Goal: Transaction & Acquisition: Obtain resource

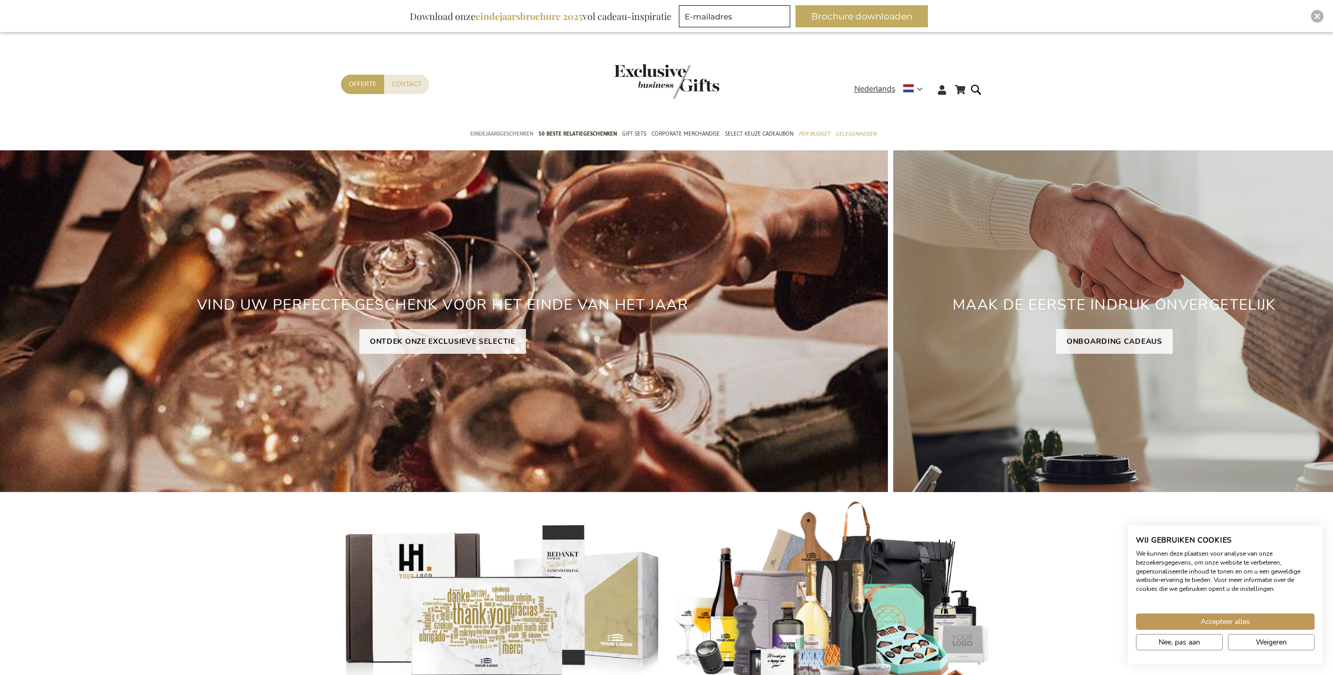
click at [500, 135] on span "Eindejaarsgeschenken" at bounding box center [501, 133] width 63 height 11
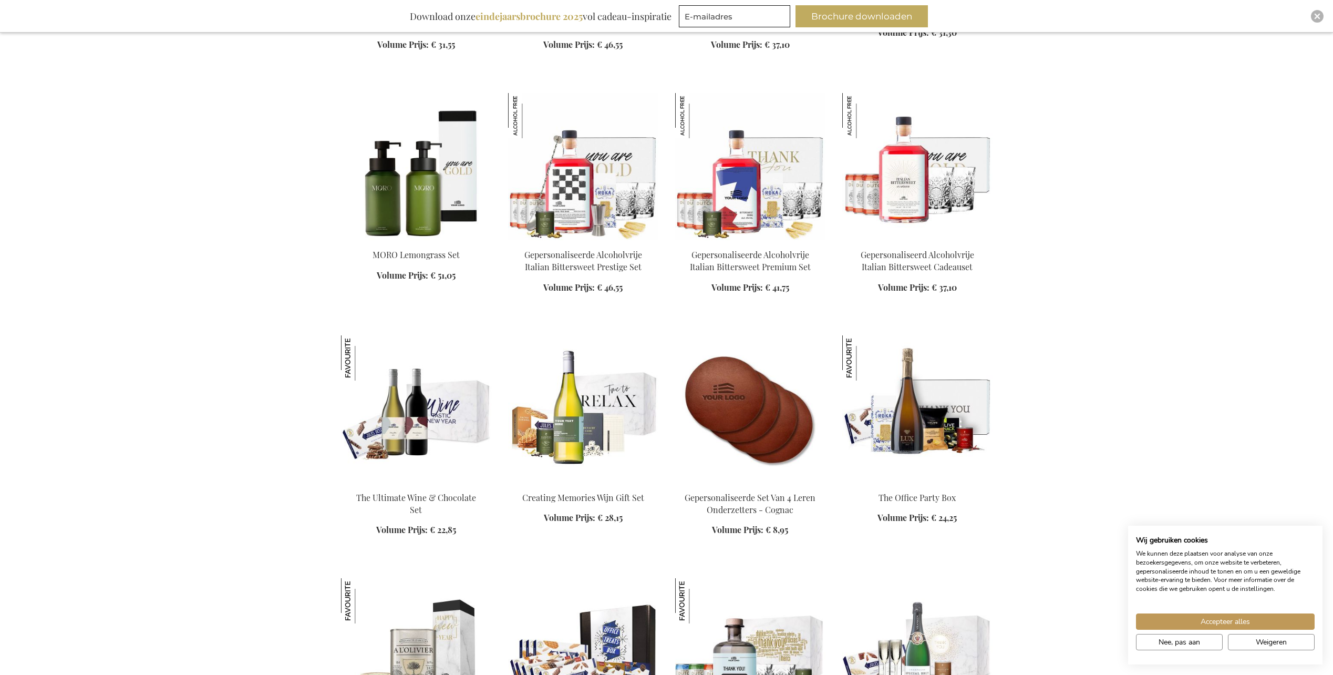
scroll to position [1208, 0]
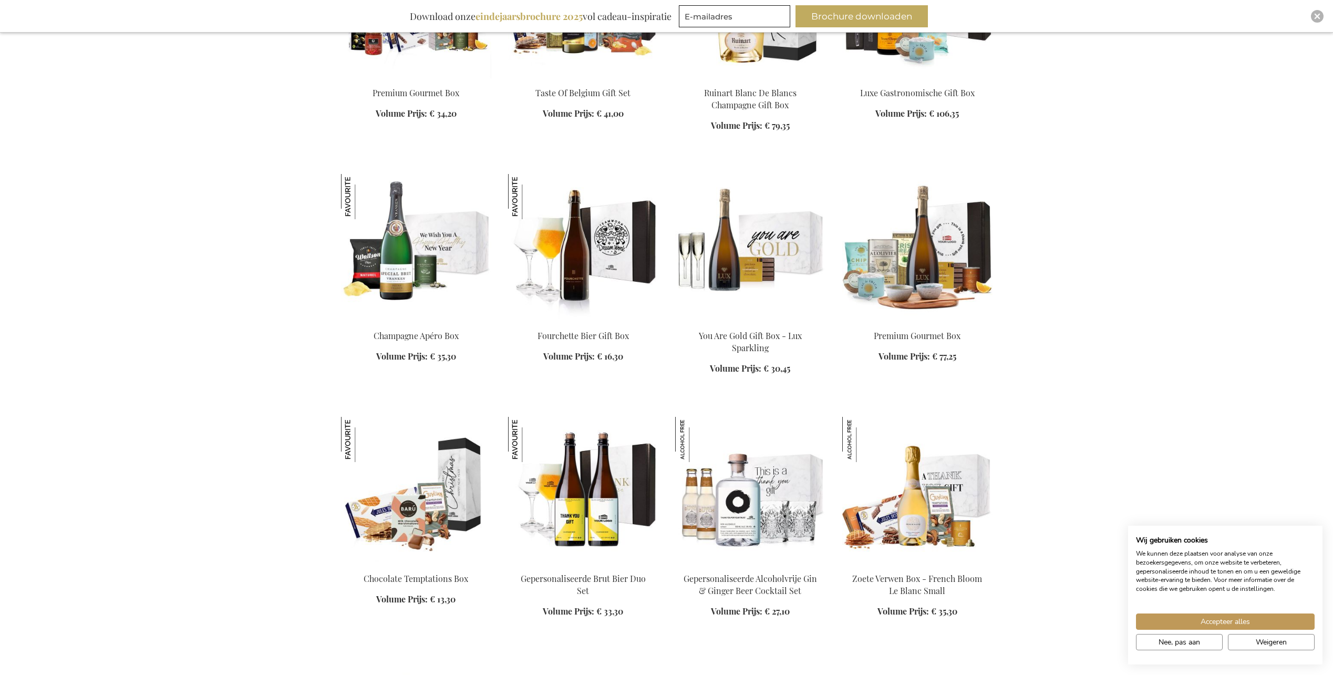
scroll to position [2469, 0]
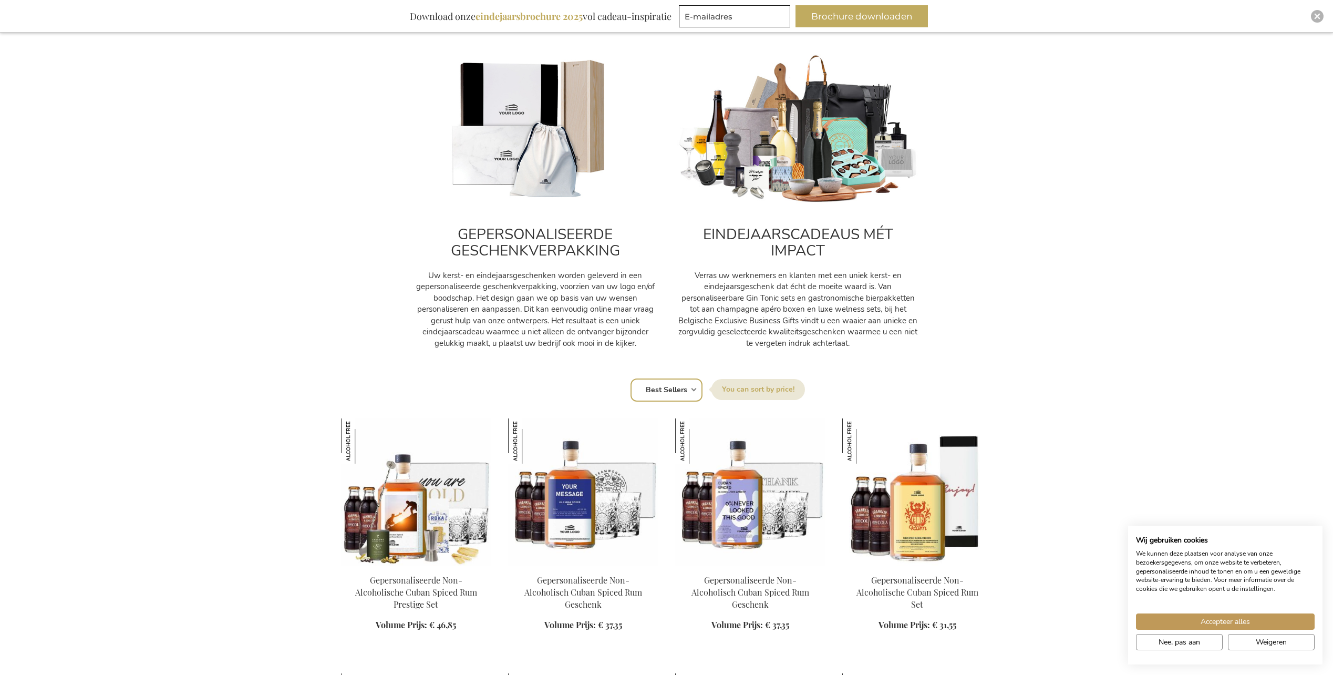
scroll to position [4, 0]
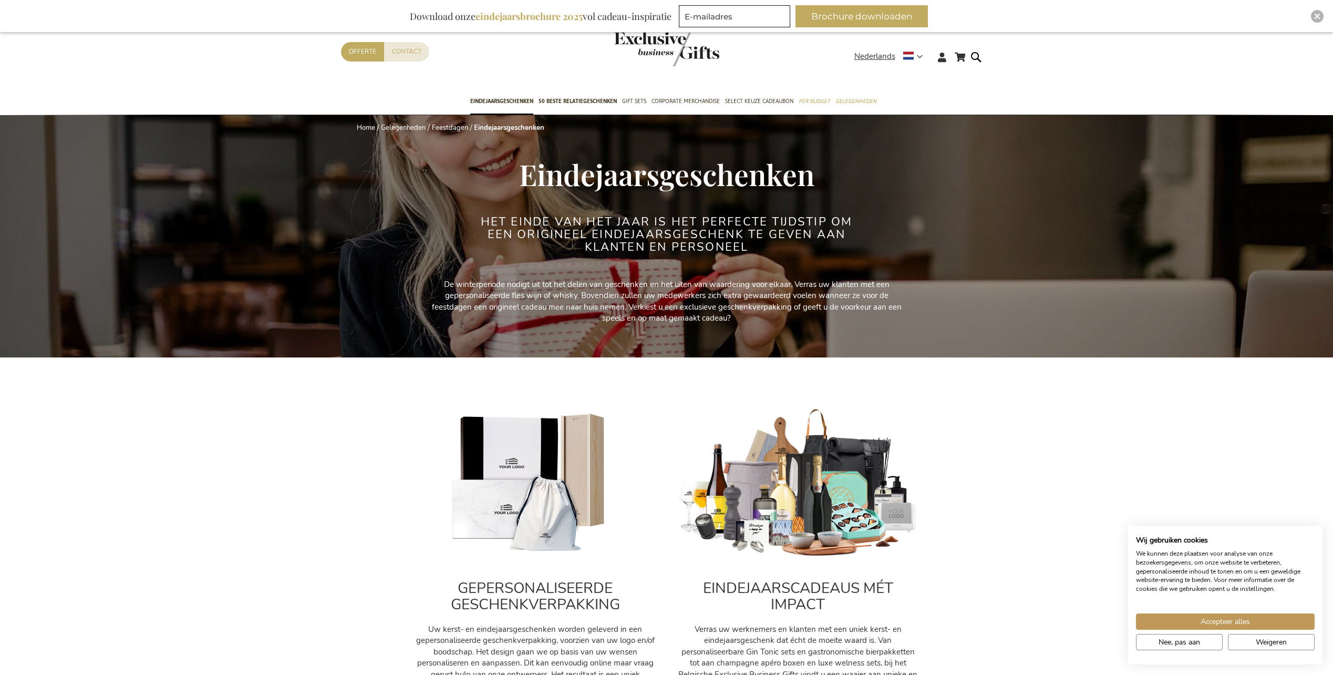
click at [555, 501] on img at bounding box center [536, 483] width 242 height 151
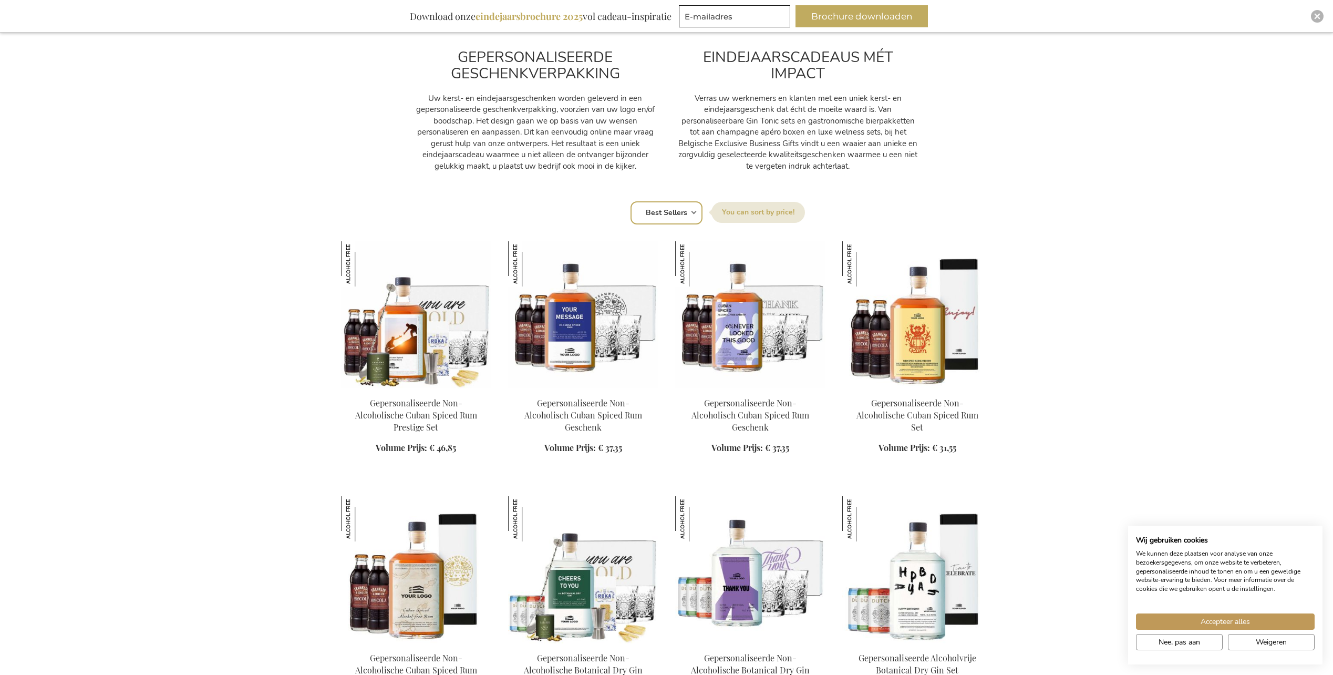
scroll to position [315, 0]
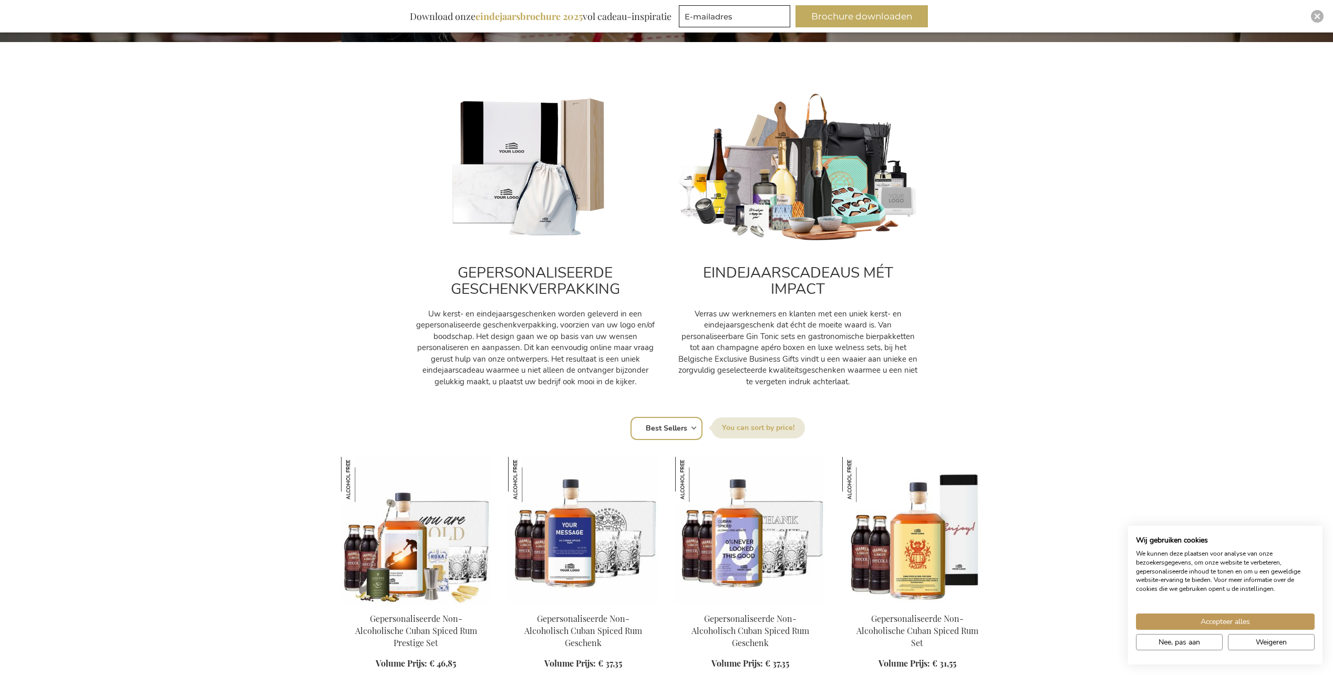
click at [656, 430] on select "Positie Best Sellers Meest bekeken Nieuw Biggest Saving Price: low to high Pric…" at bounding box center [666, 428] width 72 height 23
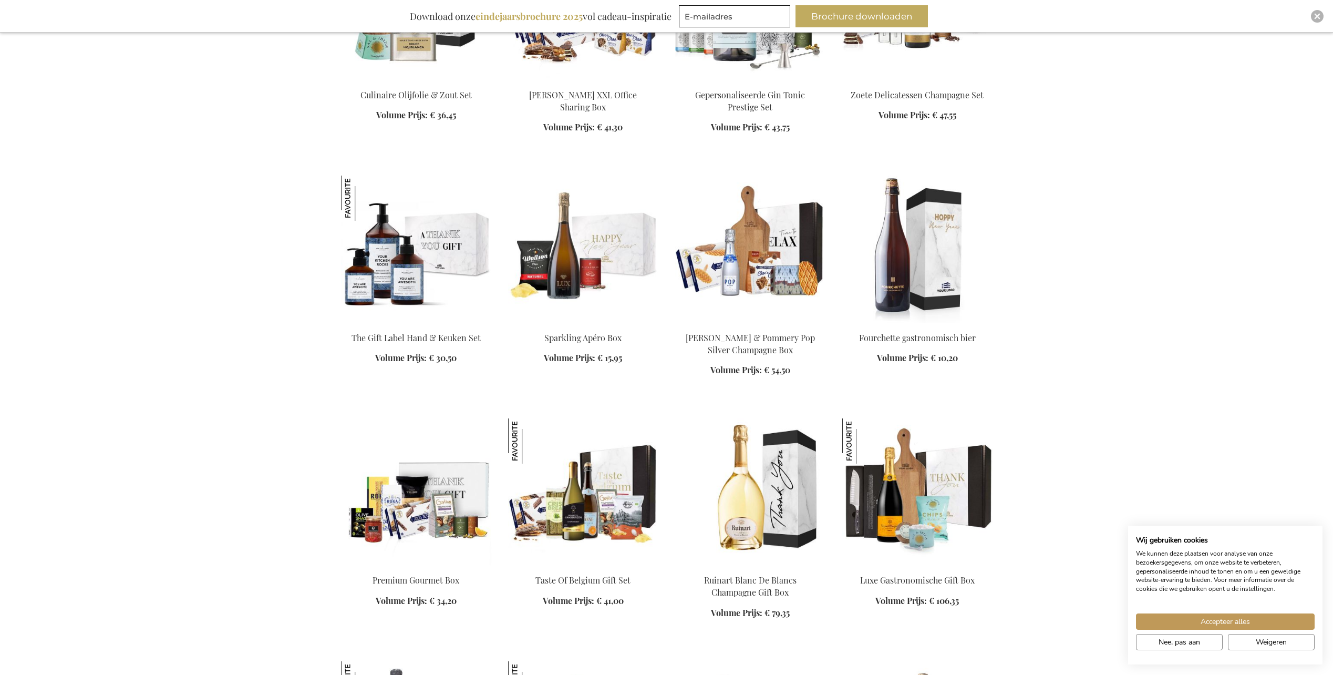
scroll to position [1839, 0]
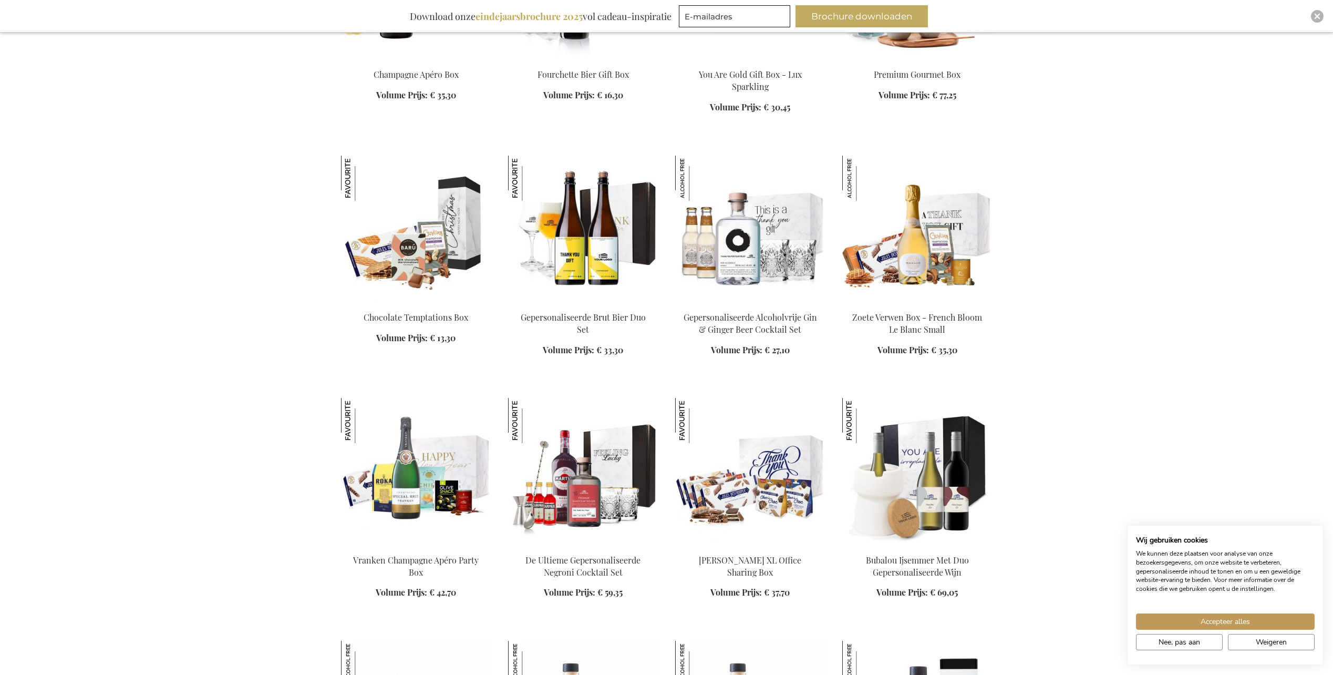
scroll to position [2627, 0]
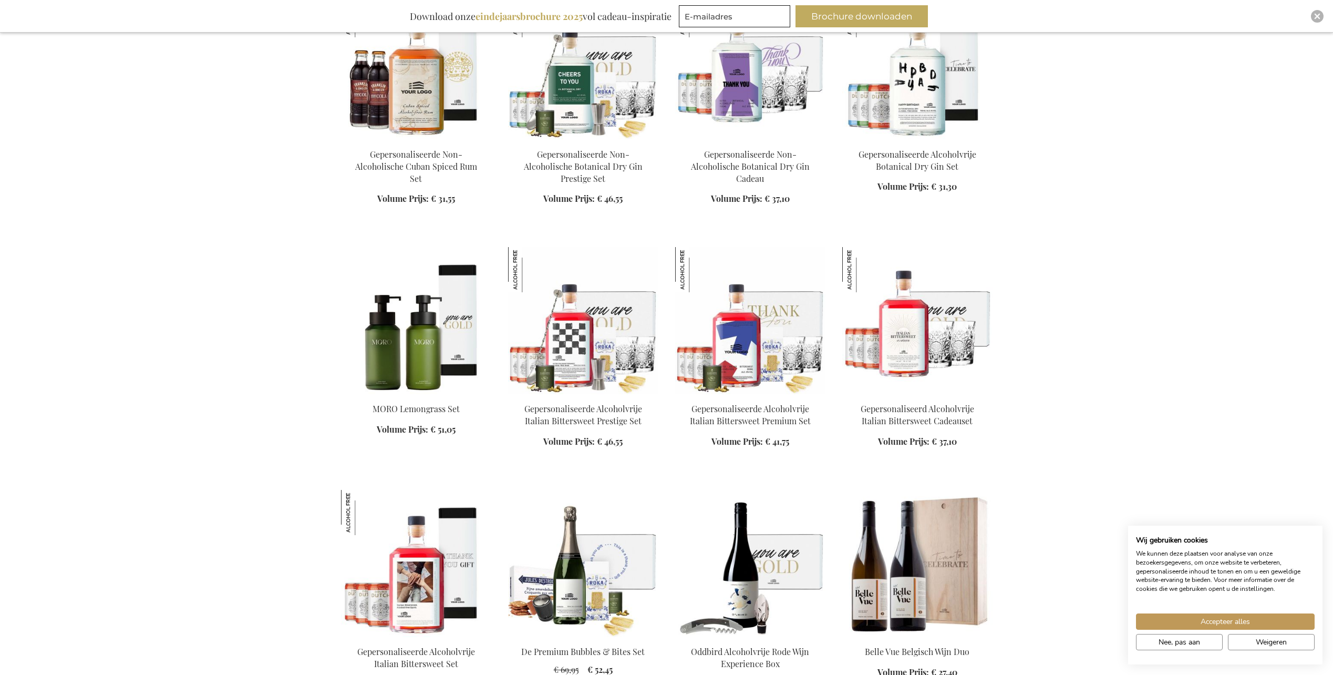
scroll to position [3730, 0]
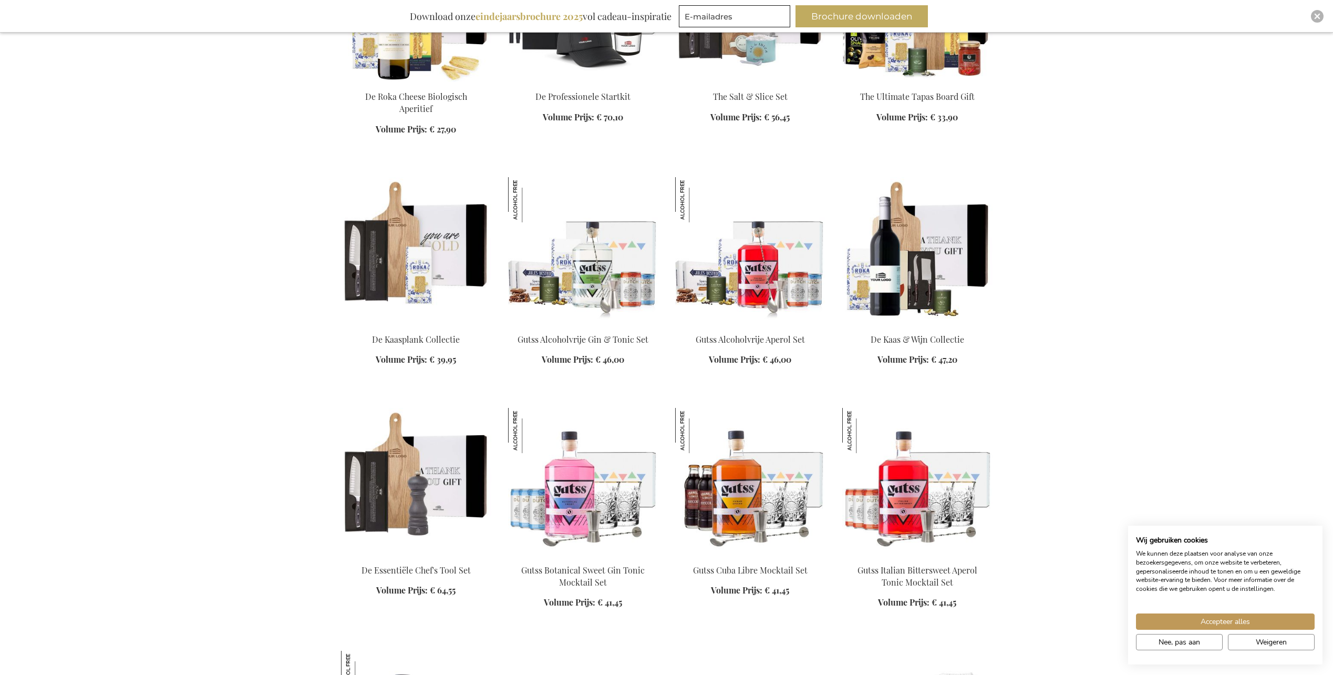
scroll to position [4308, 0]
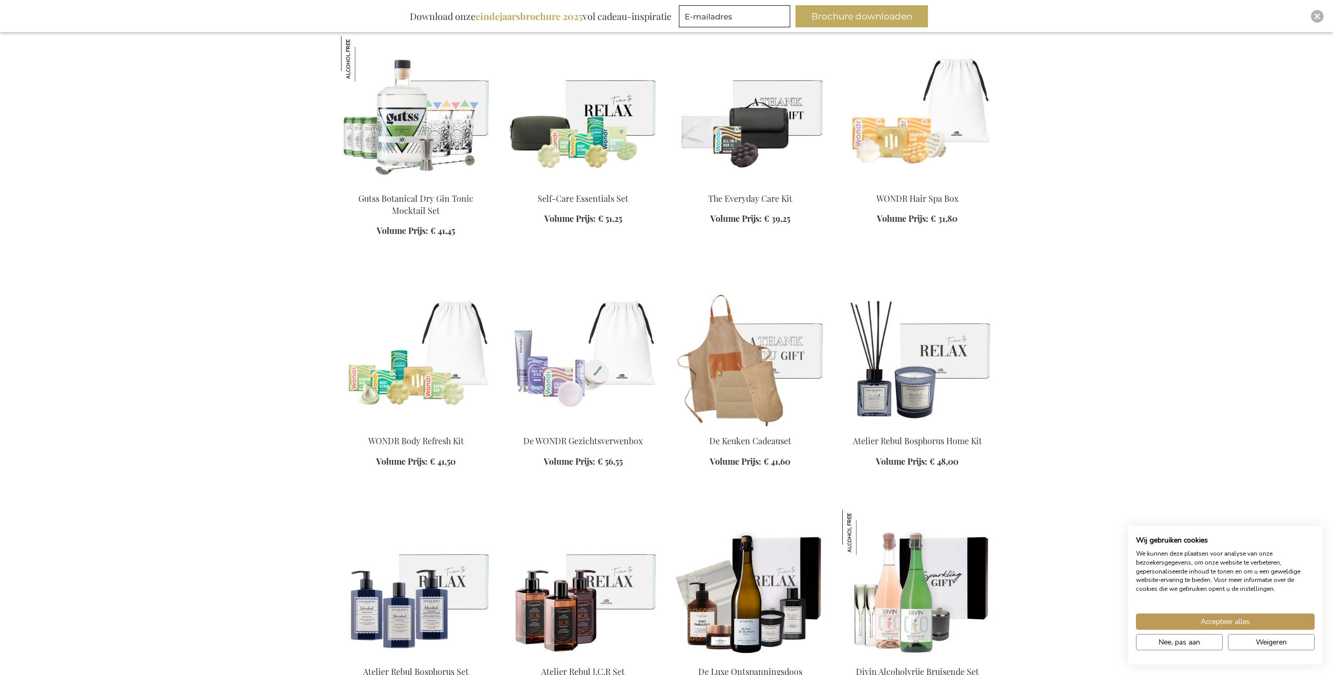
scroll to position [4991, 0]
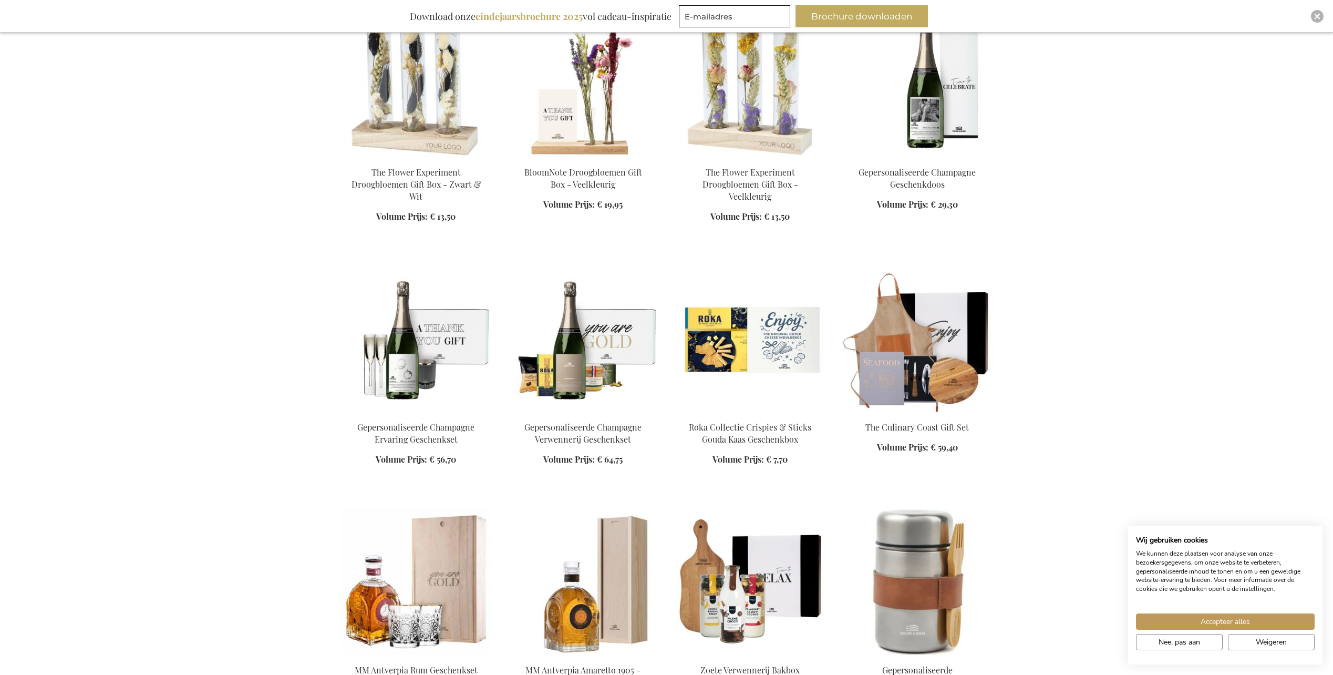
scroll to position [5937, 0]
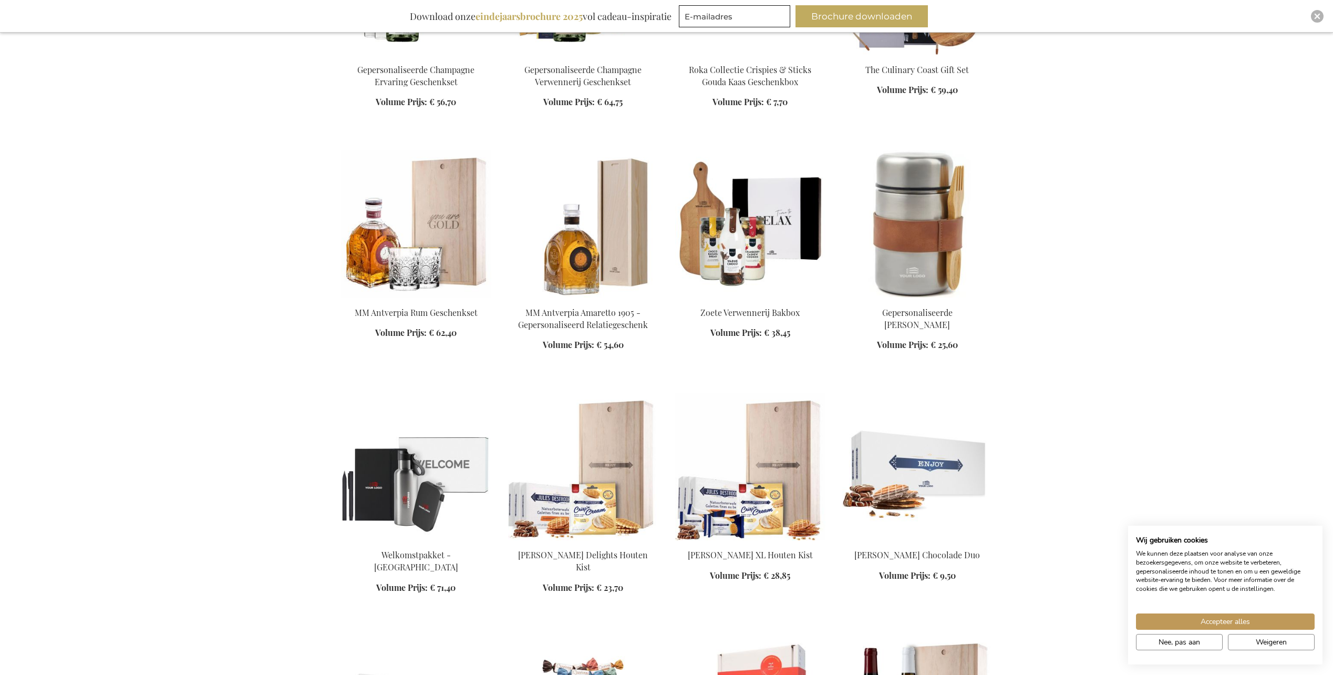
scroll to position [6252, 0]
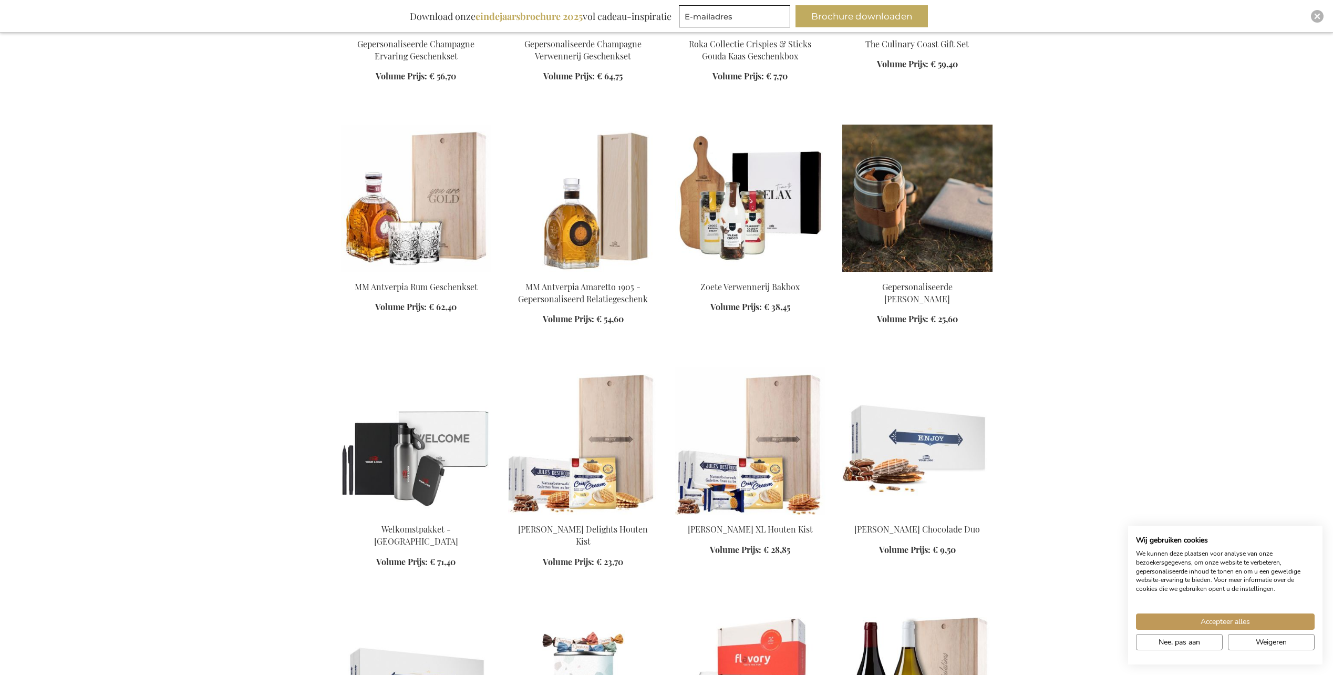
click at [918, 181] on img at bounding box center [917, 198] width 150 height 147
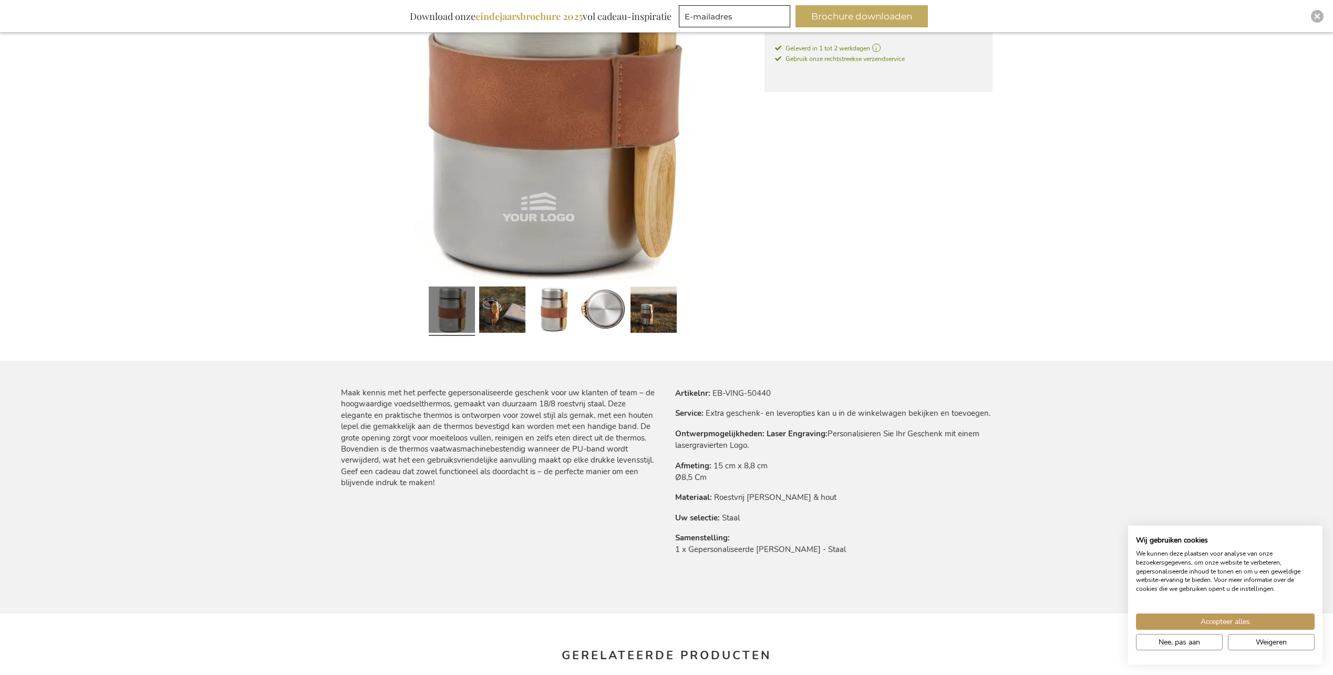
scroll to position [263, 0]
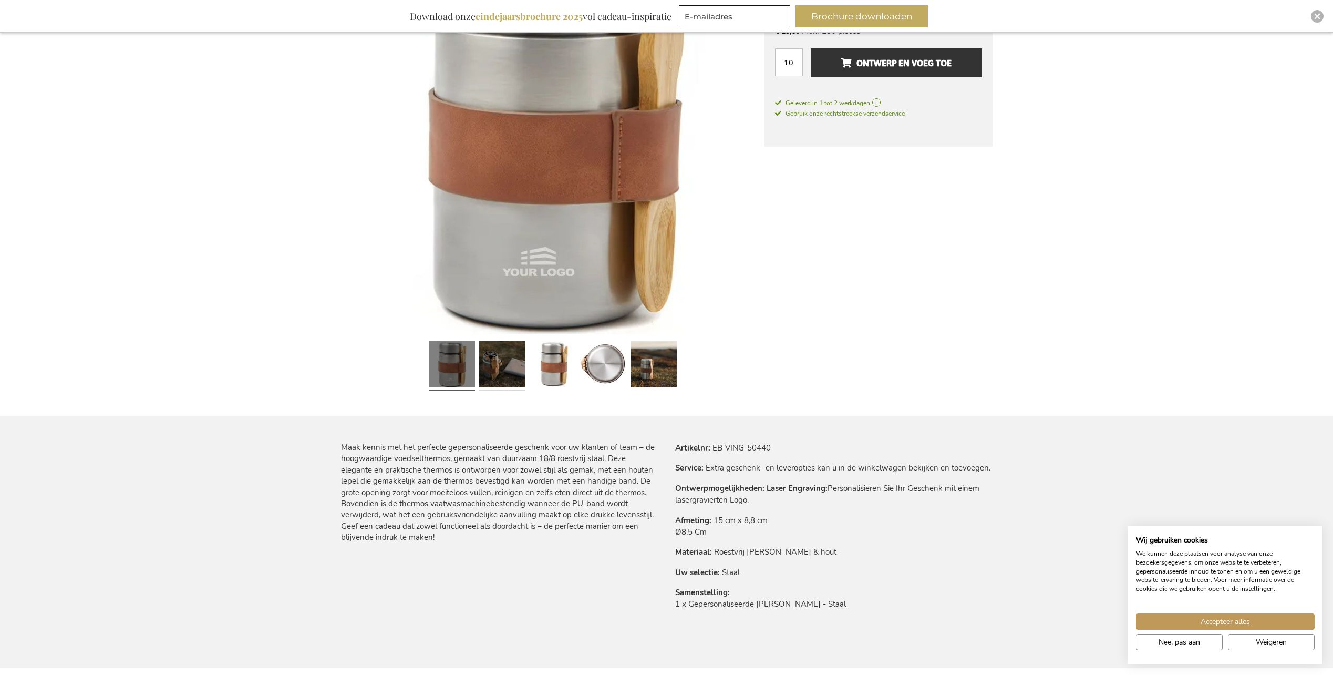
click at [496, 373] on link at bounding box center [502, 366] width 46 height 58
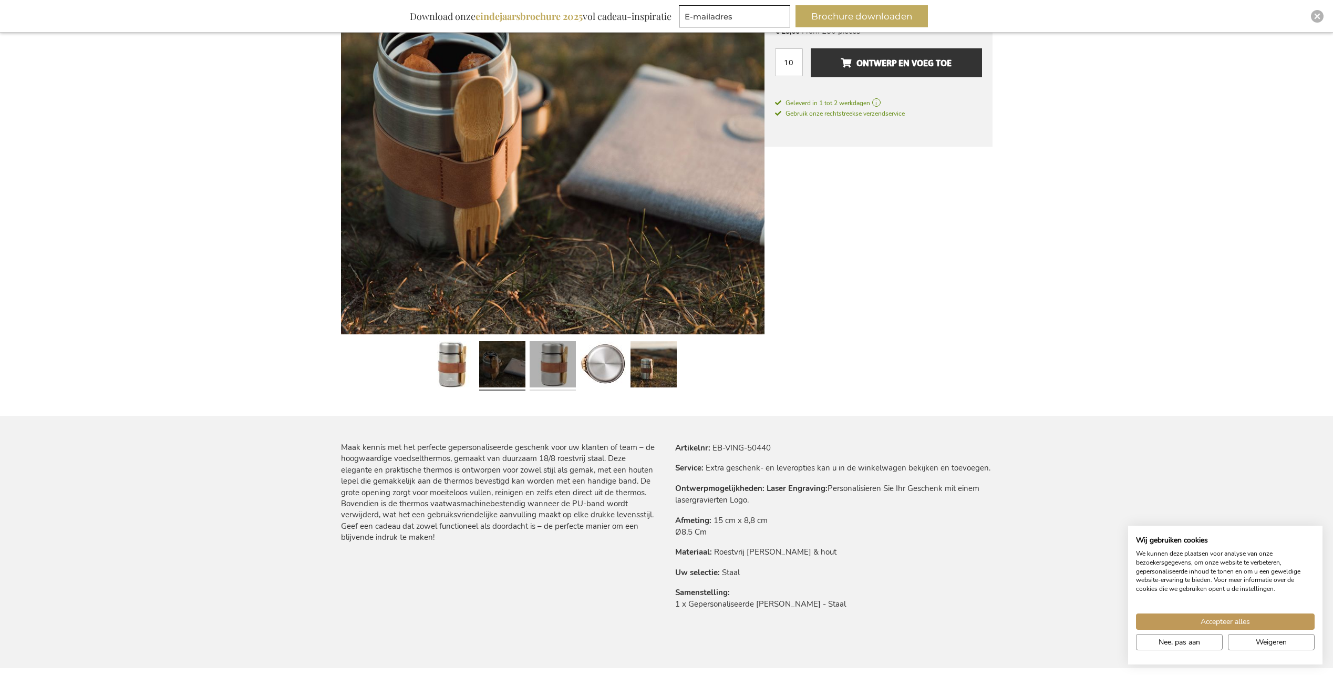
click at [572, 363] on link at bounding box center [553, 366] width 46 height 58
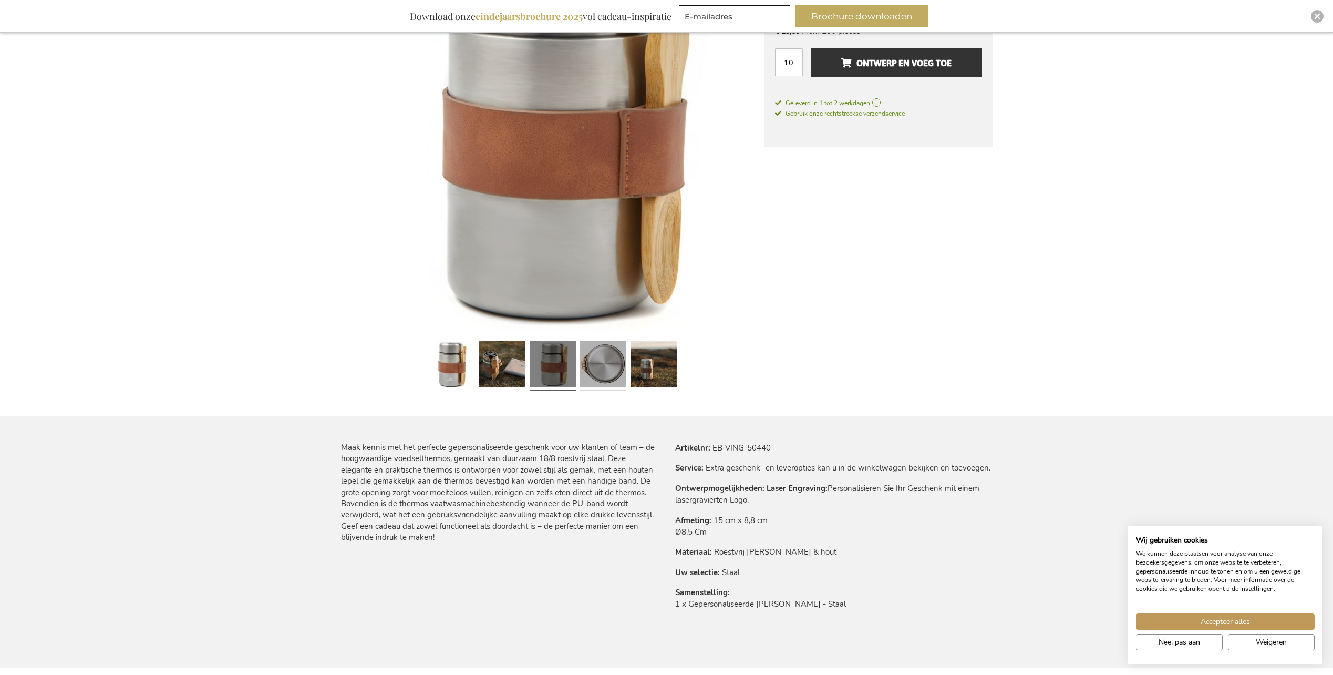
click at [589, 361] on link at bounding box center [603, 366] width 46 height 58
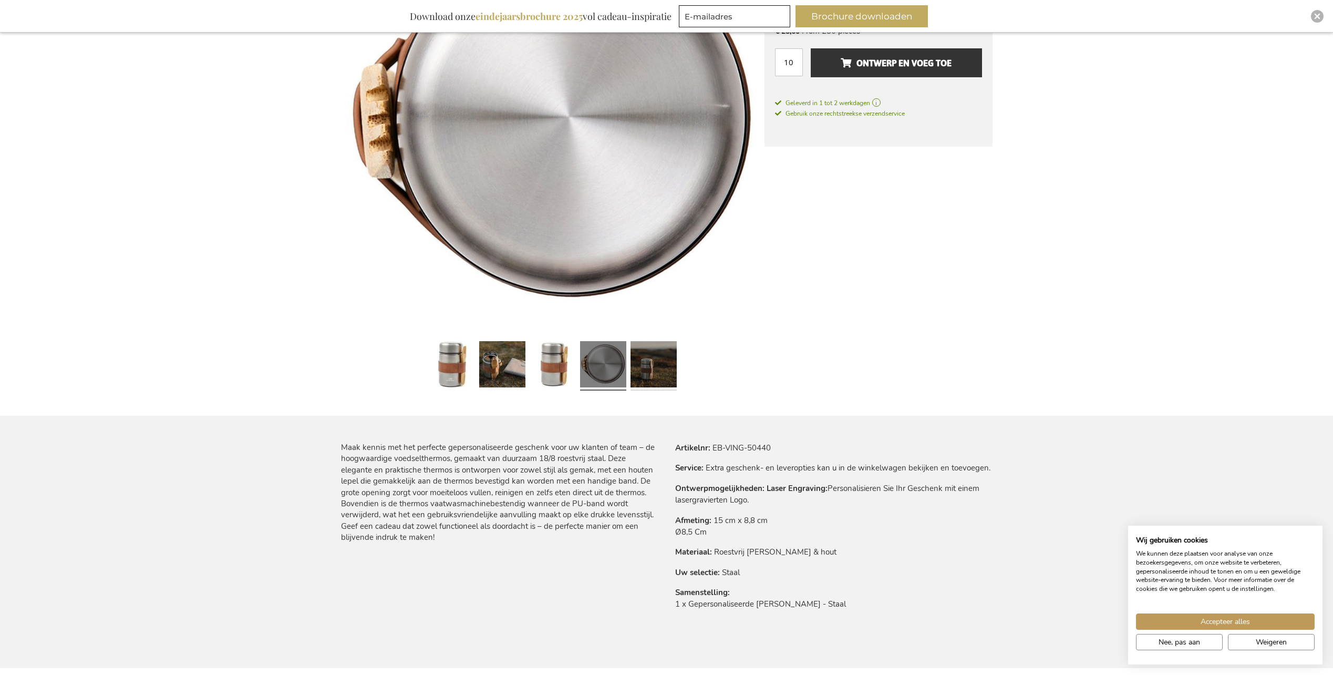
click at [659, 365] on link at bounding box center [653, 366] width 46 height 58
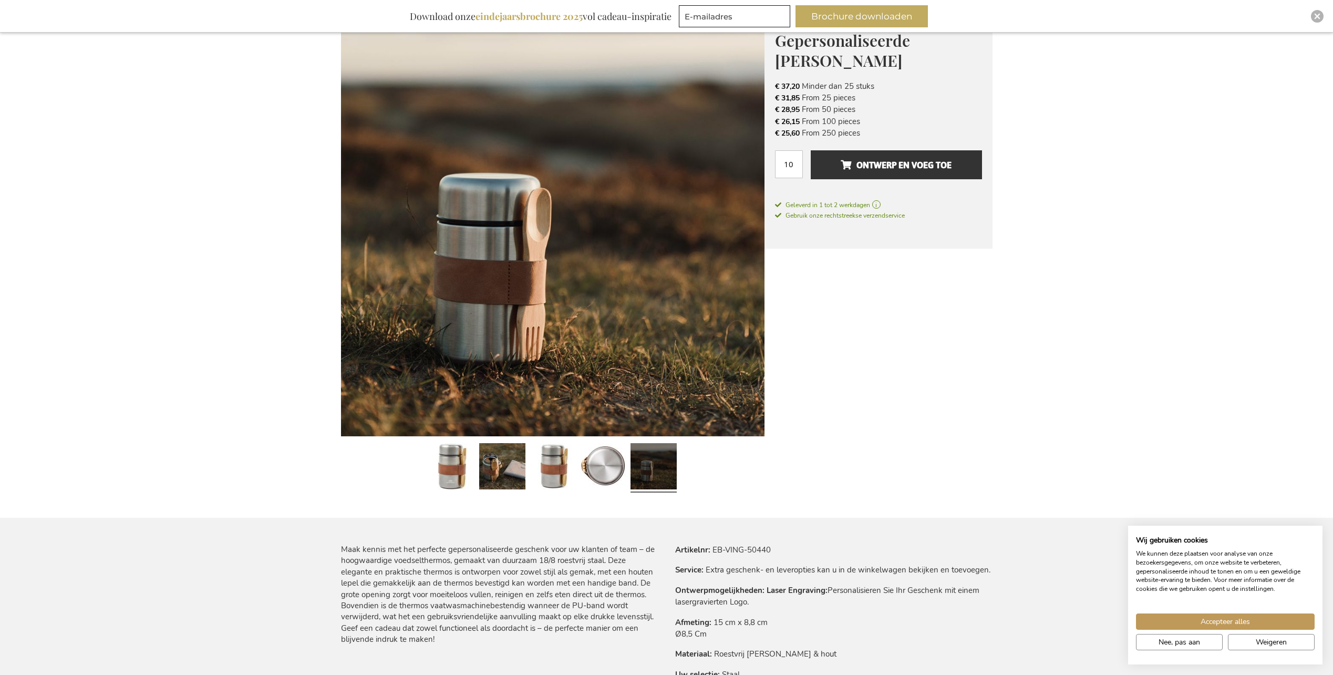
scroll to position [105, 0]
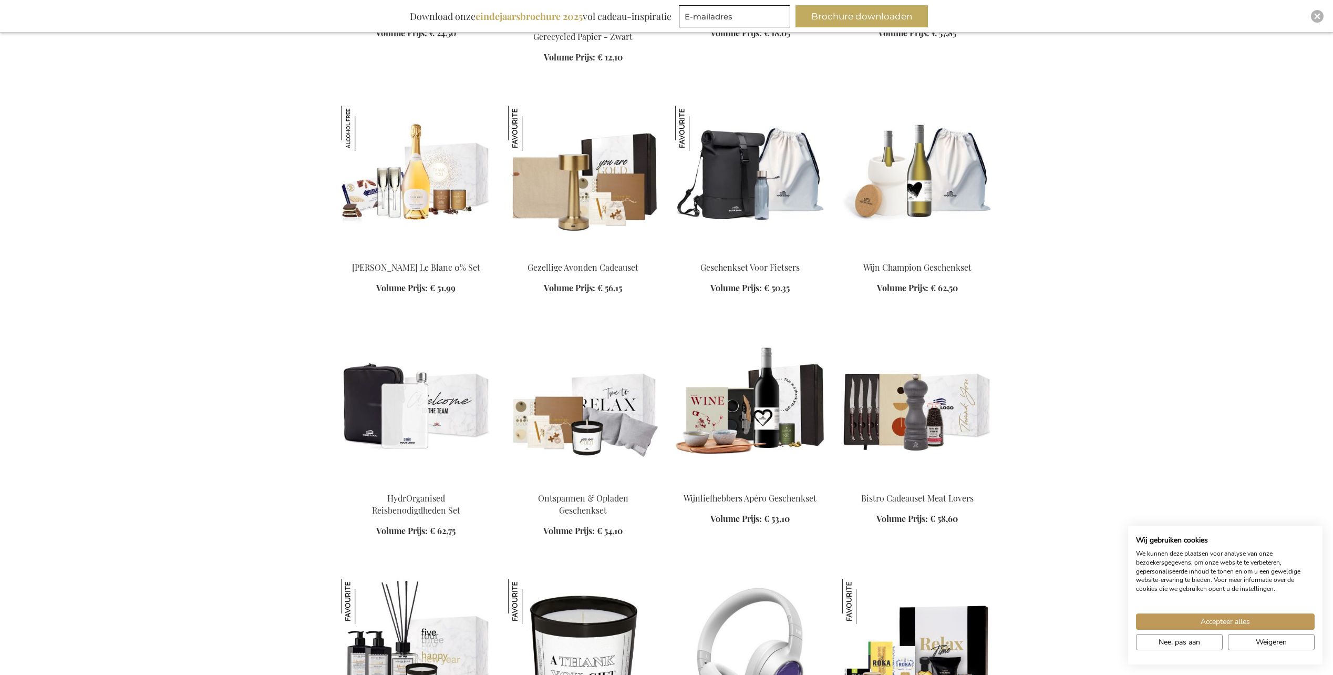
scroll to position [2716, 0]
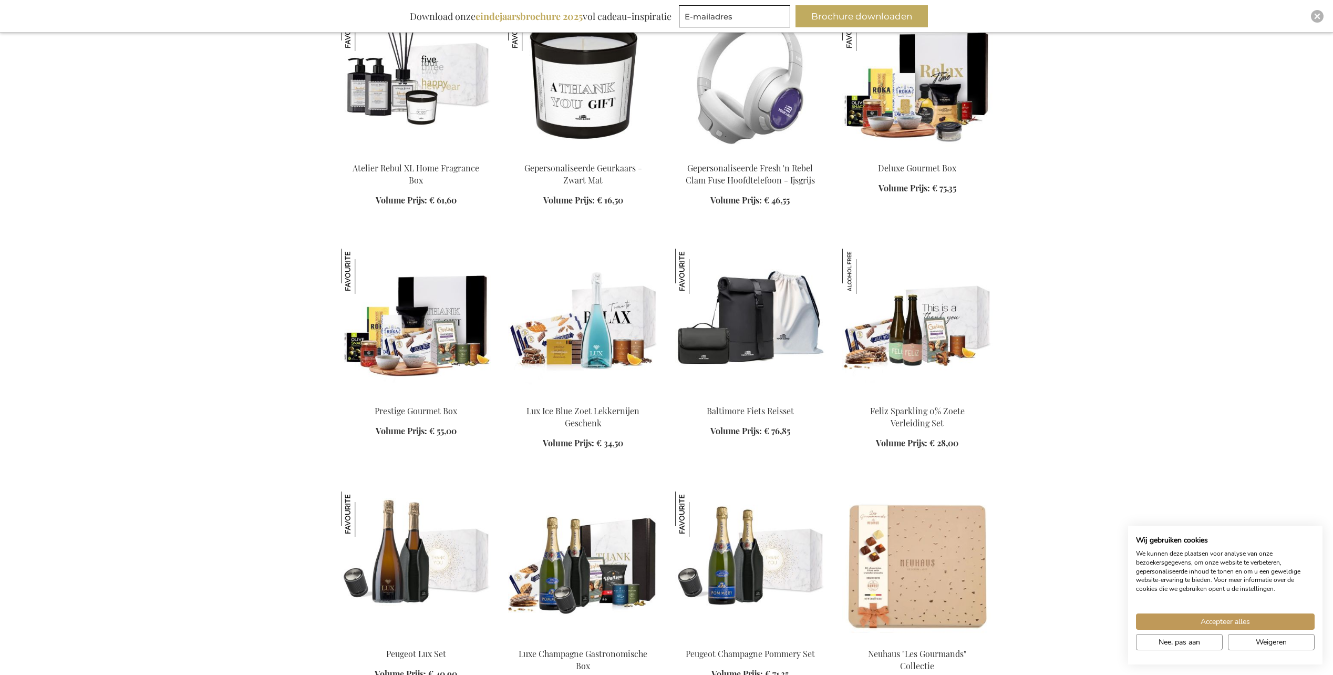
scroll to position [3137, 0]
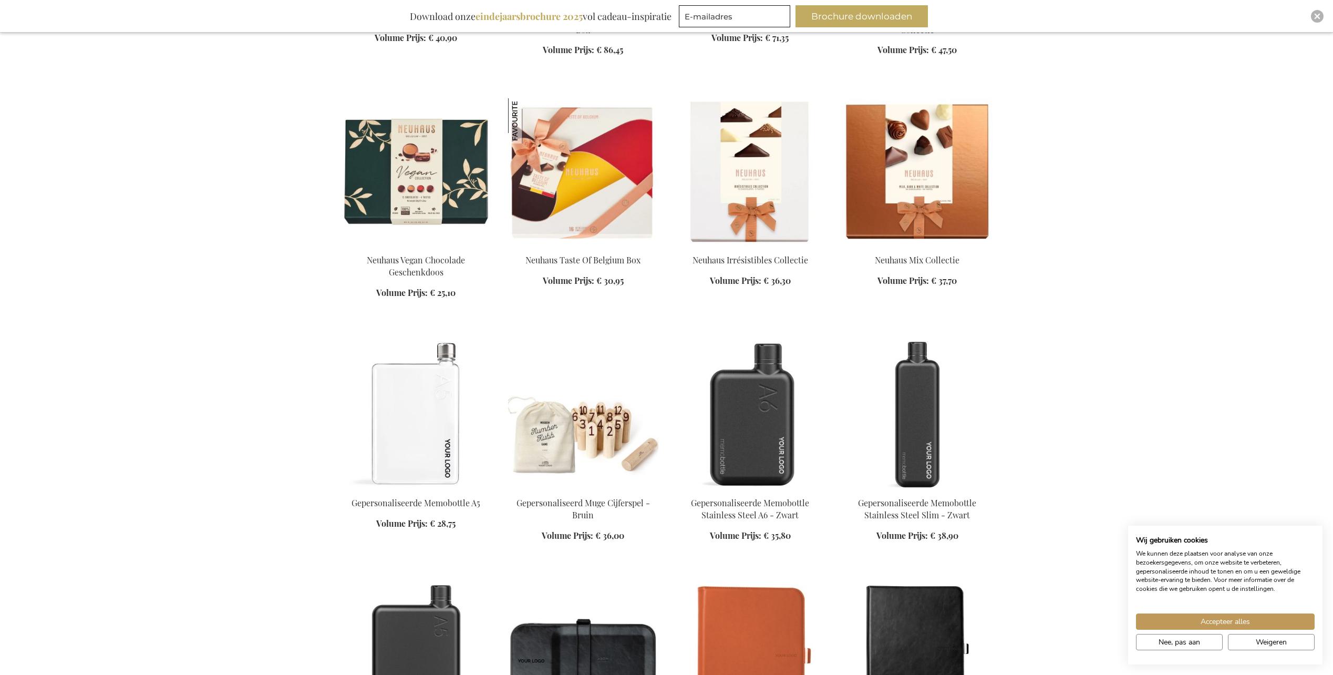
scroll to position [3925, 0]
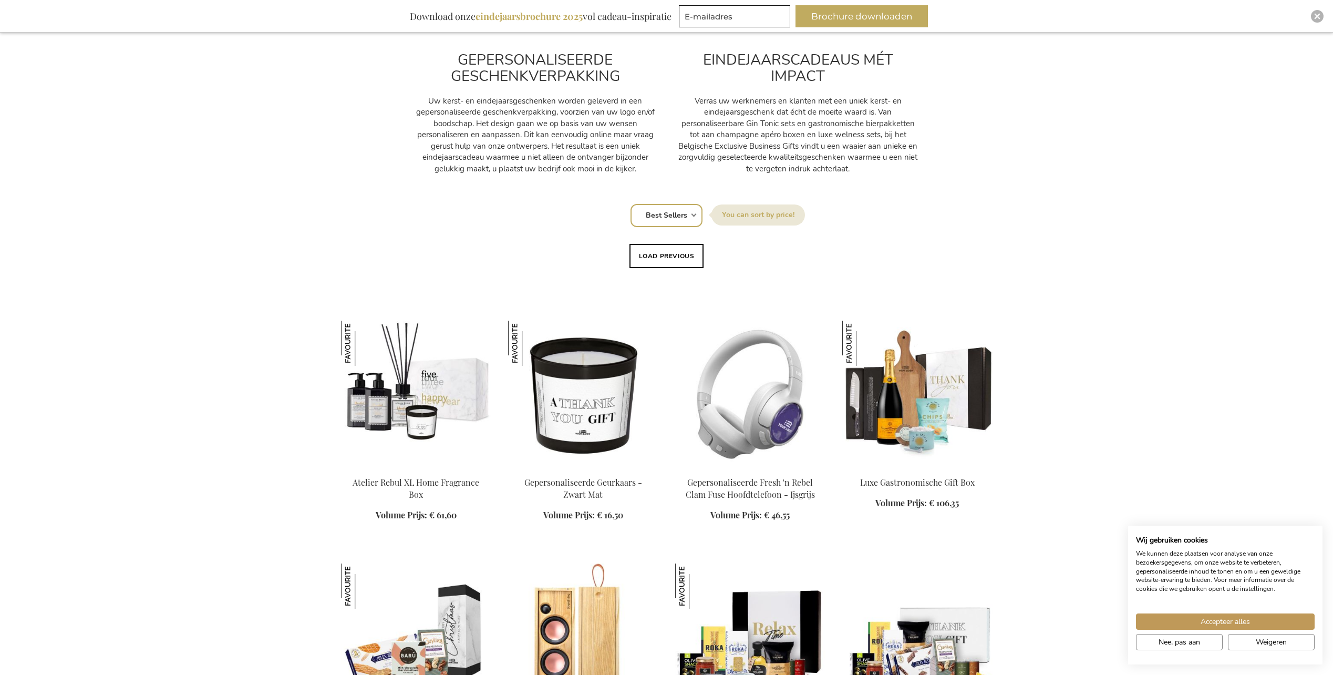
scroll to position [562, 0]
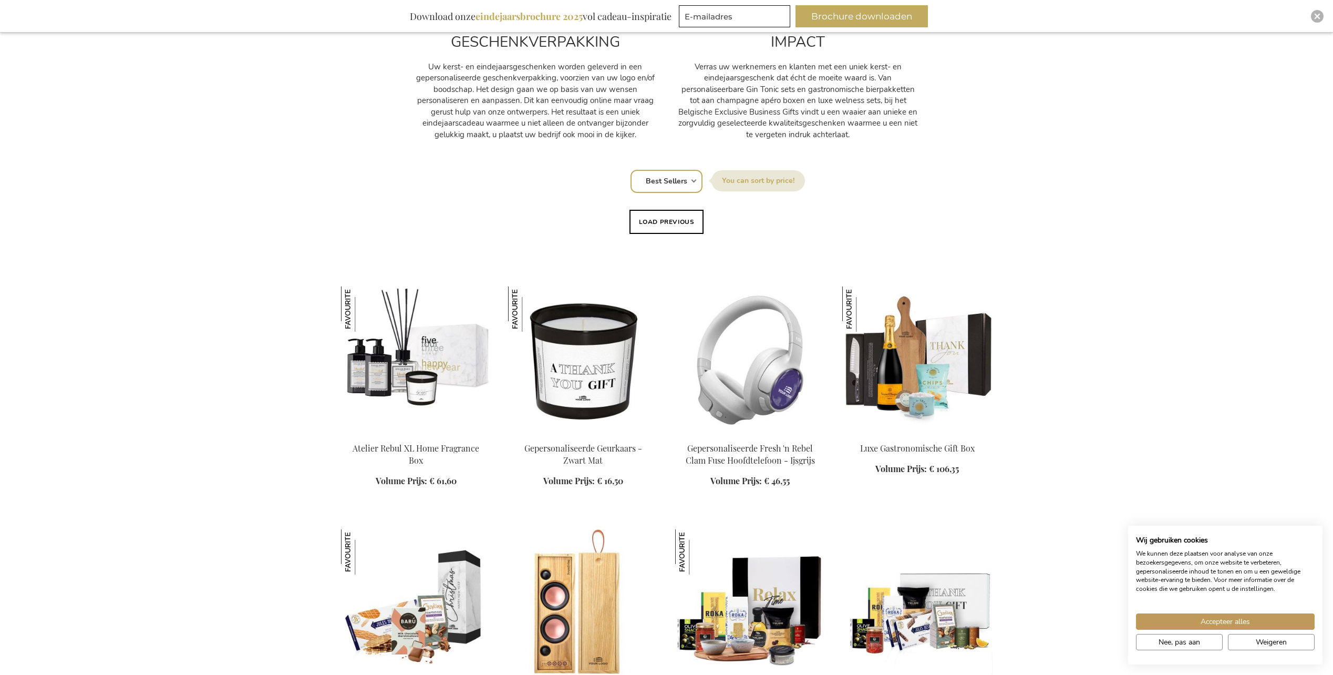
click at [661, 216] on button "Load previous" at bounding box center [666, 222] width 75 height 24
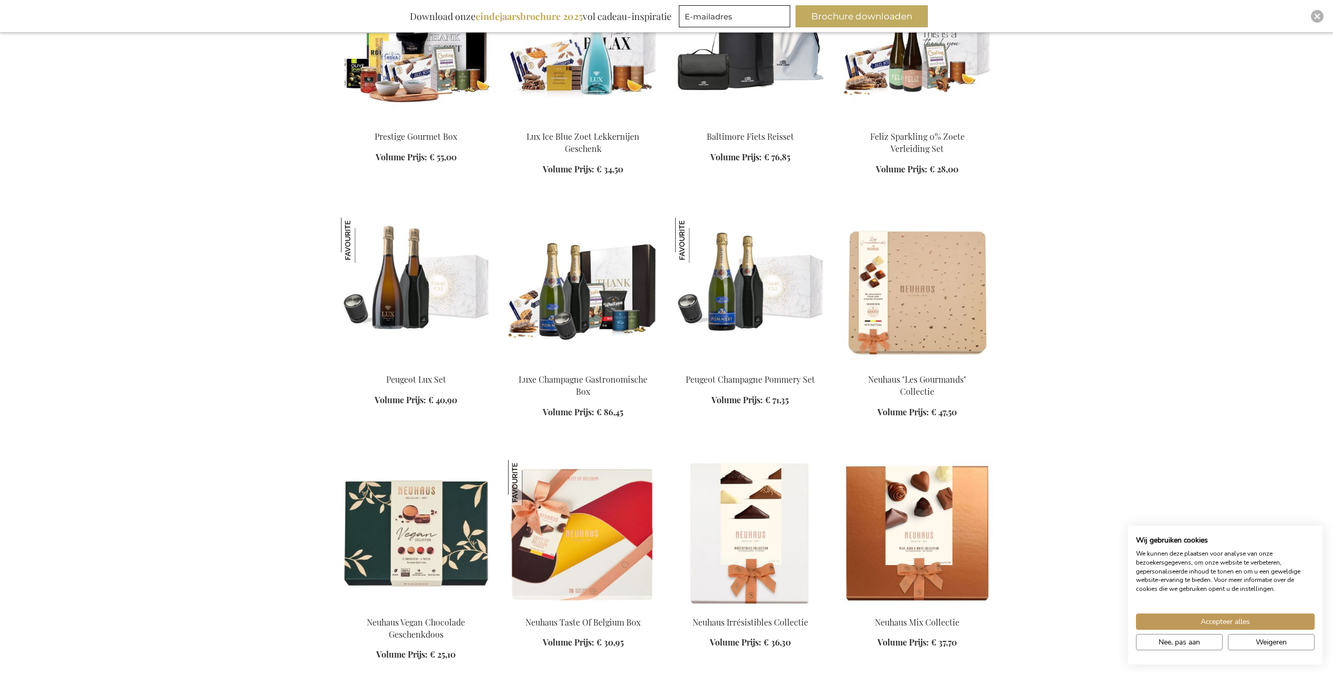
scroll to position [4030, 0]
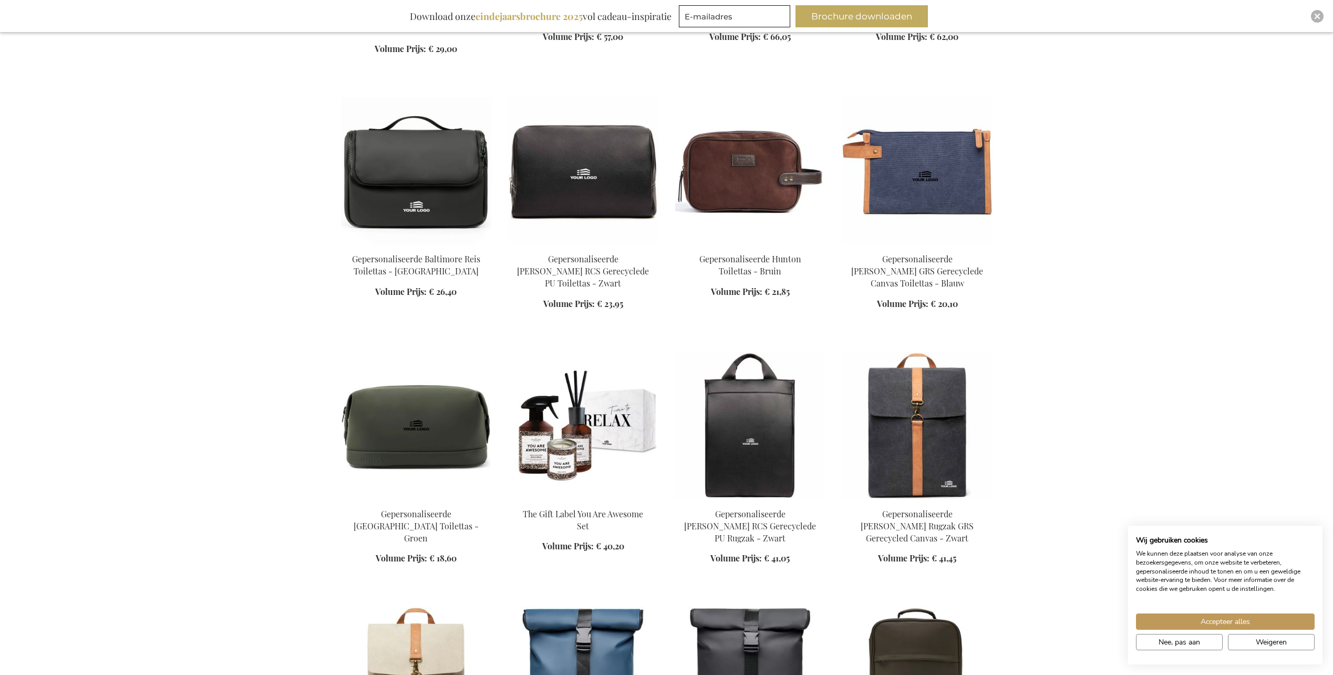
scroll to position [5606, 0]
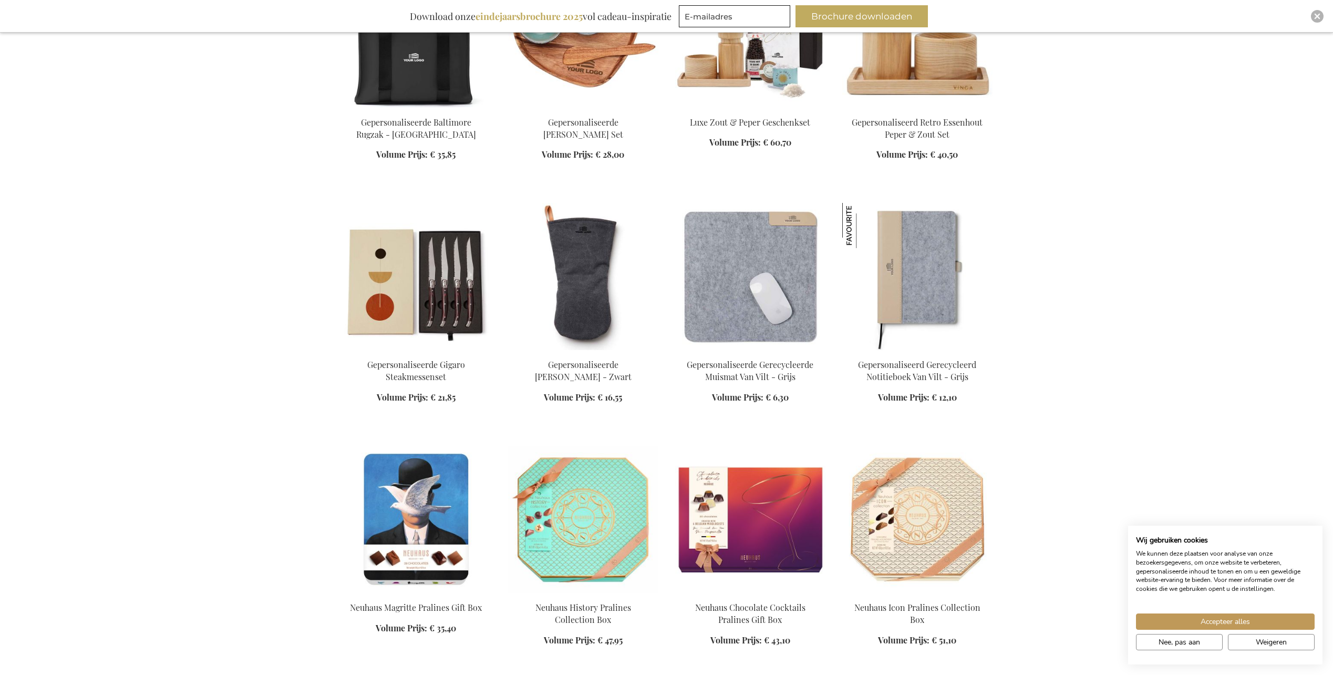
scroll to position [6499, 0]
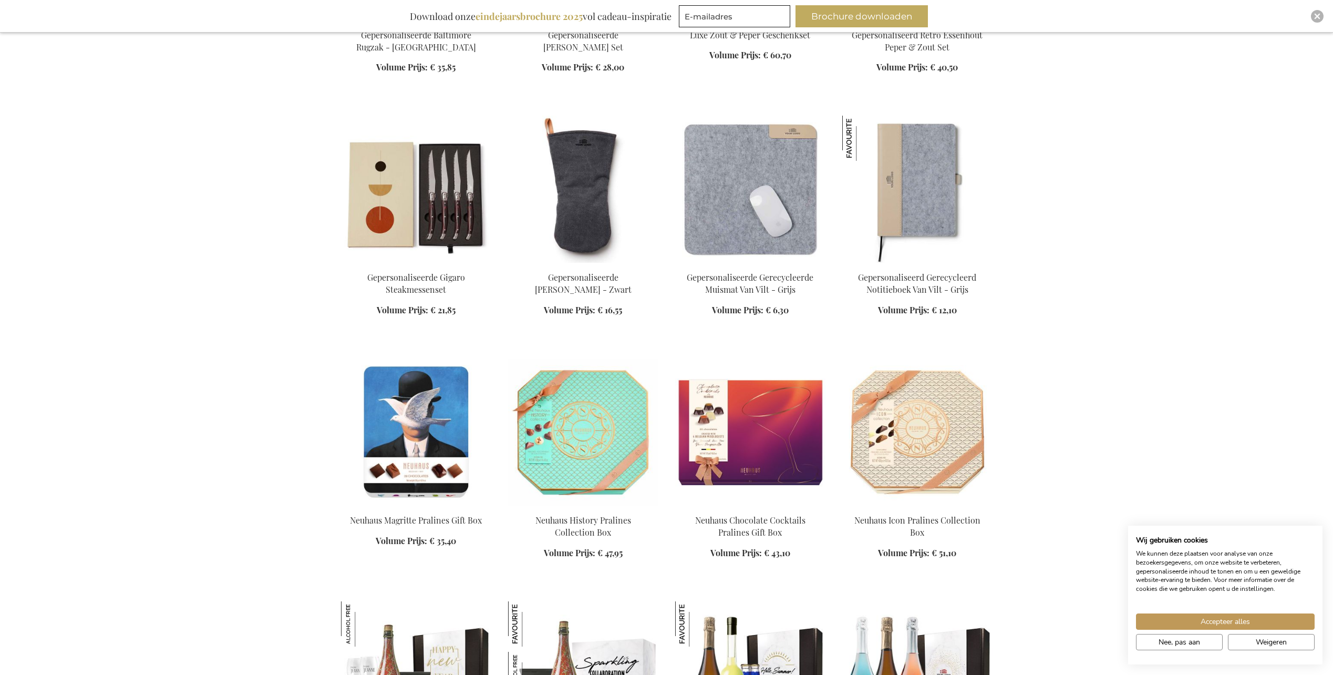
scroll to position [6657, 0]
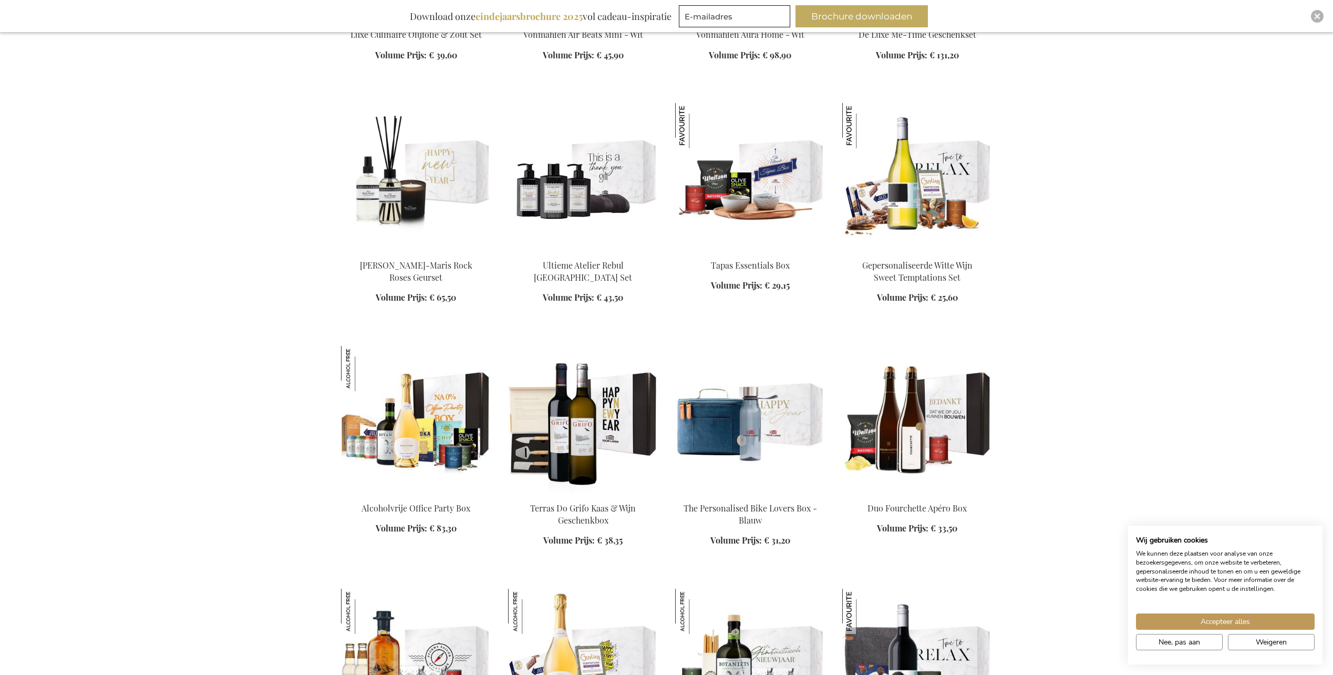
scroll to position [8758, 0]
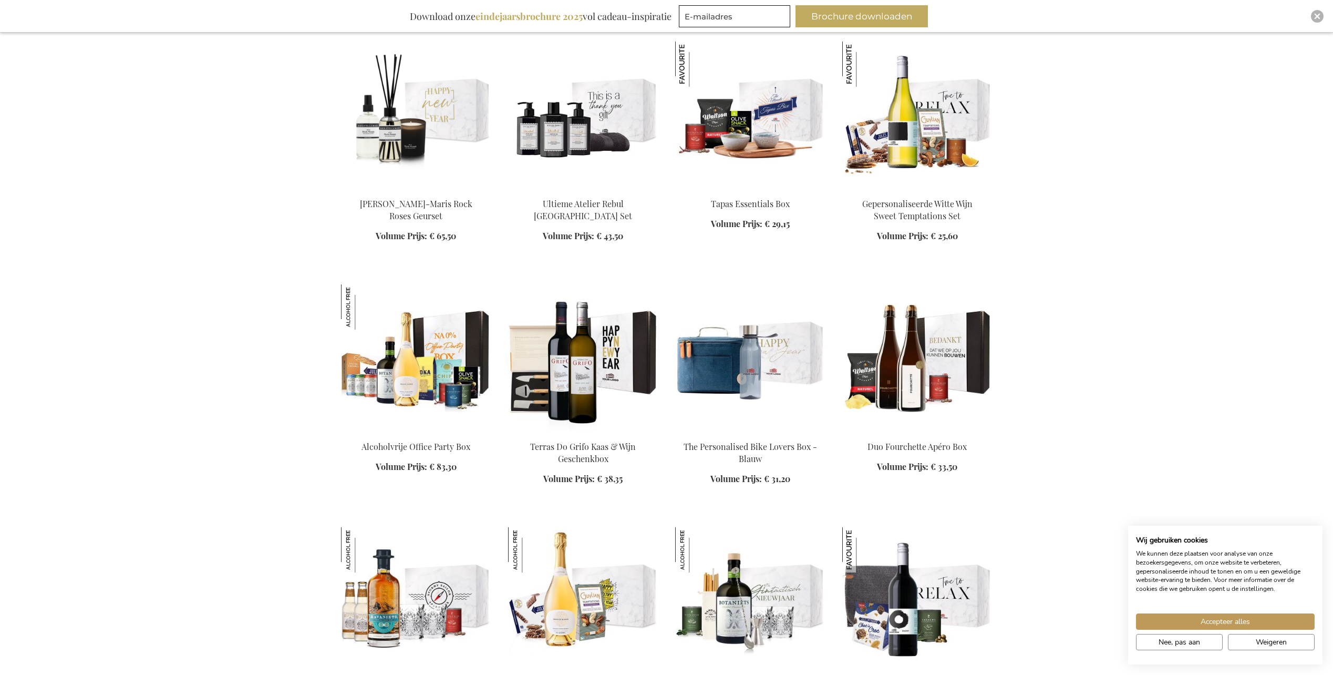
scroll to position [9021, 0]
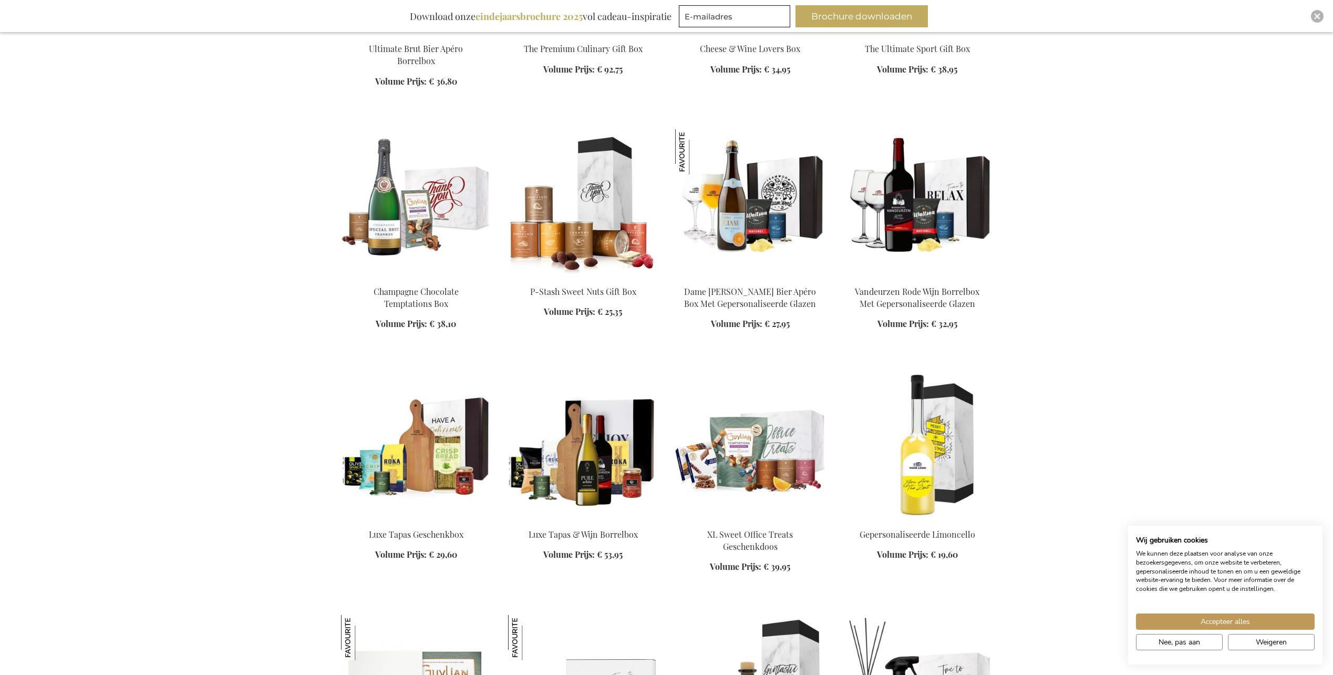
scroll to position [10282, 0]
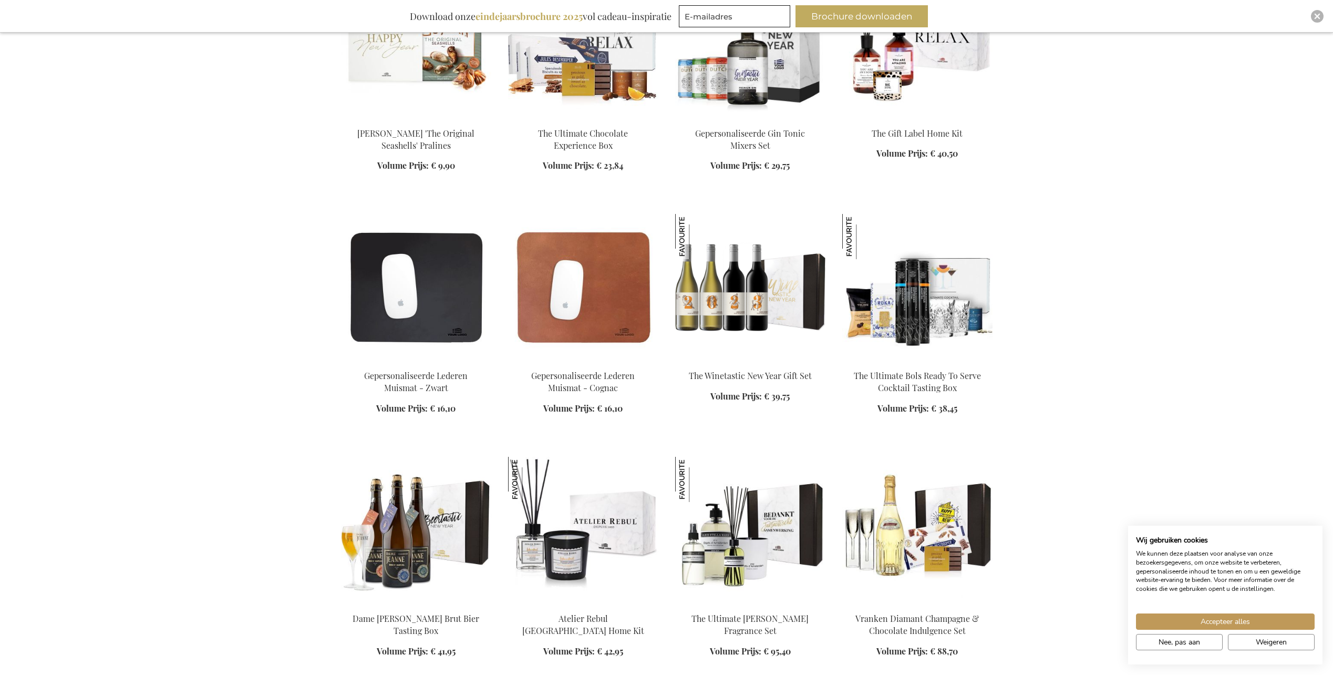
scroll to position [10860, 0]
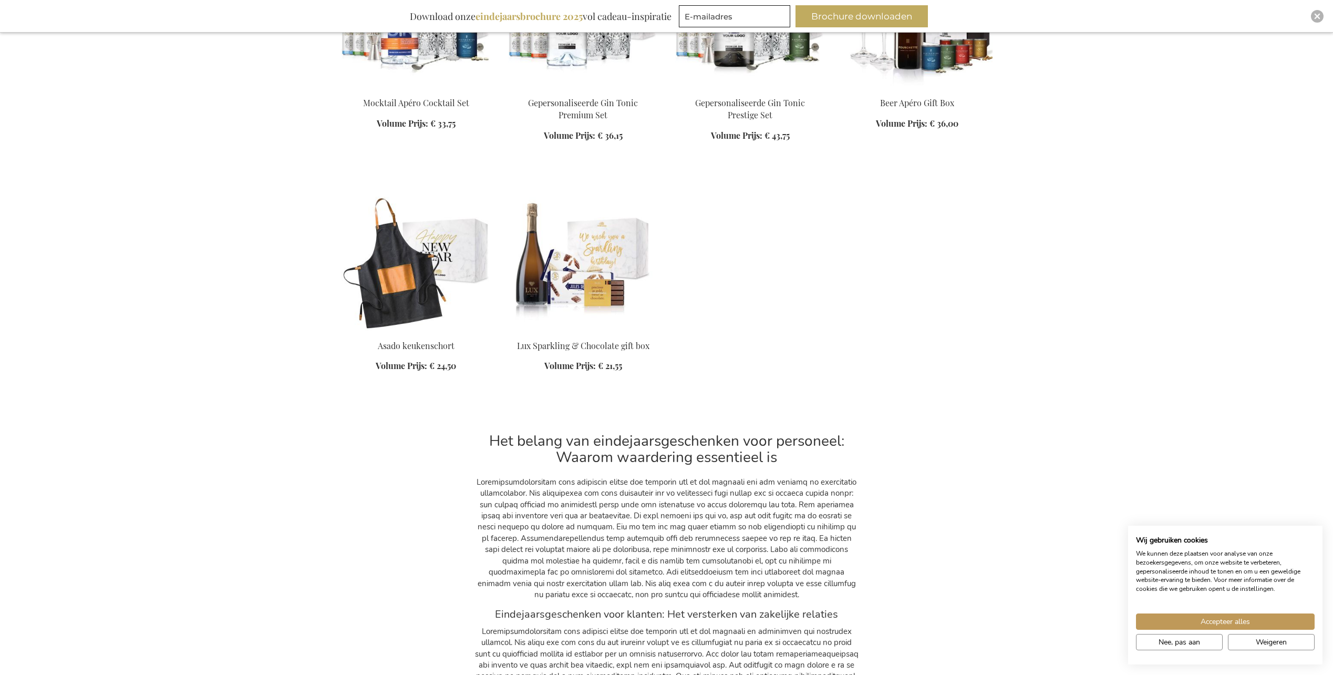
scroll to position [11806, 0]
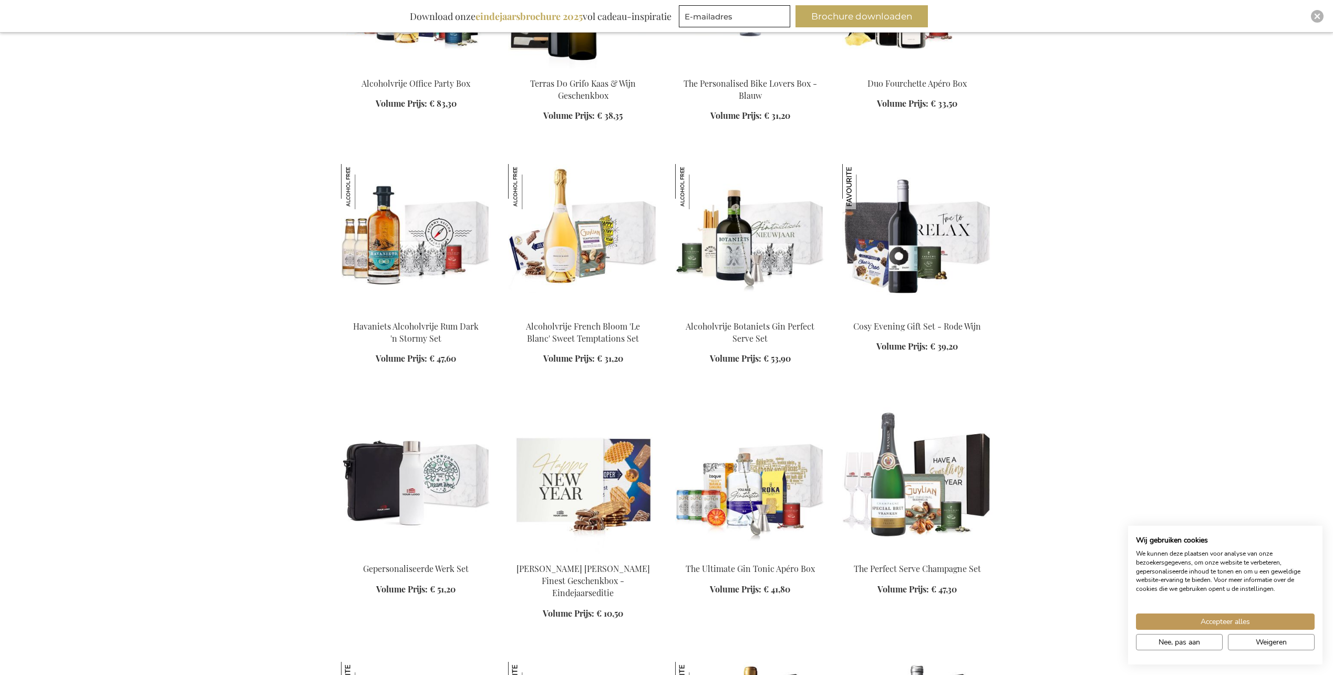
scroll to position [9126, 0]
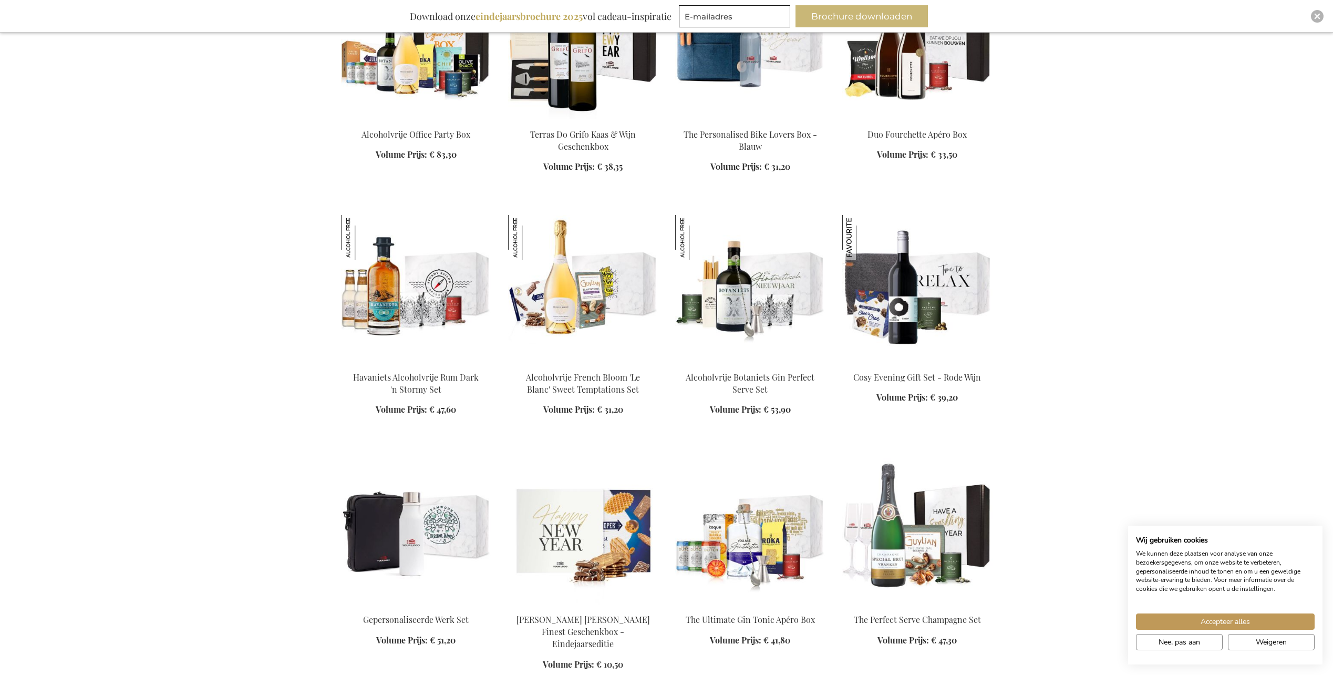
click at [868, 16] on button "Brochure downloaden" at bounding box center [861, 16] width 132 height 22
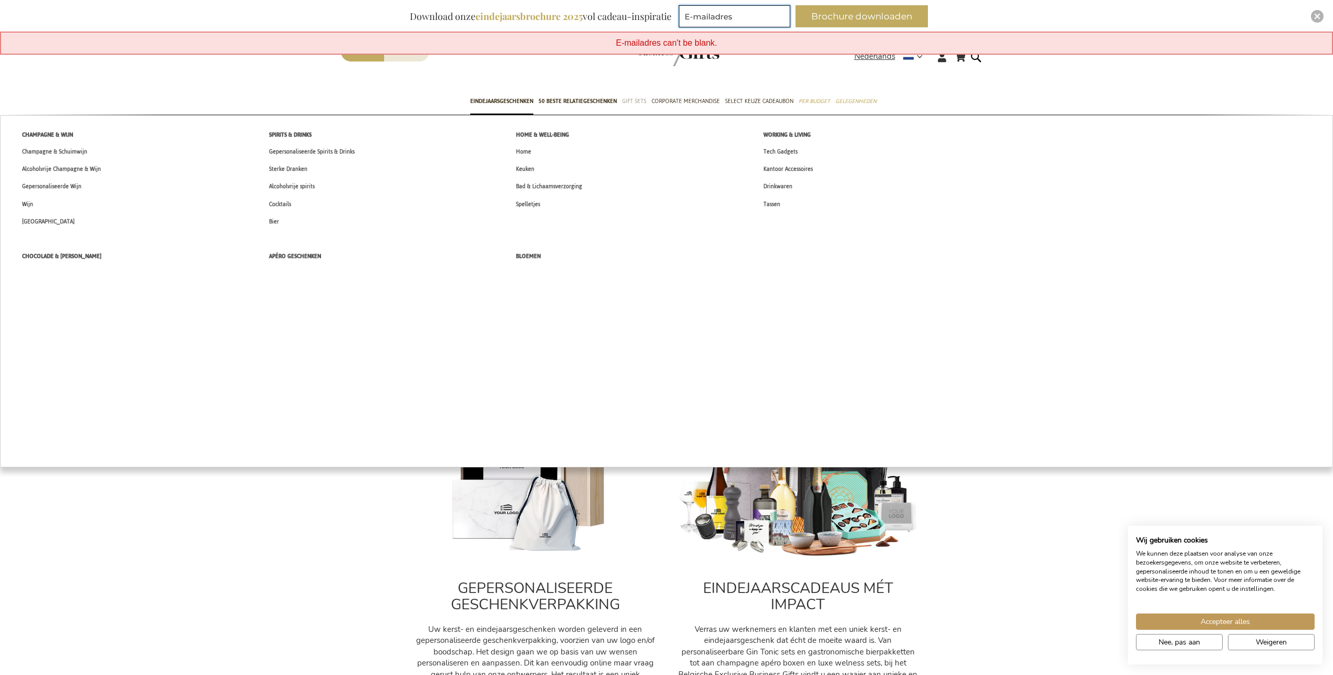
click at [636, 101] on span "Gift Sets" at bounding box center [634, 101] width 24 height 11
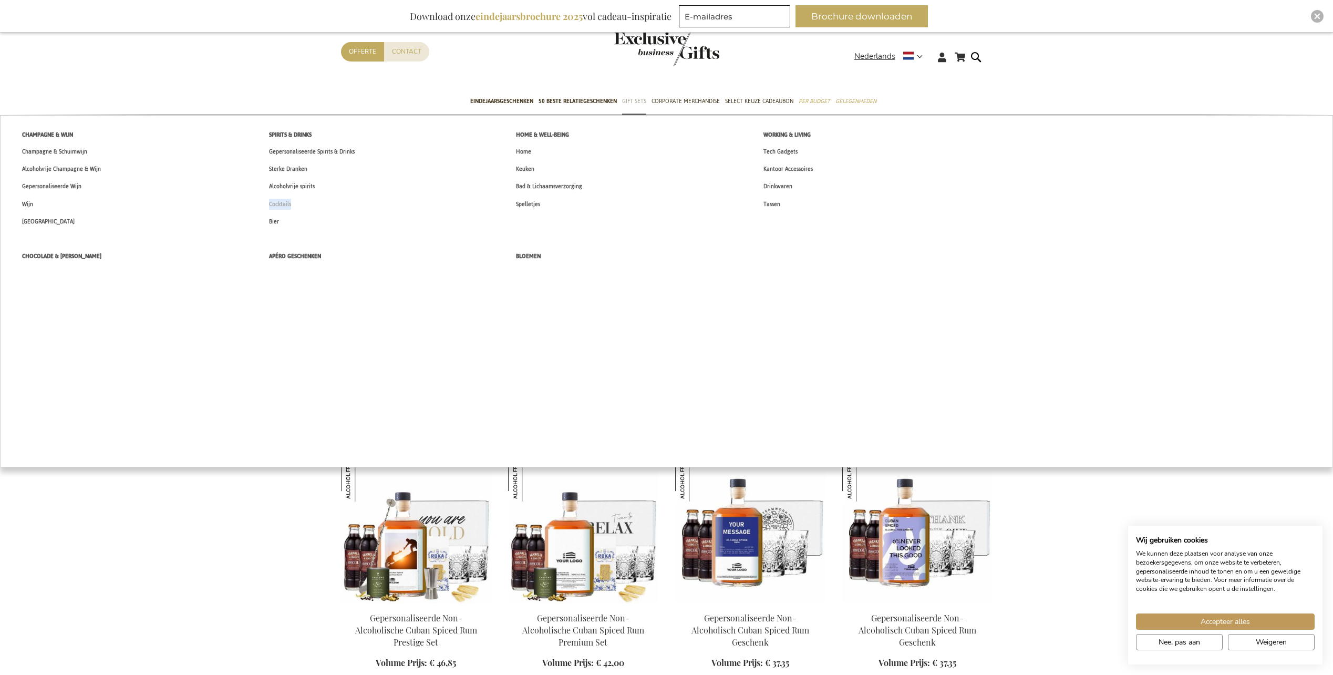
drag, startPoint x: 448, startPoint y: 196, endPoint x: 443, endPoint y: 204, distance: 9.5
click at [443, 204] on ul "Gepersonaliseerde Spirits & Drinks Sterke Dranken Alcoholvrije spirits Cocktail…" at bounding box center [381, 186] width 247 height 87
click at [524, 151] on span "Home" at bounding box center [523, 151] width 15 height 11
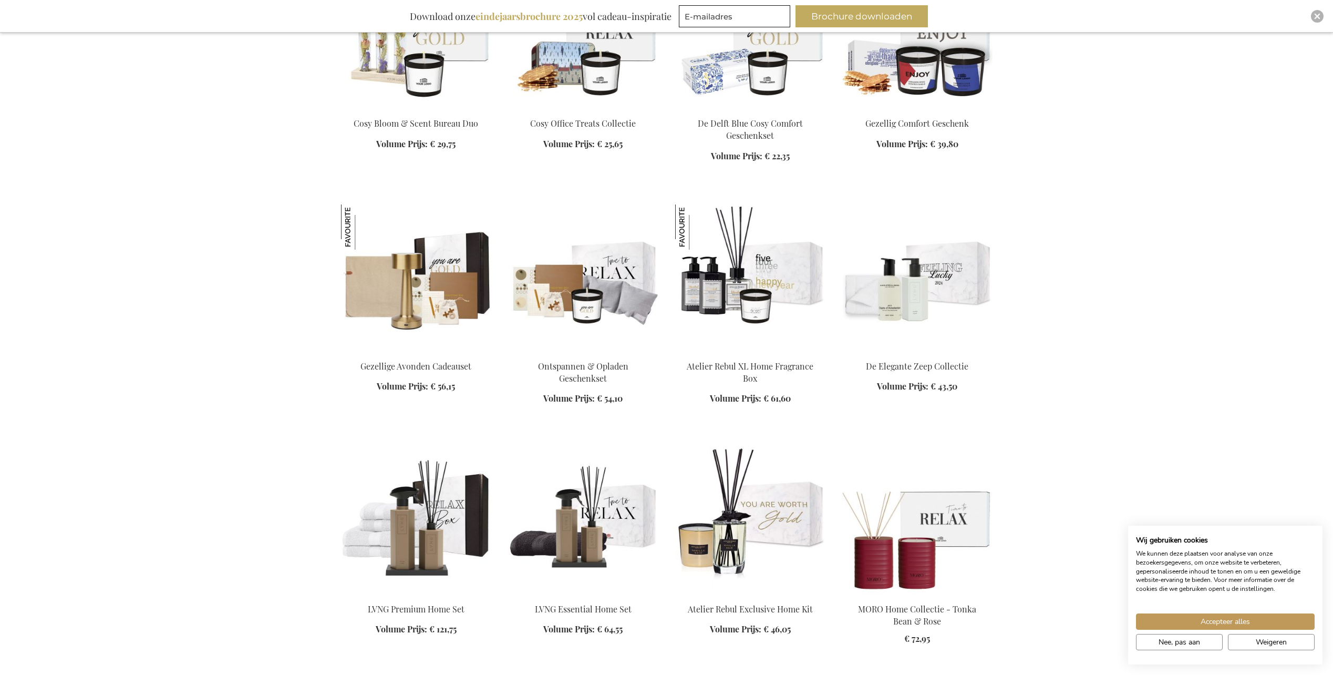
scroll to position [998, 0]
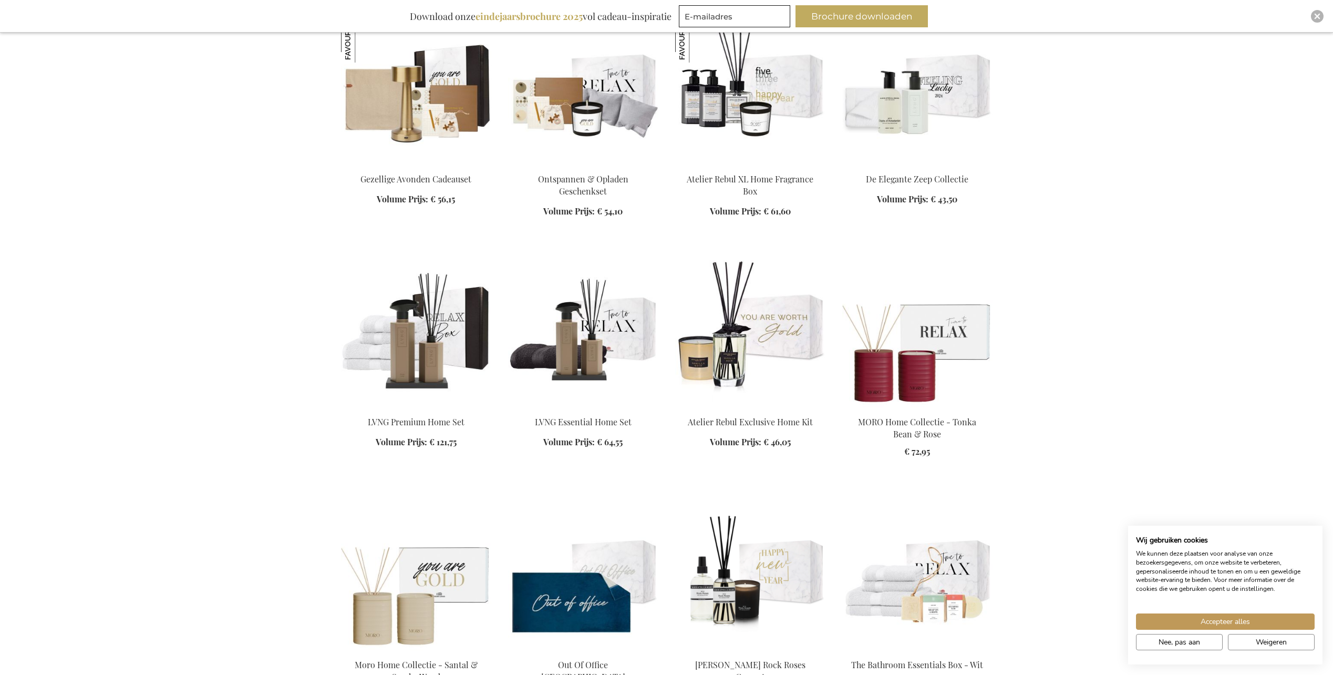
scroll to position [1156, 0]
click at [743, 357] on img at bounding box center [750, 332] width 150 height 147
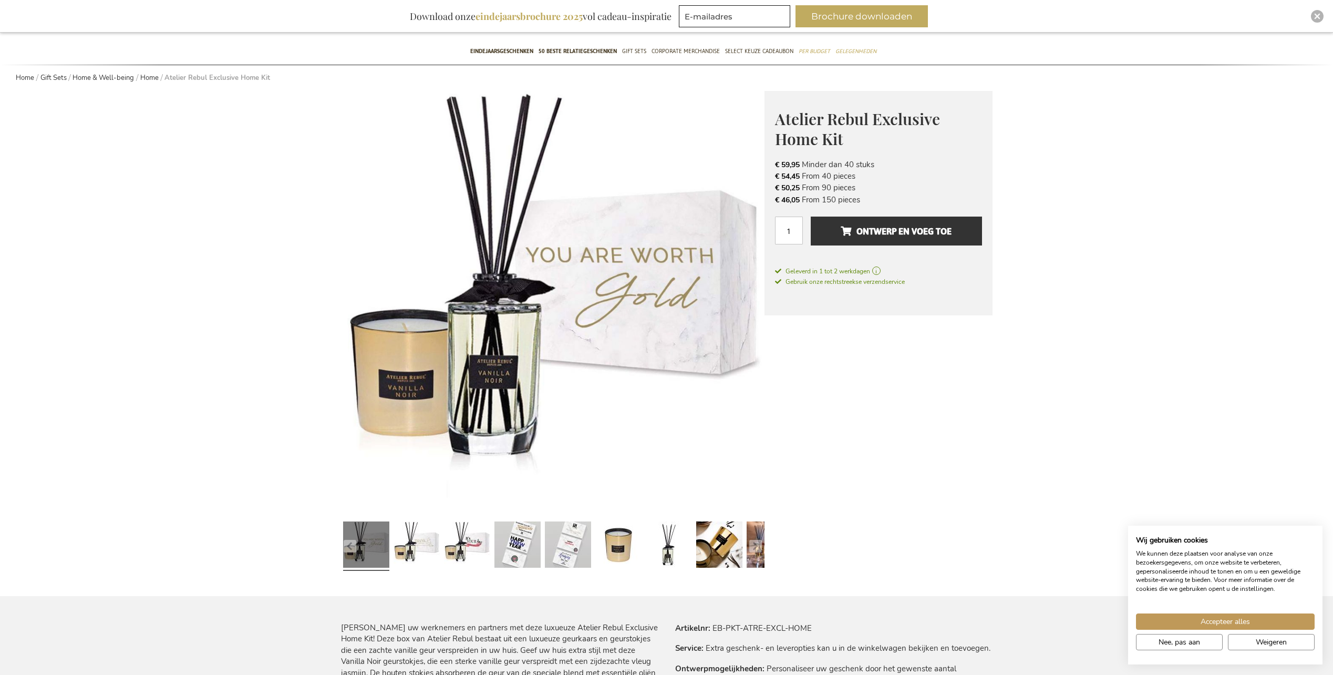
scroll to position [210, 0]
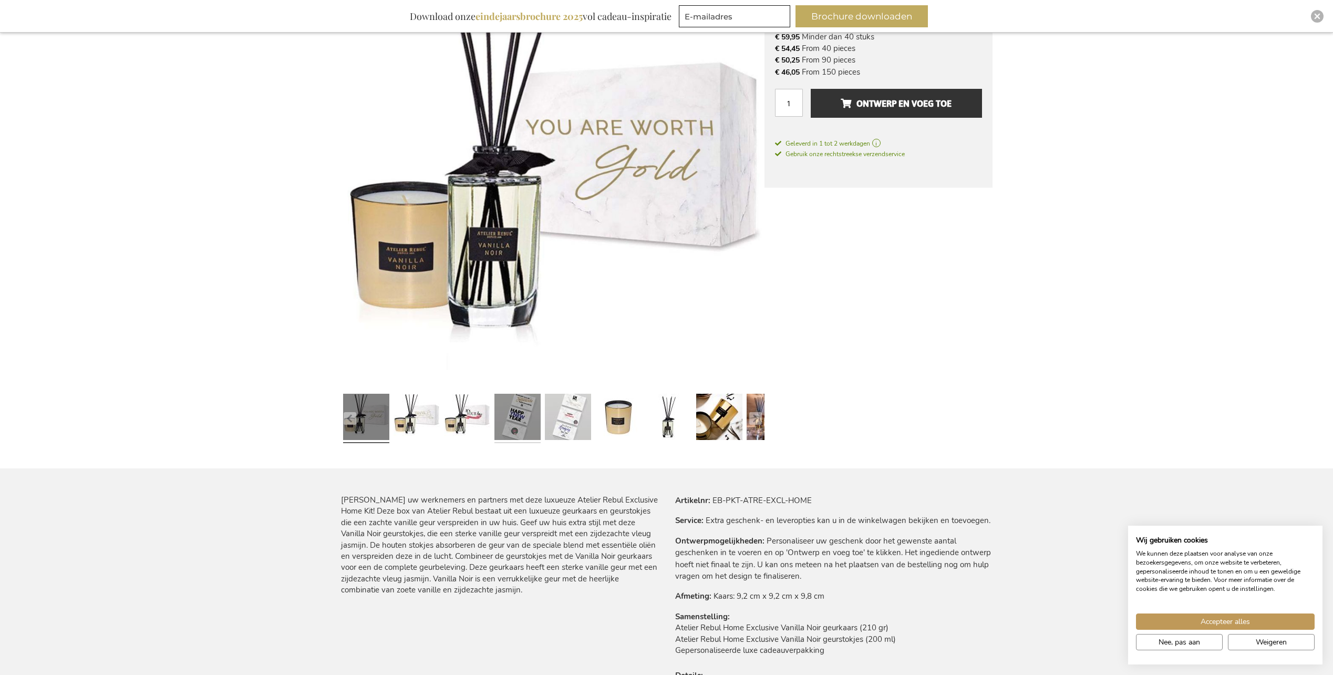
click at [518, 417] on link at bounding box center [517, 418] width 46 height 58
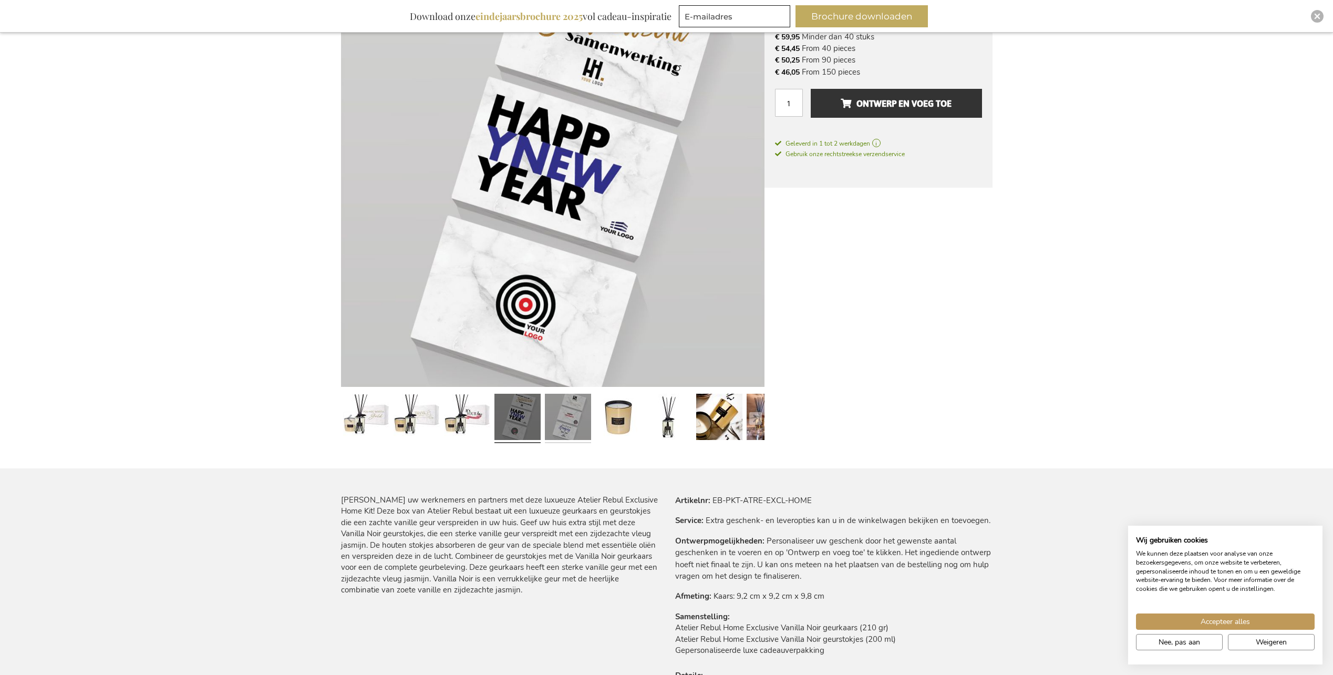
click at [550, 417] on link at bounding box center [568, 418] width 46 height 58
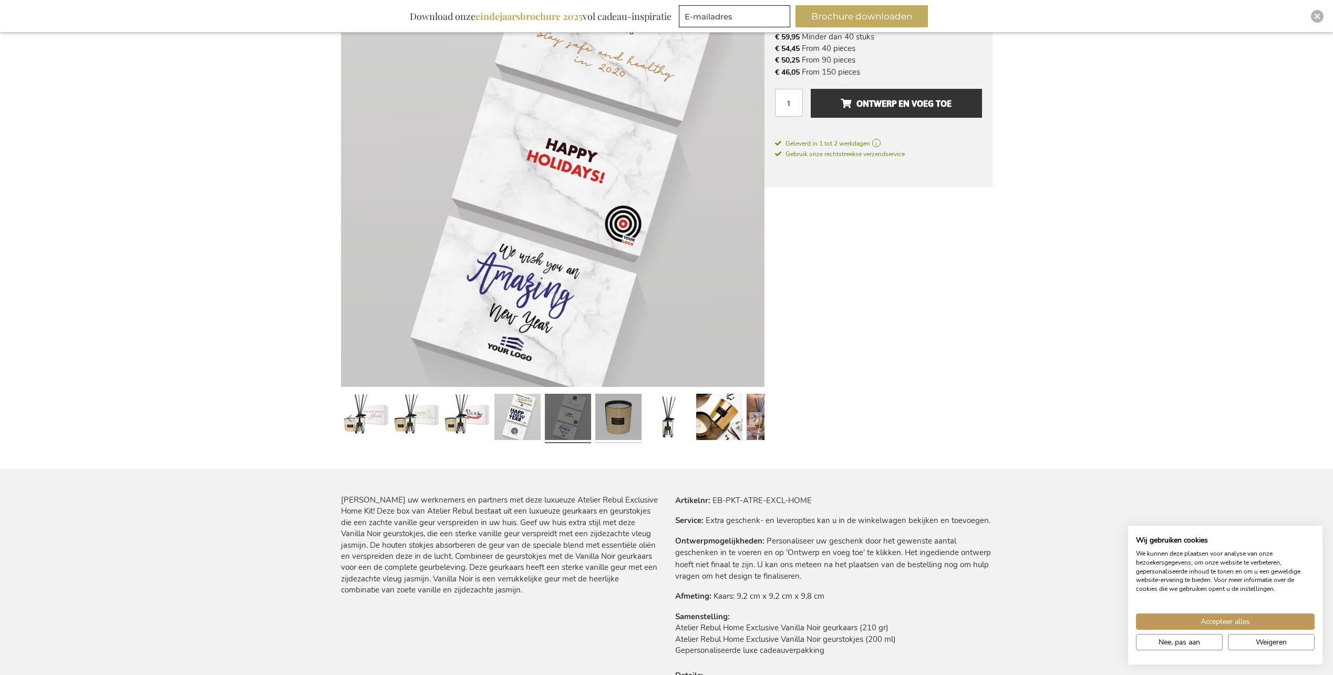
click at [609, 417] on link at bounding box center [618, 418] width 46 height 58
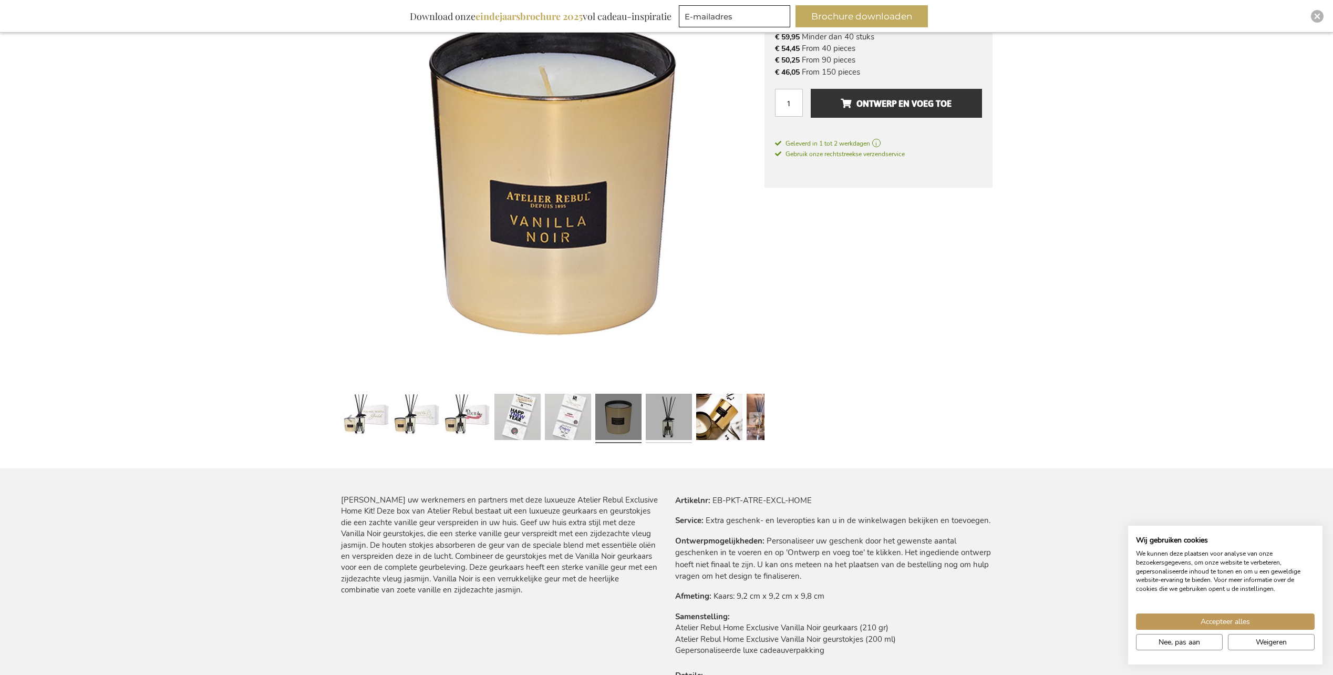
click at [650, 418] on link at bounding box center [669, 418] width 46 height 58
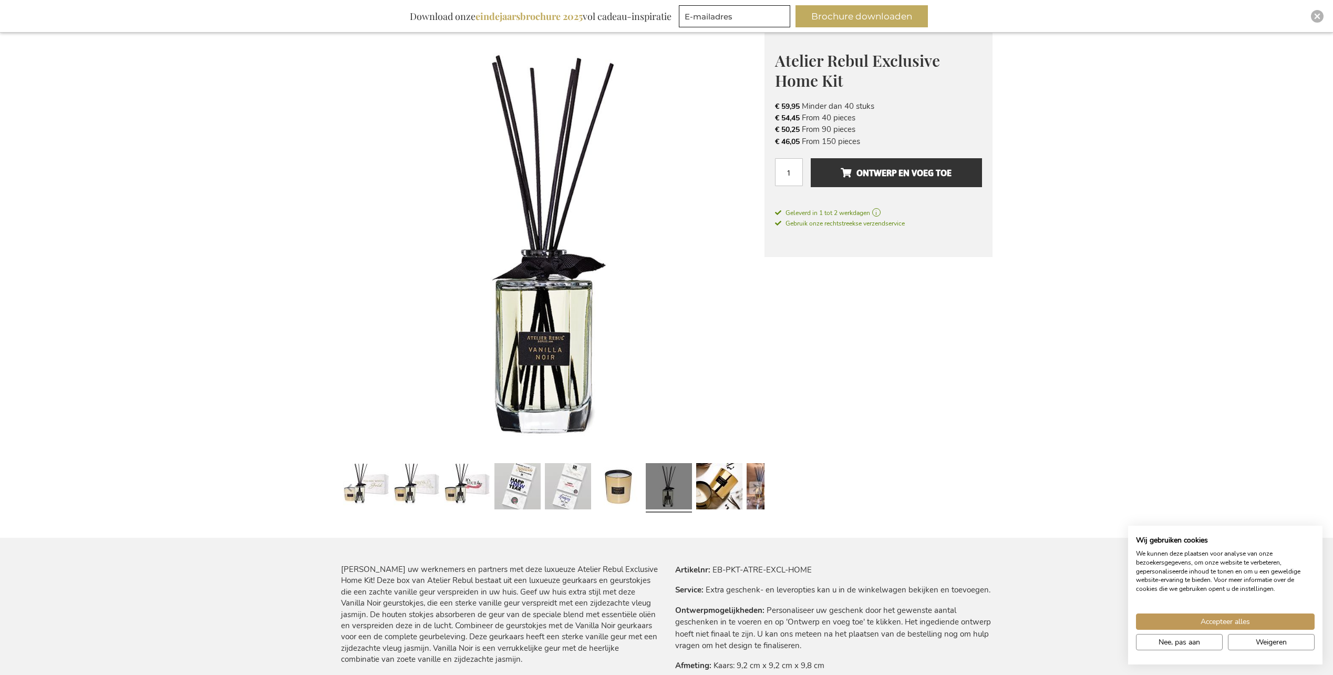
scroll to position [0, 0]
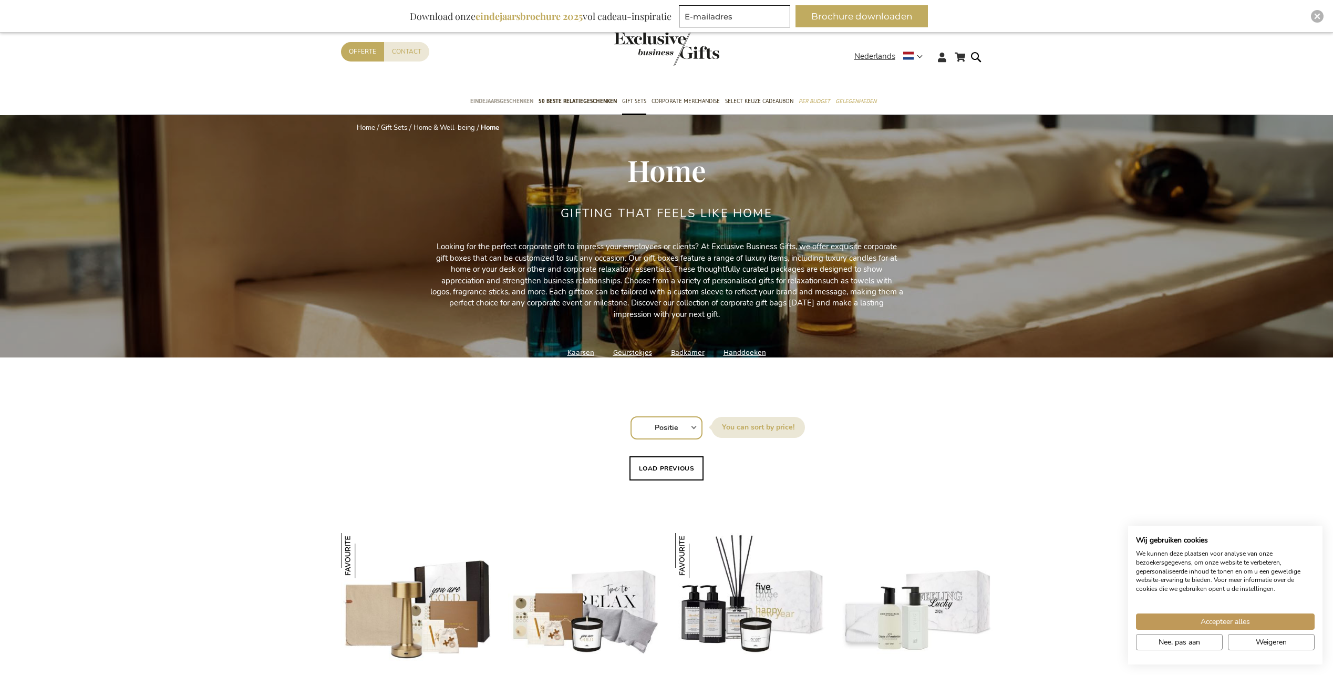
click at [493, 101] on span "Eindejaarsgeschenken" at bounding box center [501, 101] width 63 height 11
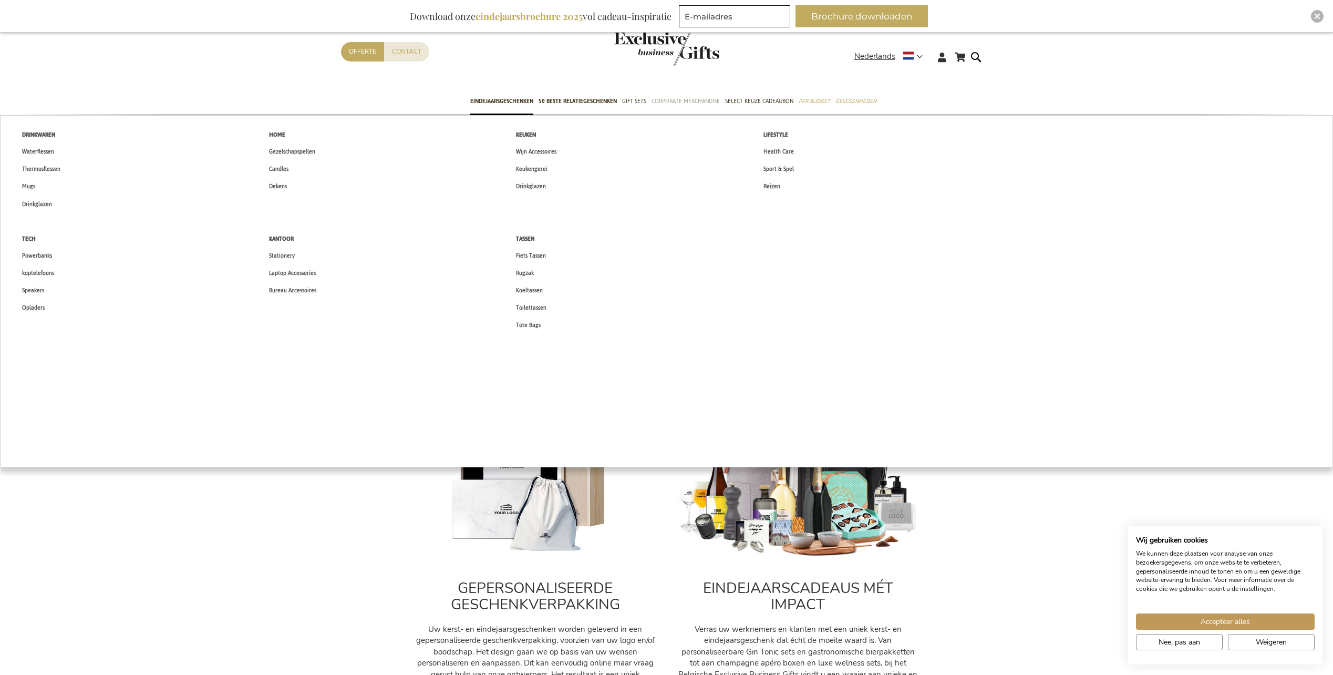
click at [679, 101] on span "Corporate Merchandise" at bounding box center [685, 101] width 68 height 11
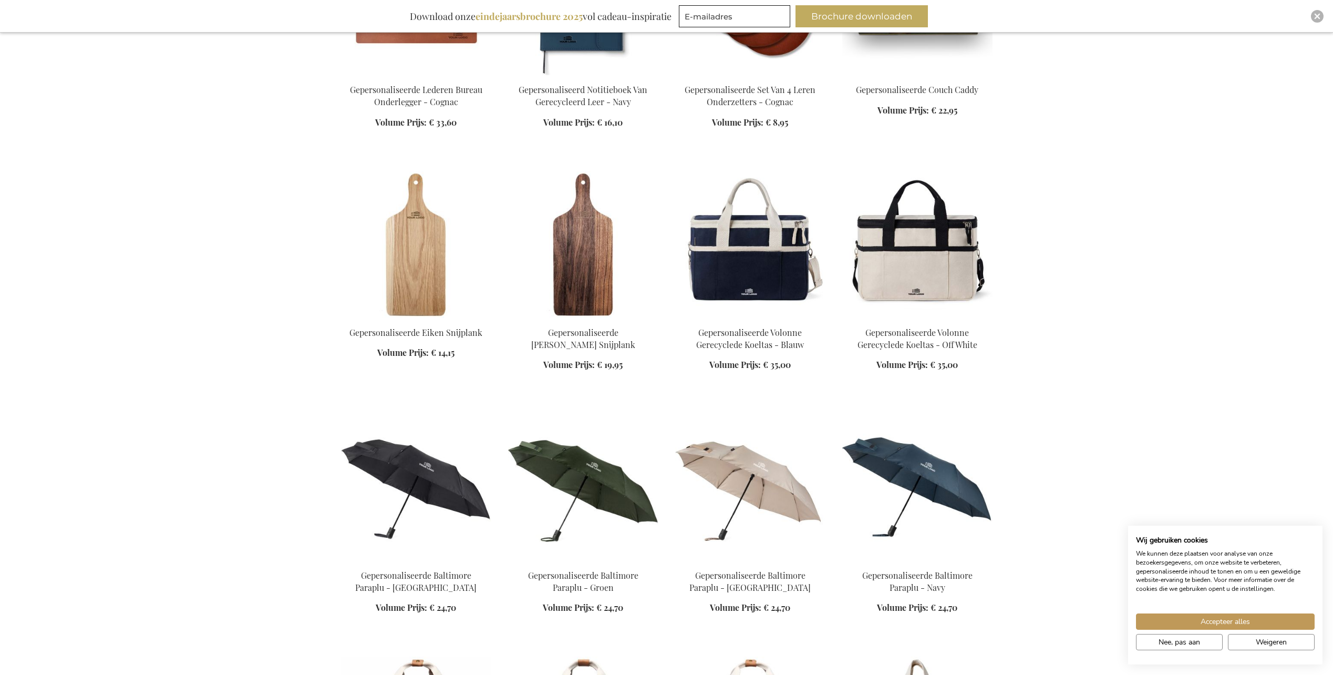
scroll to position [1051, 0]
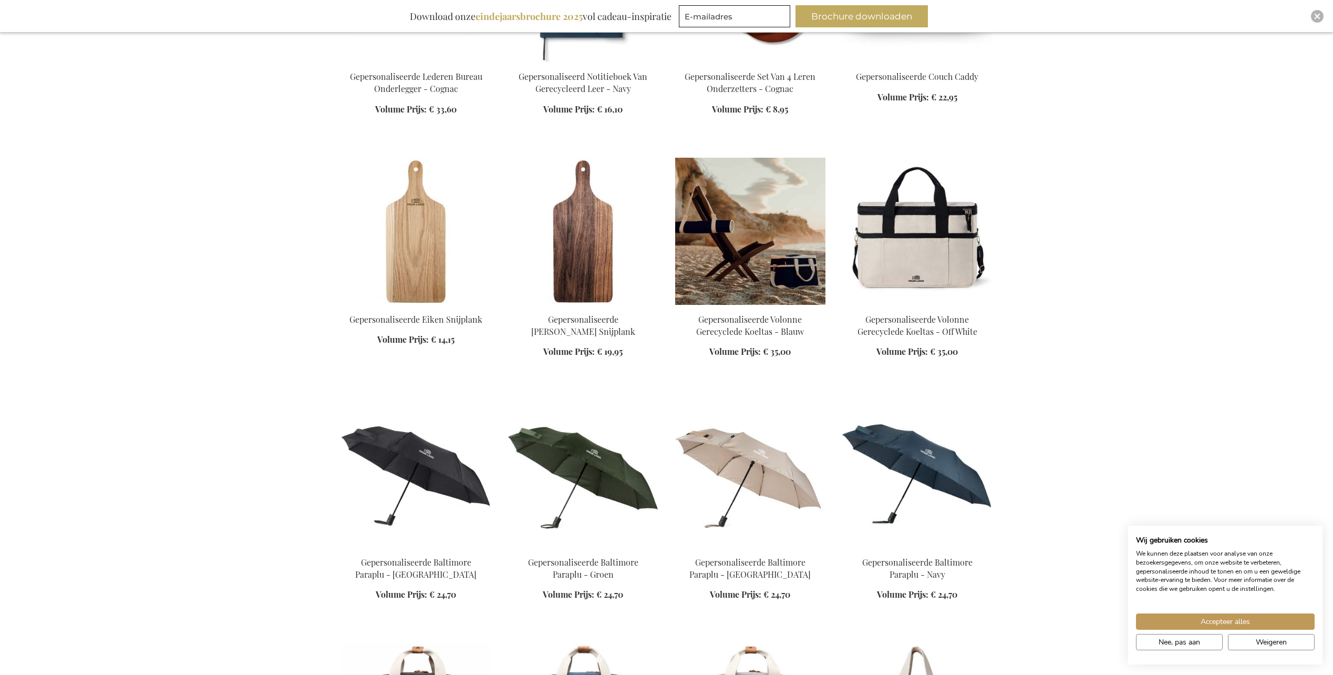
click at [769, 218] on img at bounding box center [750, 231] width 150 height 147
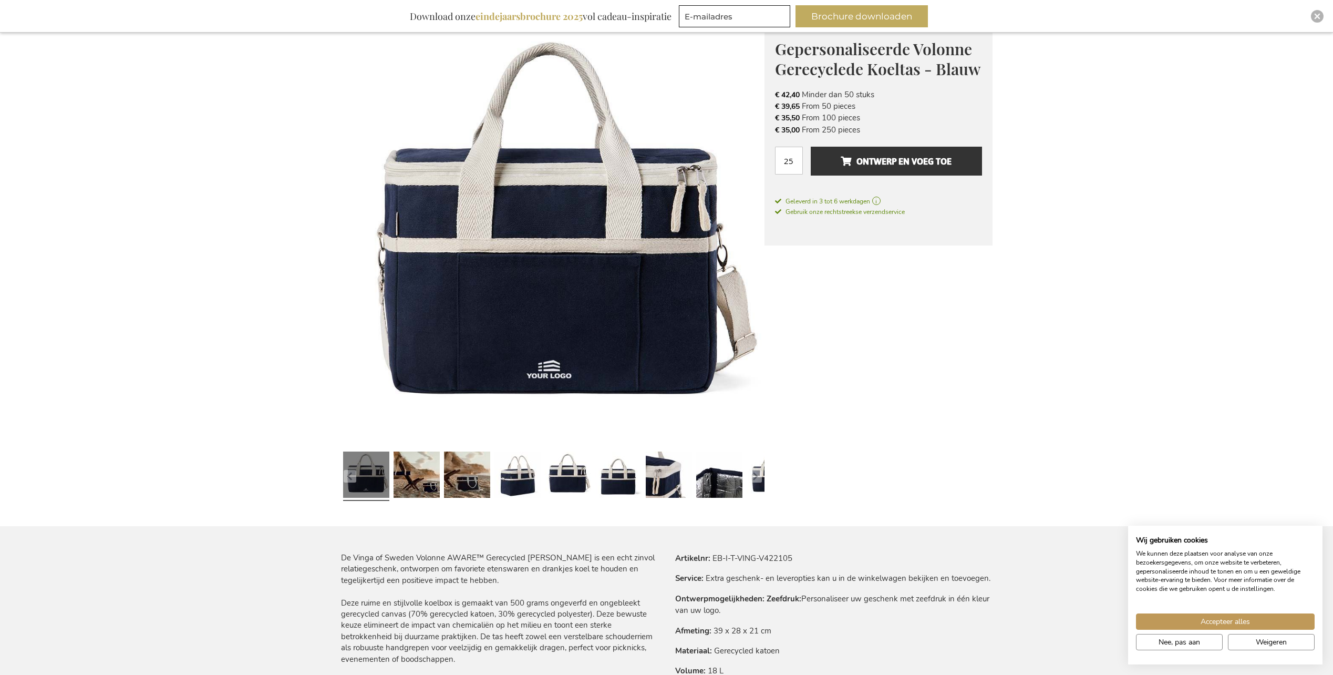
scroll to position [158, 0]
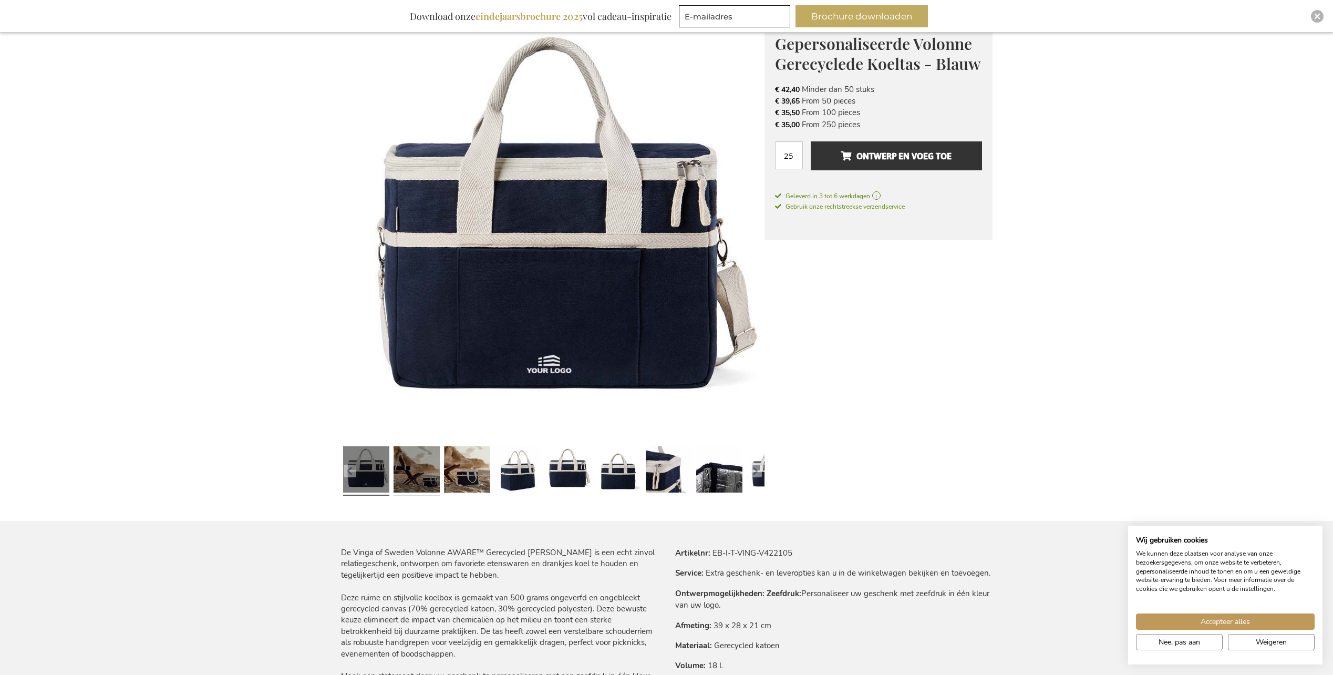
click at [419, 468] on link at bounding box center [417, 471] width 46 height 58
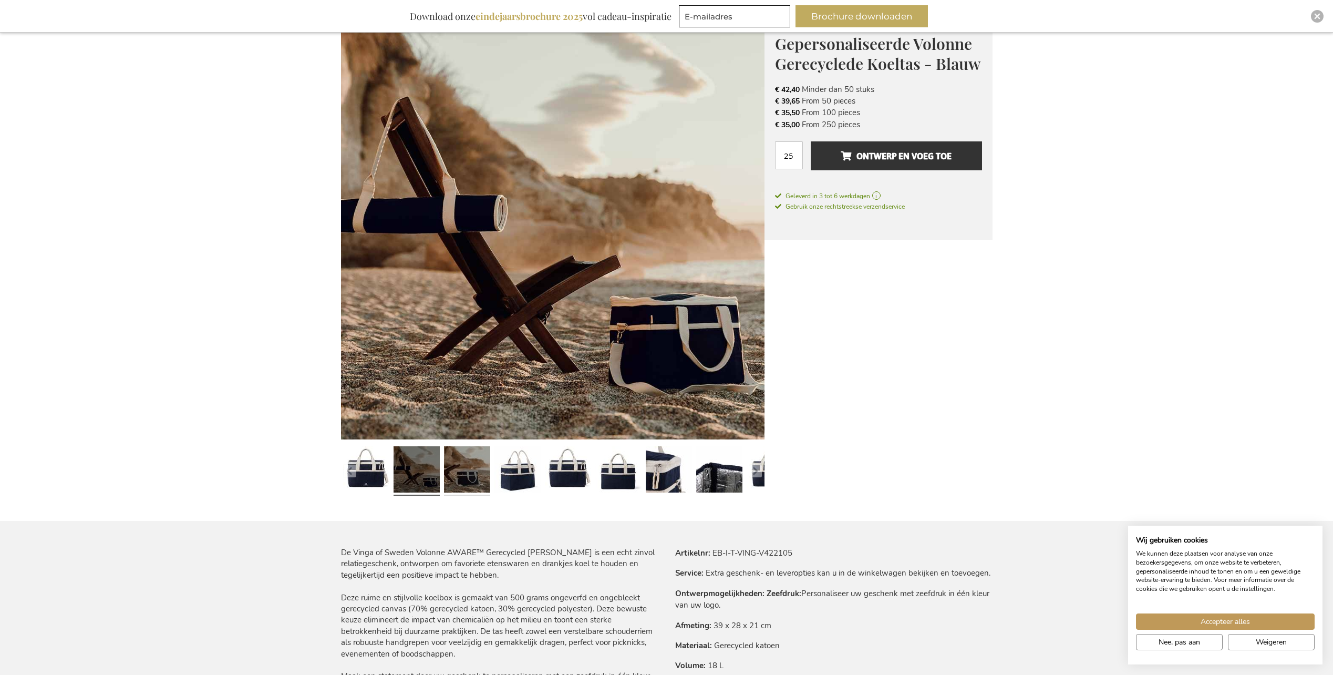
click at [456, 465] on link at bounding box center [467, 471] width 46 height 58
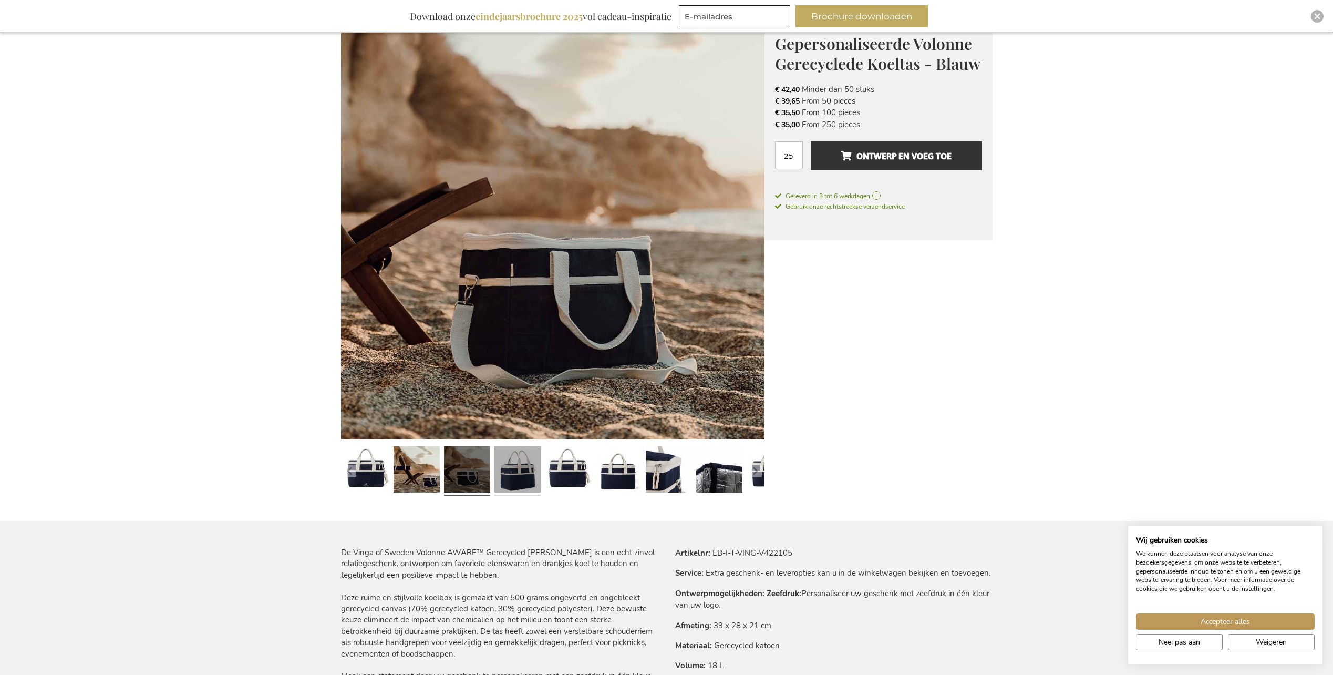
click at [506, 465] on link at bounding box center [517, 471] width 46 height 58
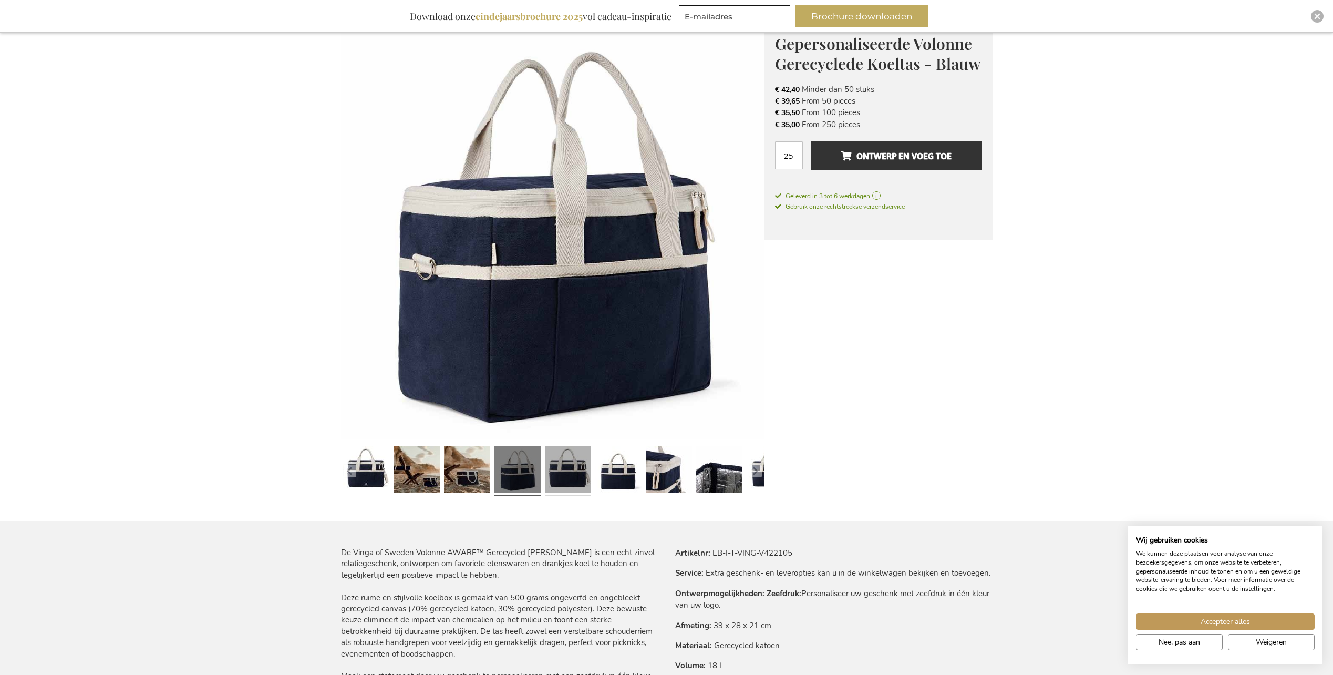
click at [563, 469] on link at bounding box center [568, 471] width 46 height 58
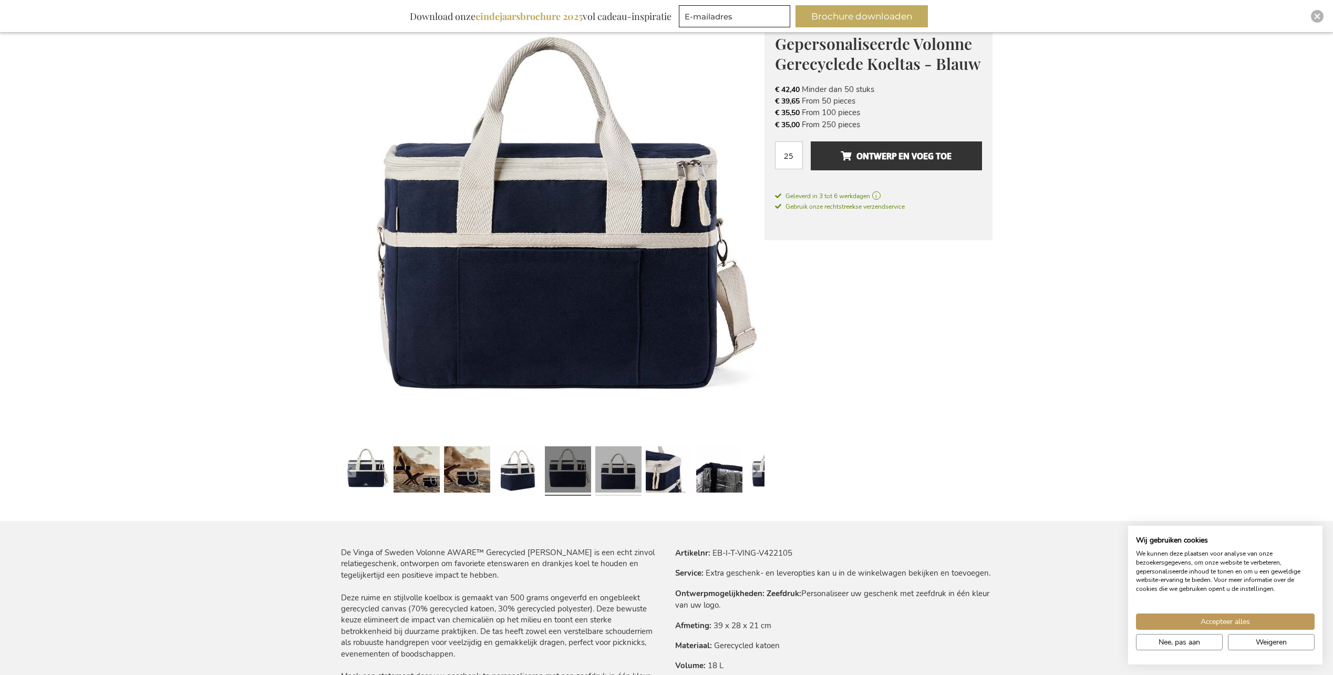
click at [611, 473] on link at bounding box center [618, 471] width 46 height 58
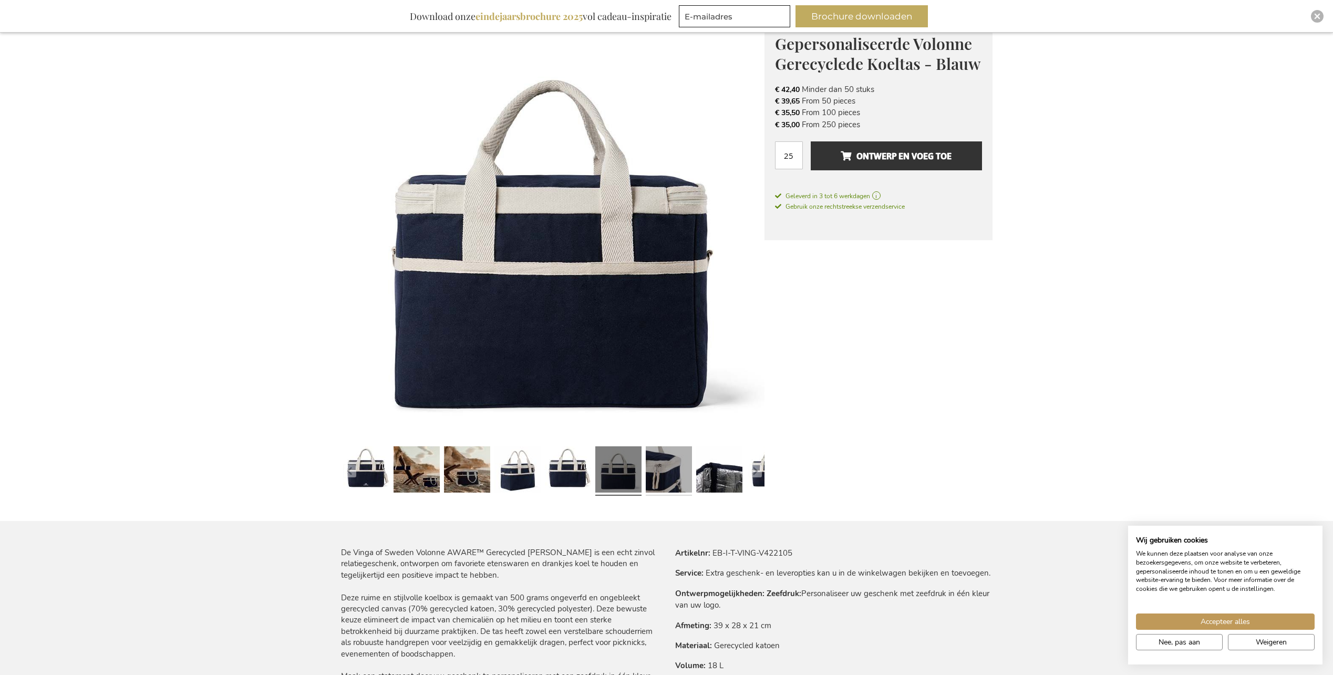
click at [670, 470] on link at bounding box center [669, 471] width 46 height 58
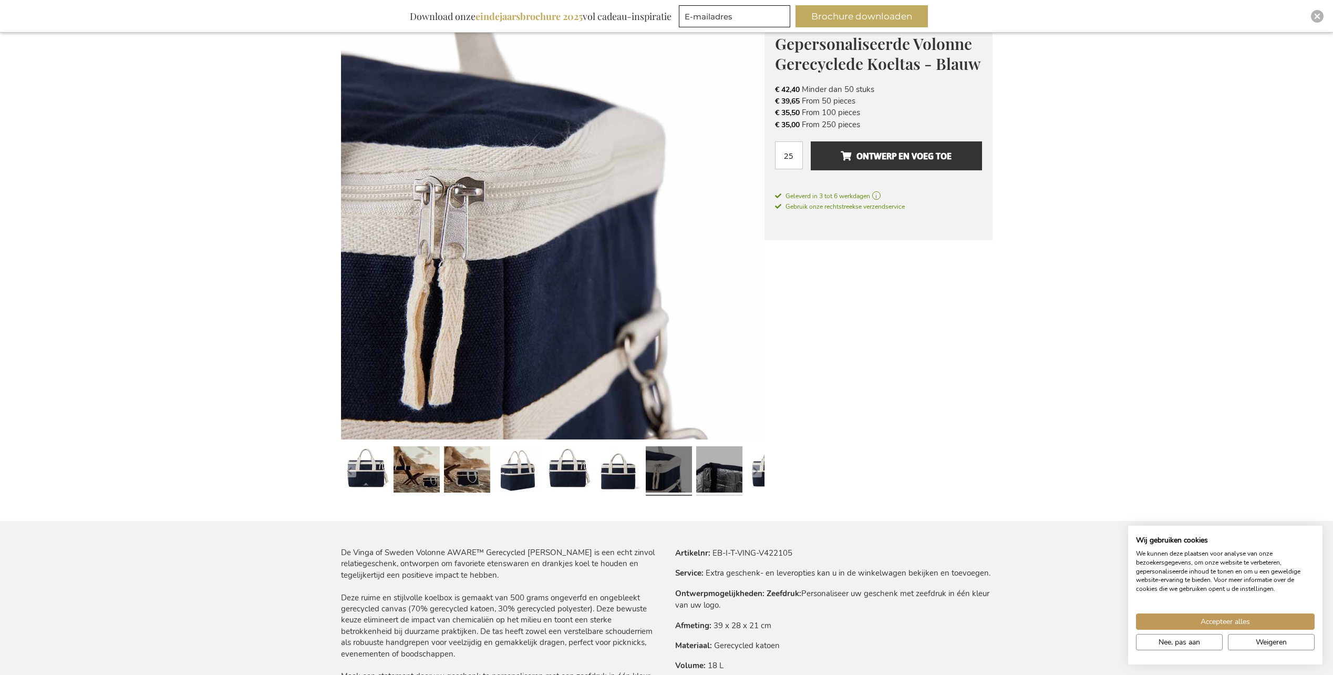
click at [706, 471] on link at bounding box center [719, 471] width 46 height 58
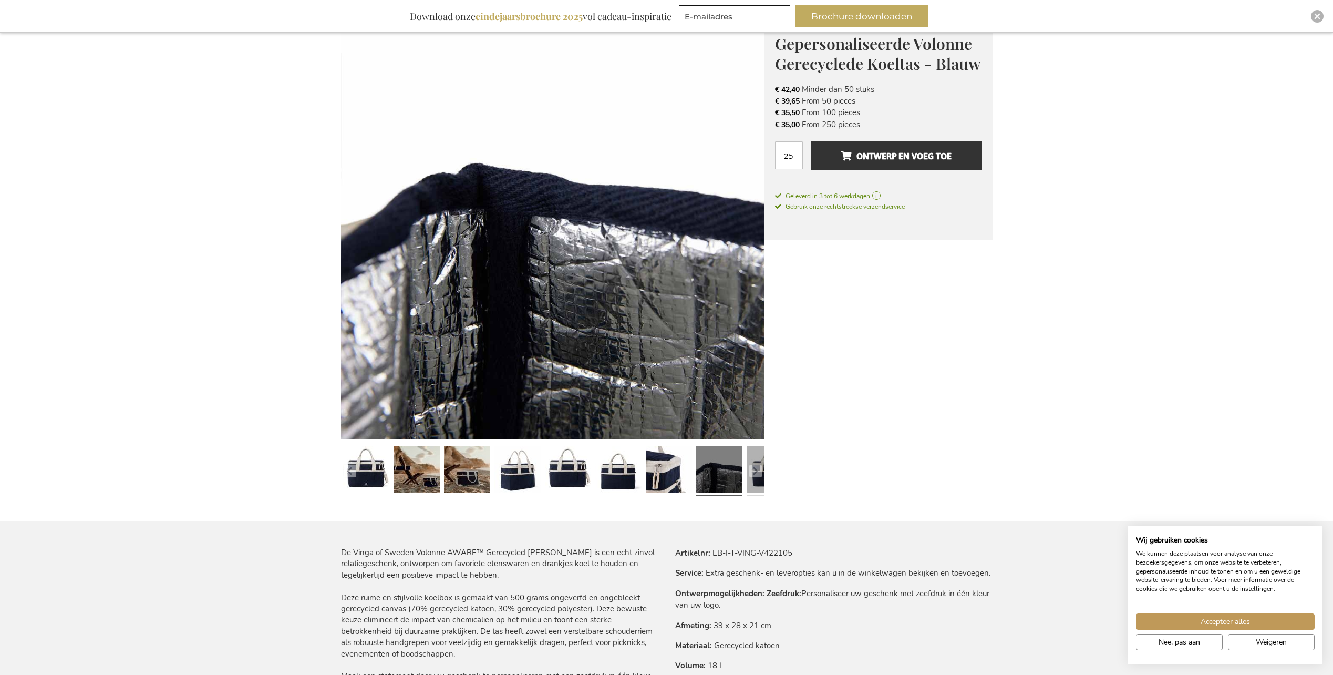
click at [763, 471] on link at bounding box center [770, 471] width 46 height 58
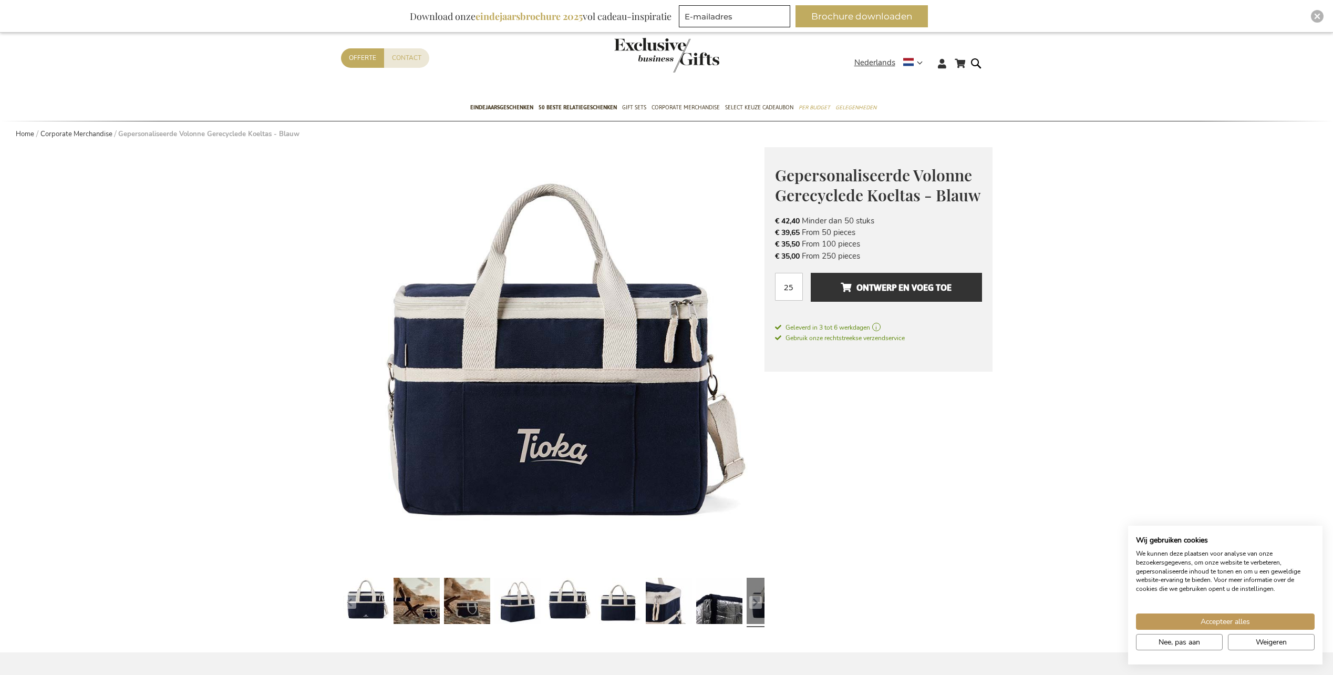
scroll to position [0, 0]
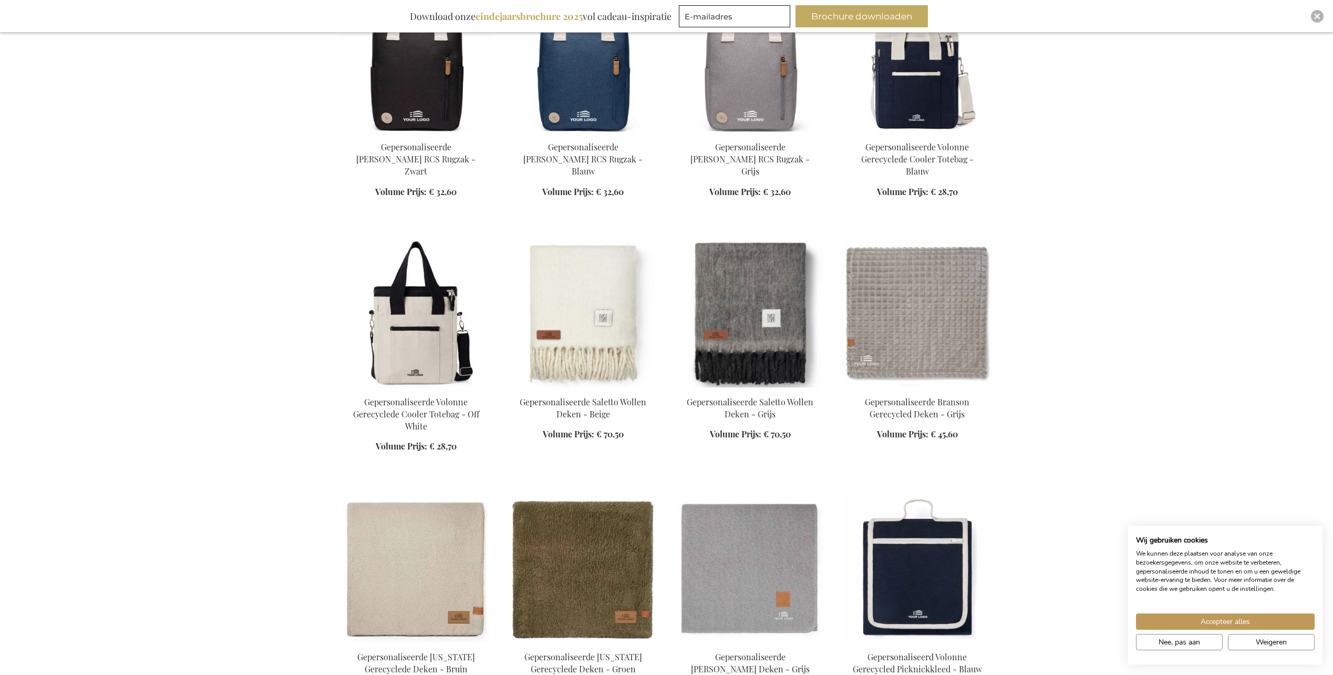
scroll to position [1034, 0]
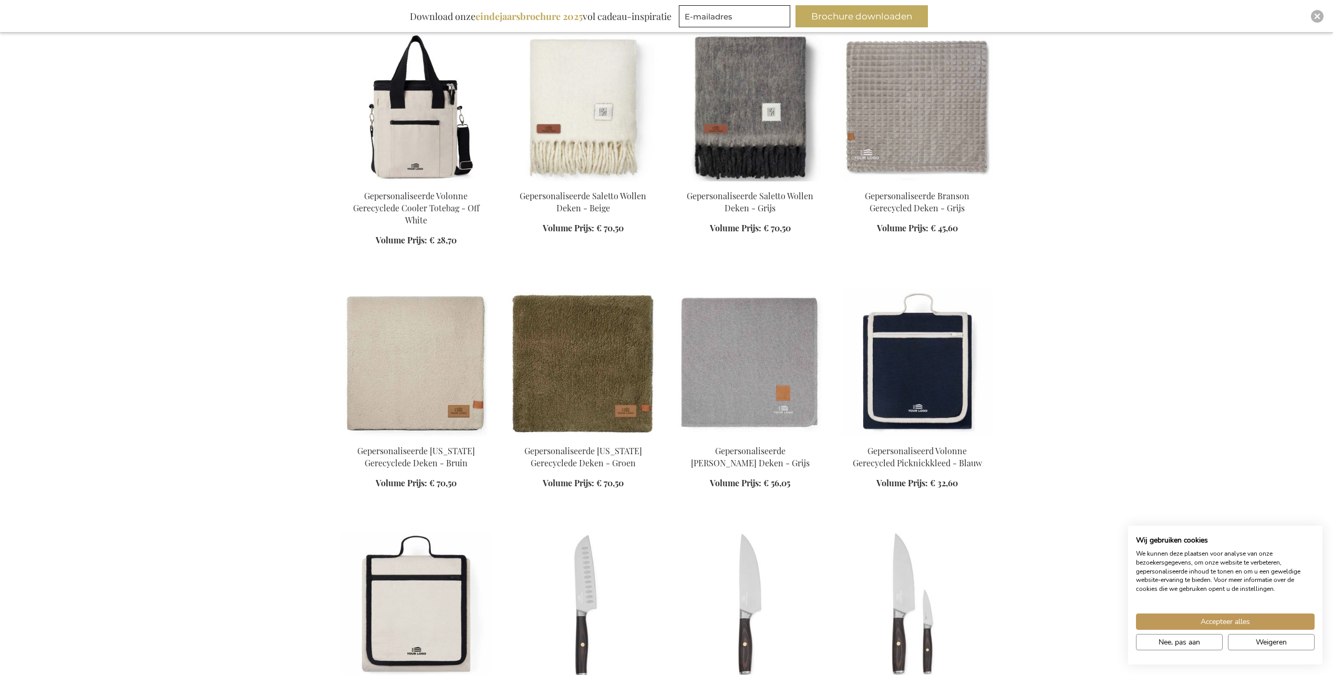
scroll to position [1244, 0]
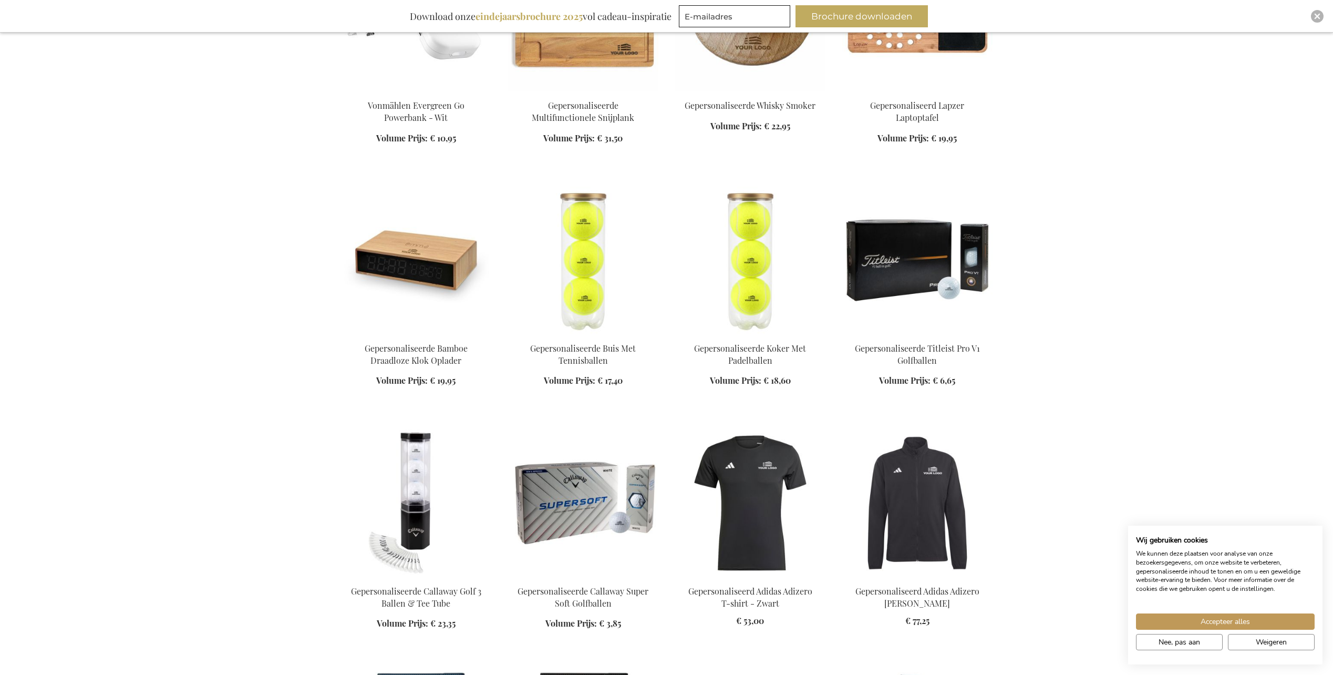
scroll to position [2610, 0]
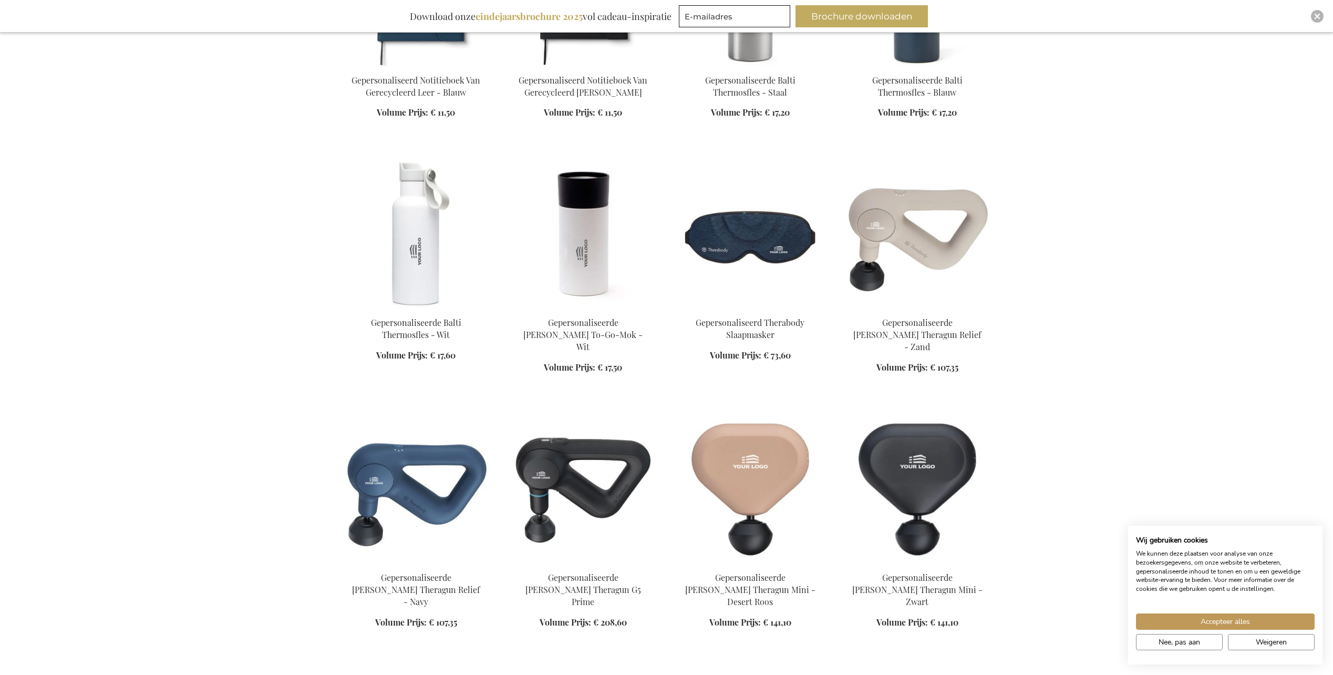
scroll to position [3346, 0]
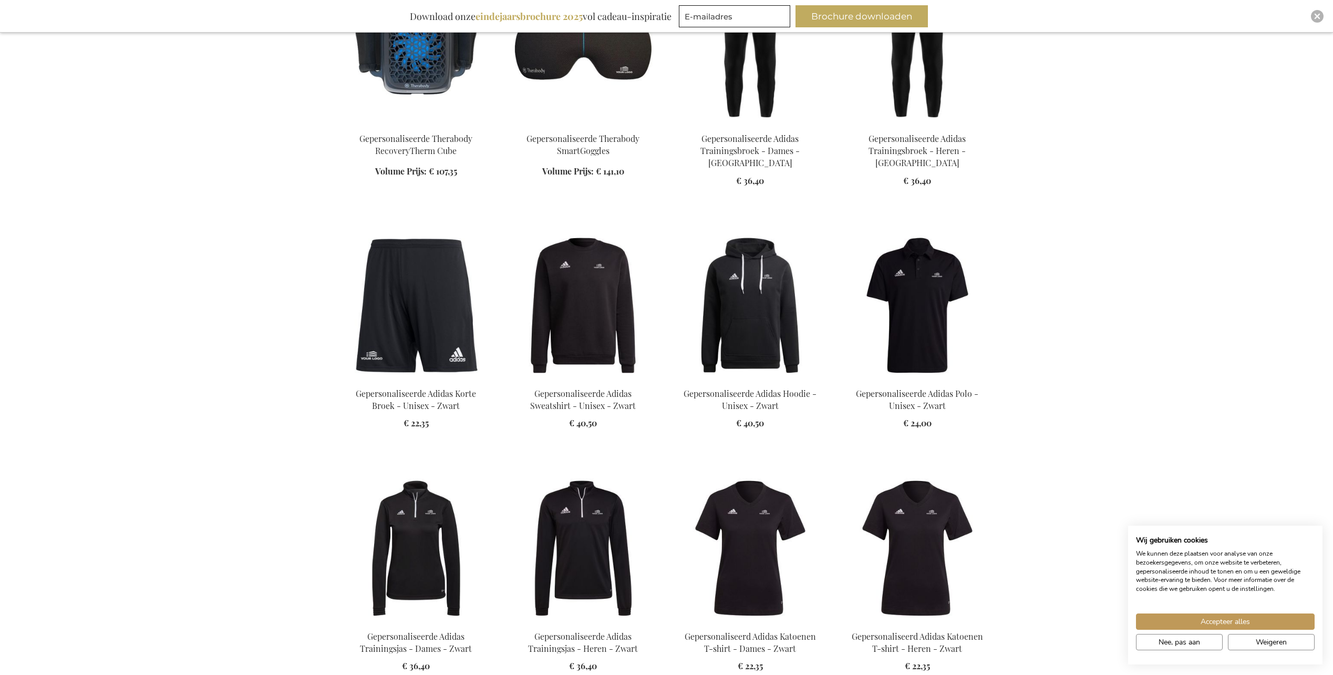
scroll to position [4081, 0]
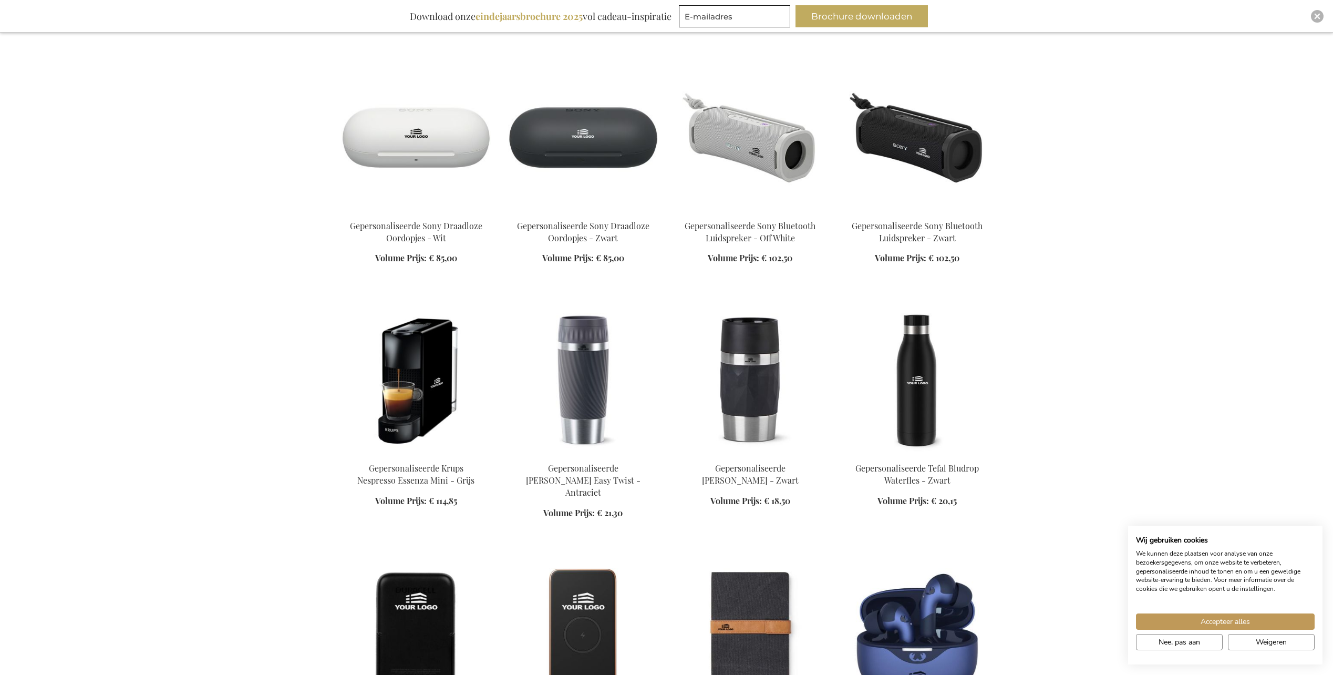
scroll to position [4764, 0]
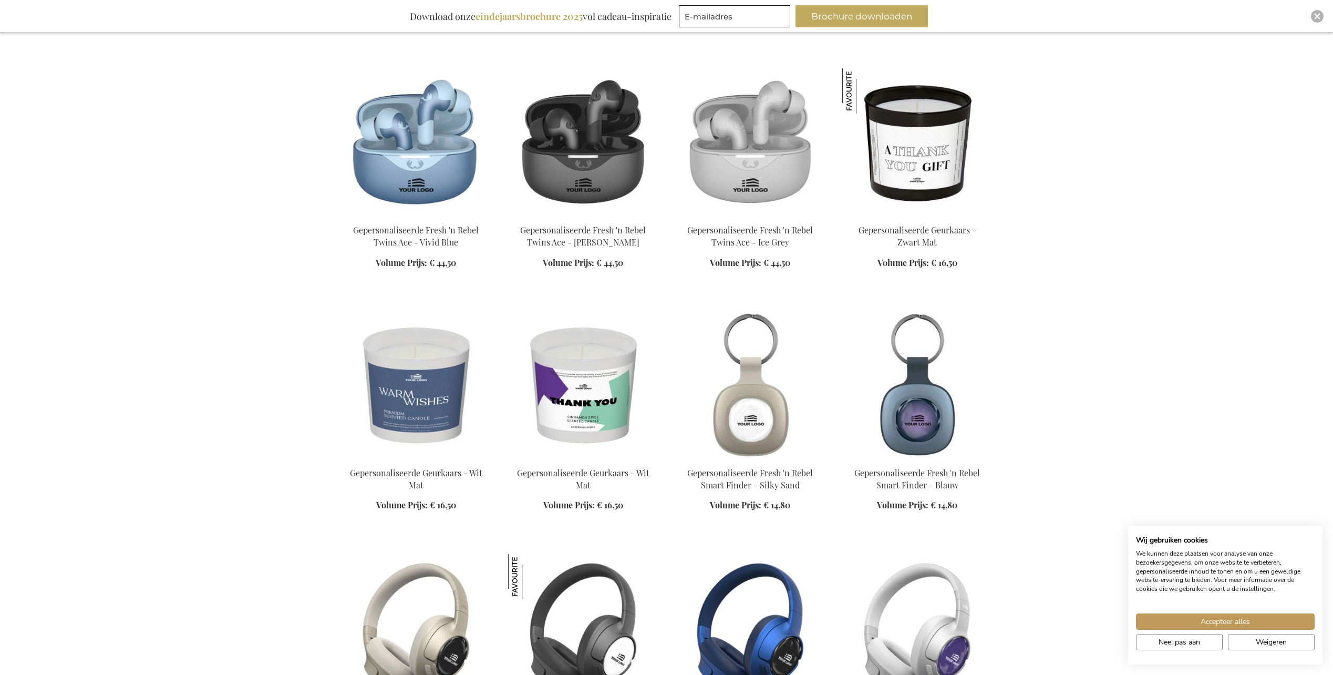
scroll to position [5447, 0]
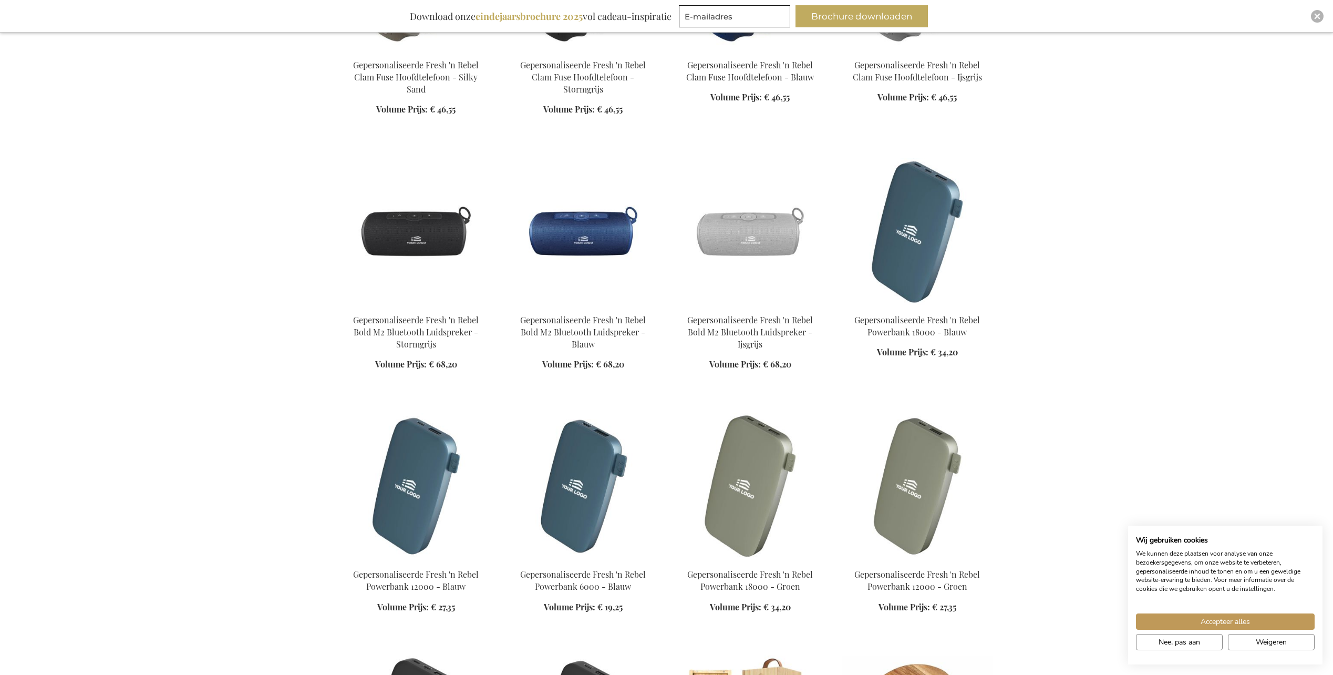
scroll to position [6130, 0]
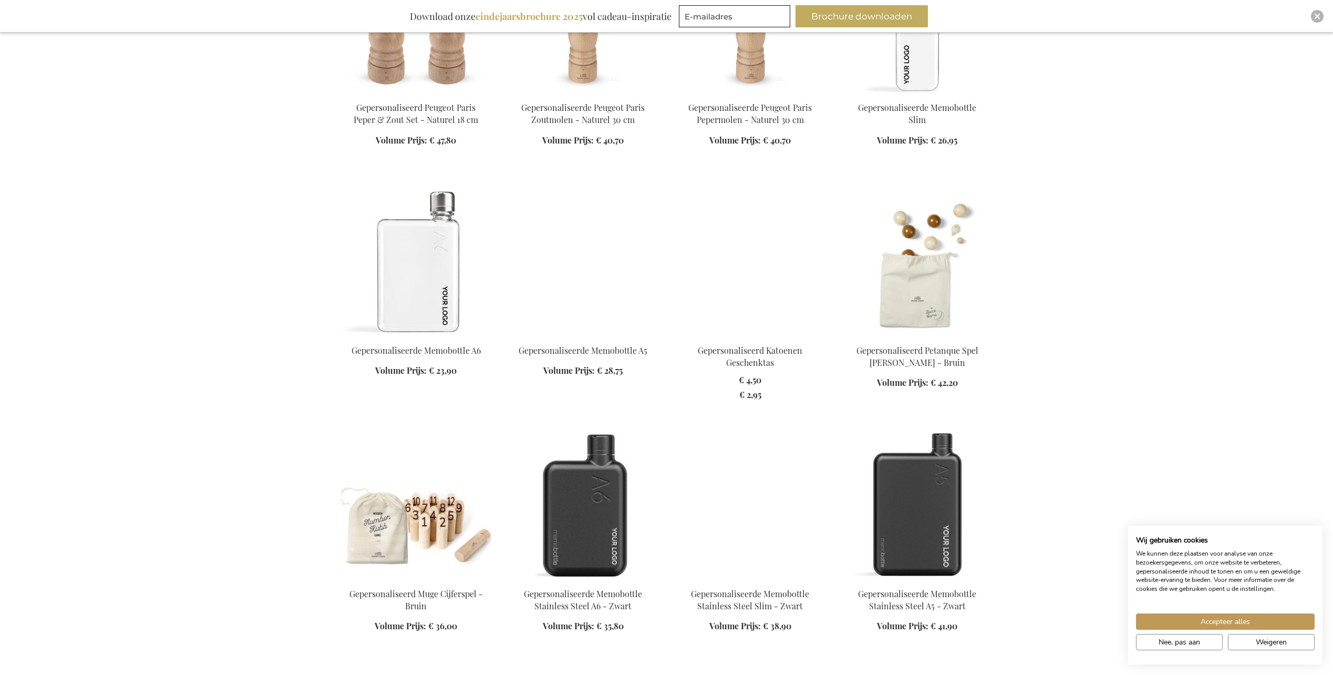
scroll to position [7076, 0]
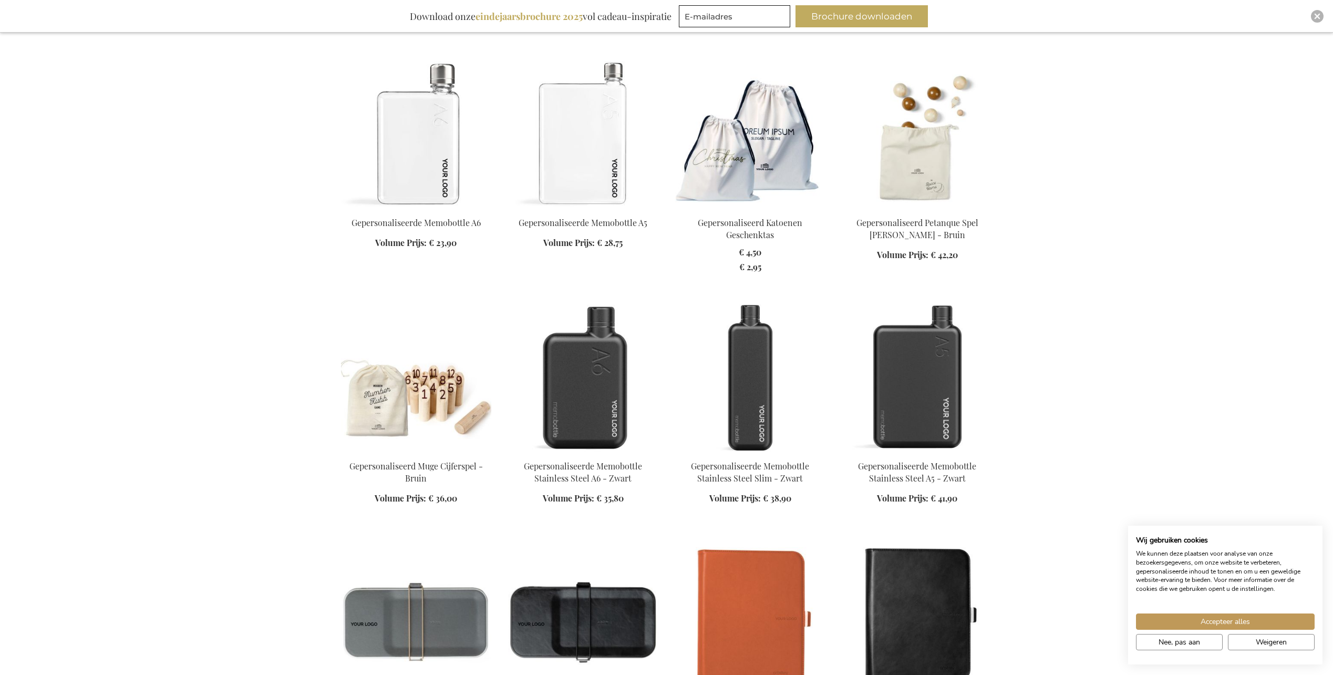
scroll to position [7286, 0]
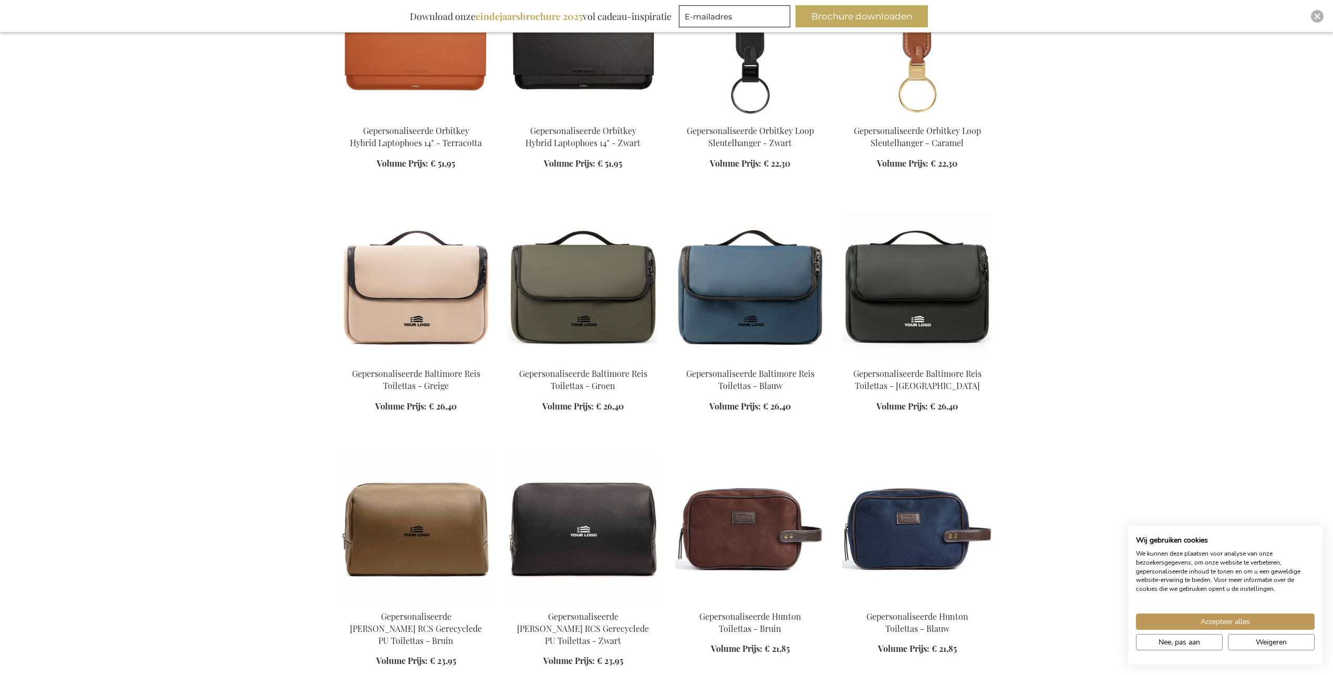
scroll to position [8232, 0]
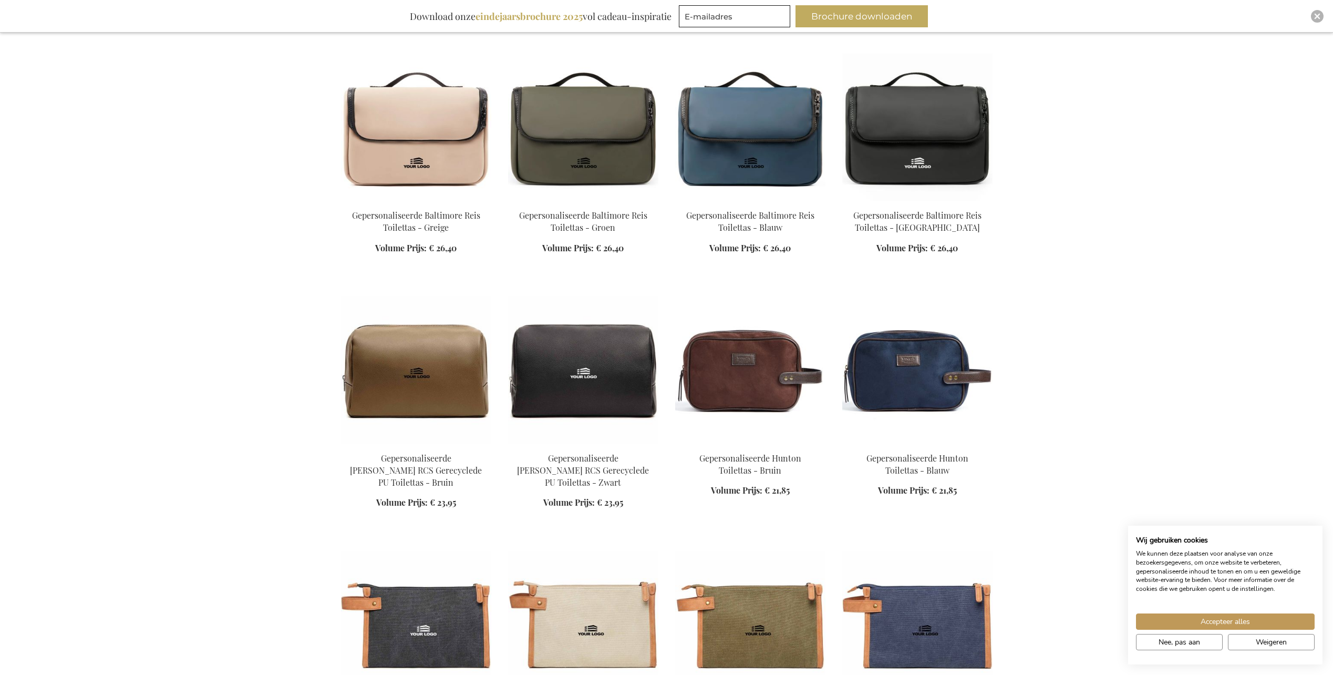
scroll to position [8284, 0]
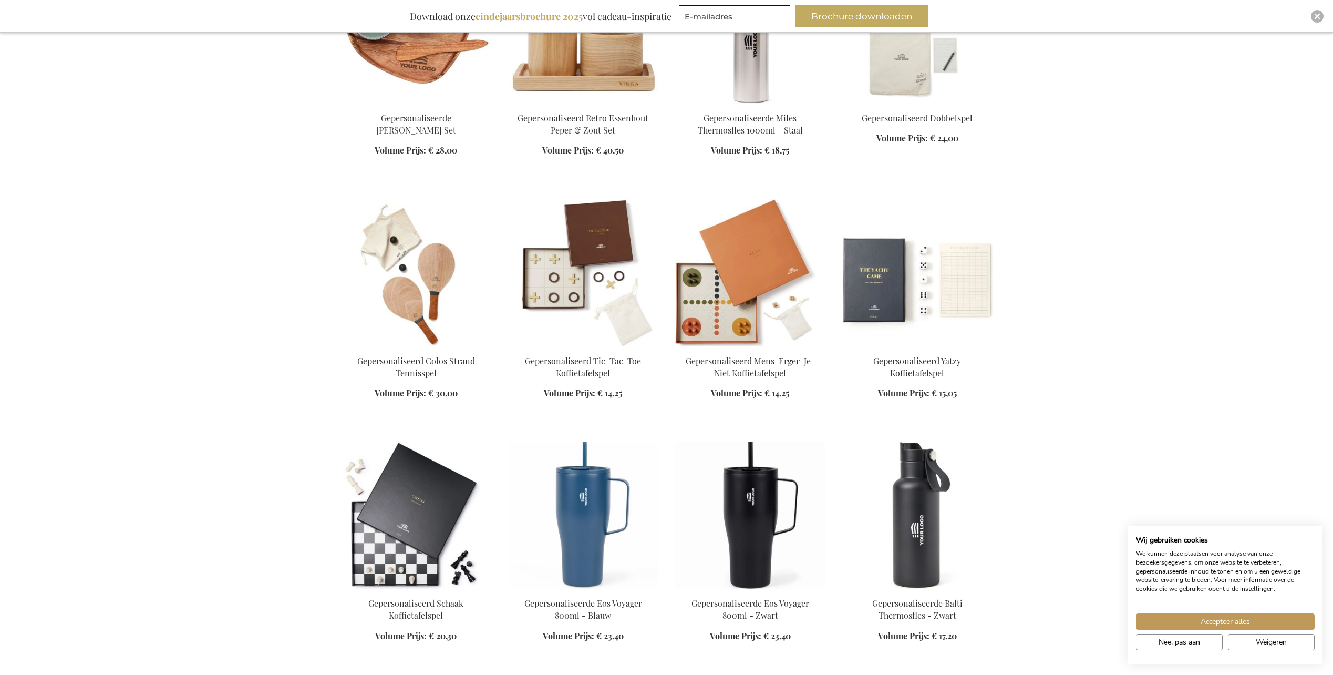
scroll to position [10491, 0]
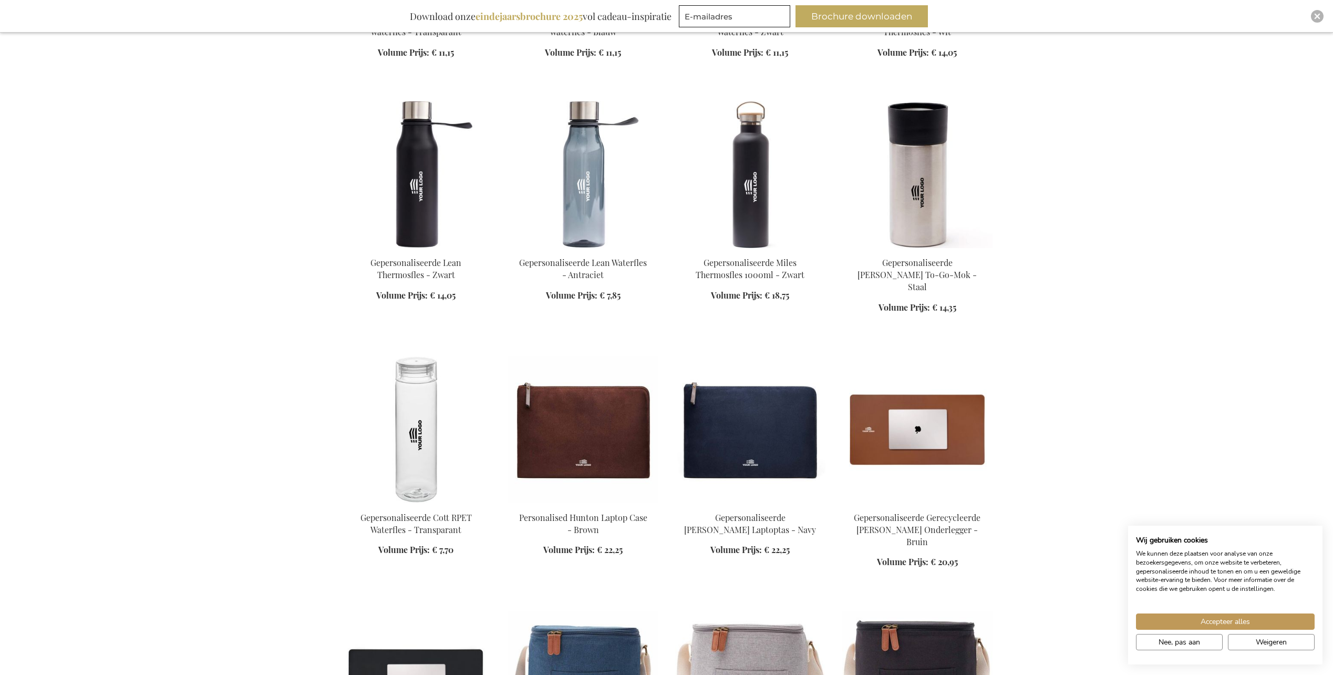
scroll to position [11384, 0]
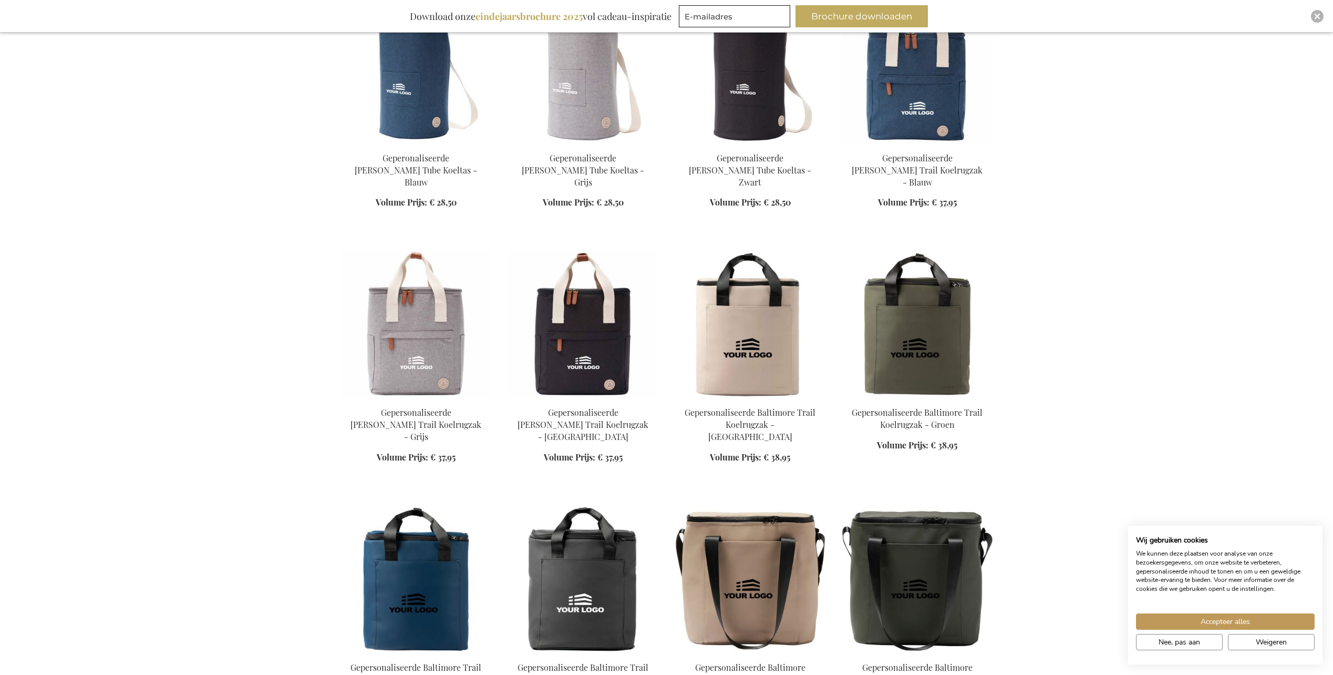
scroll to position [12225, 0]
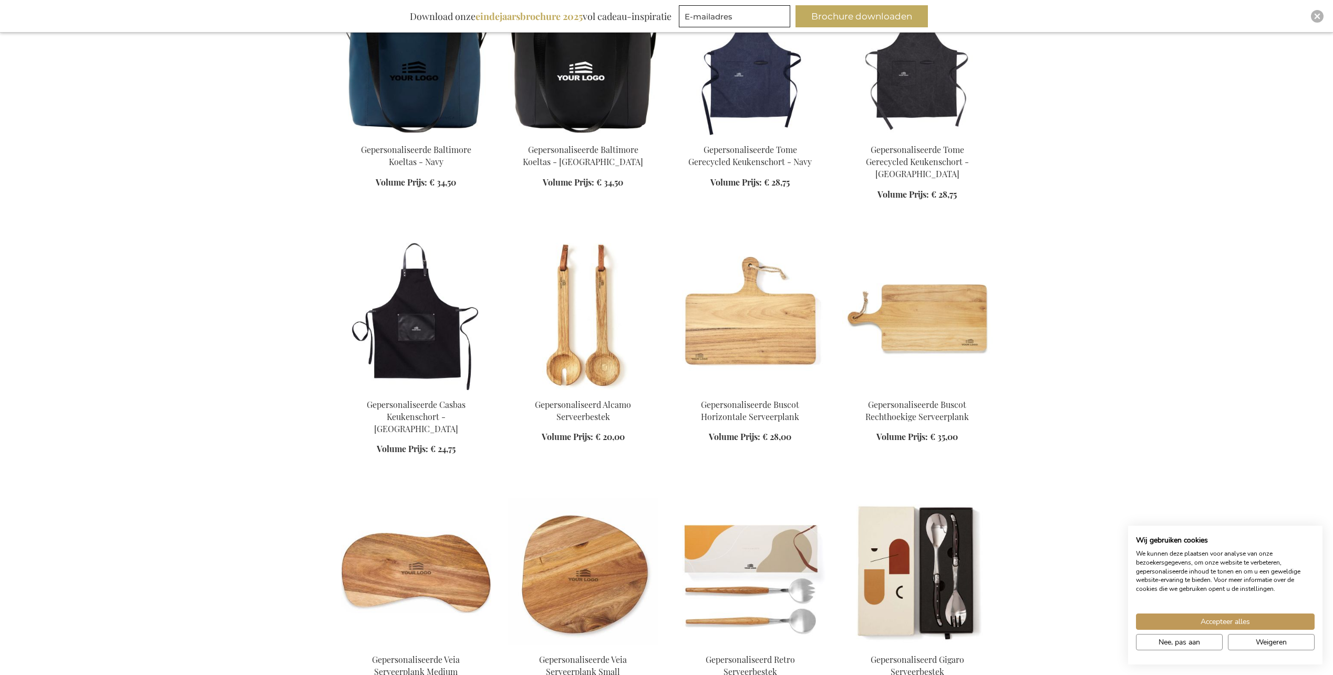
scroll to position [13013, 0]
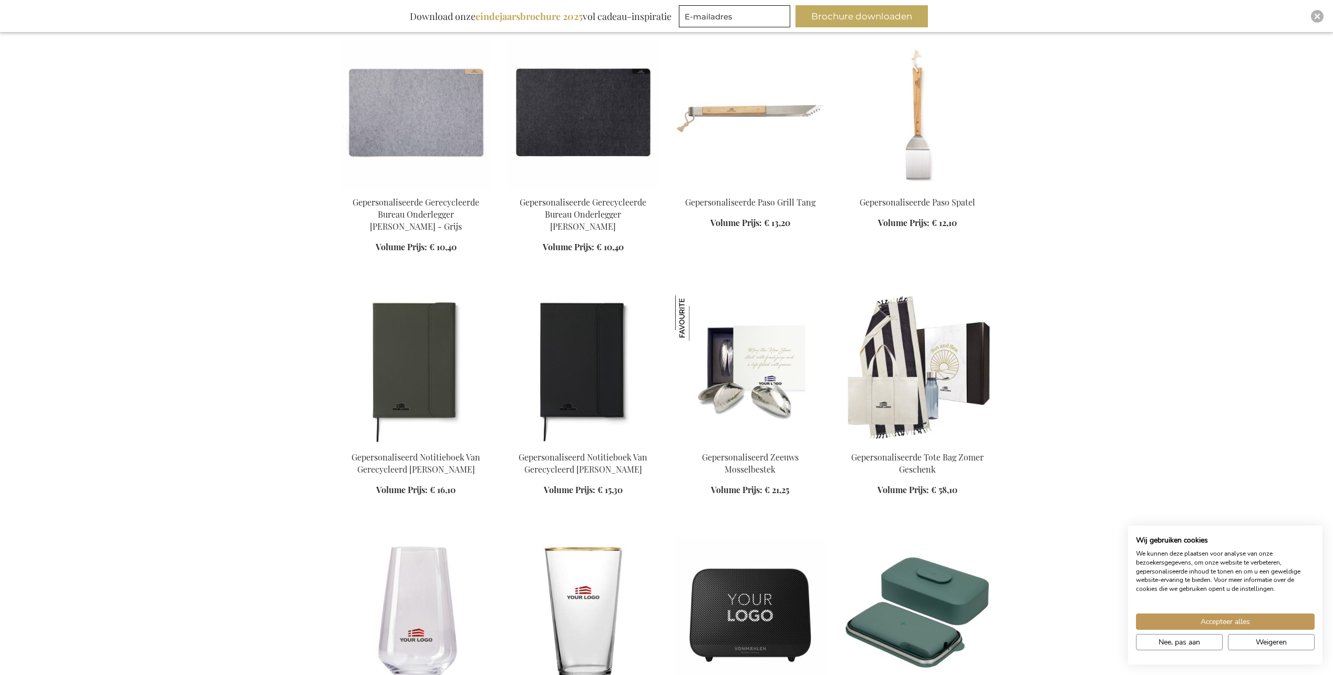
scroll to position [14169, 0]
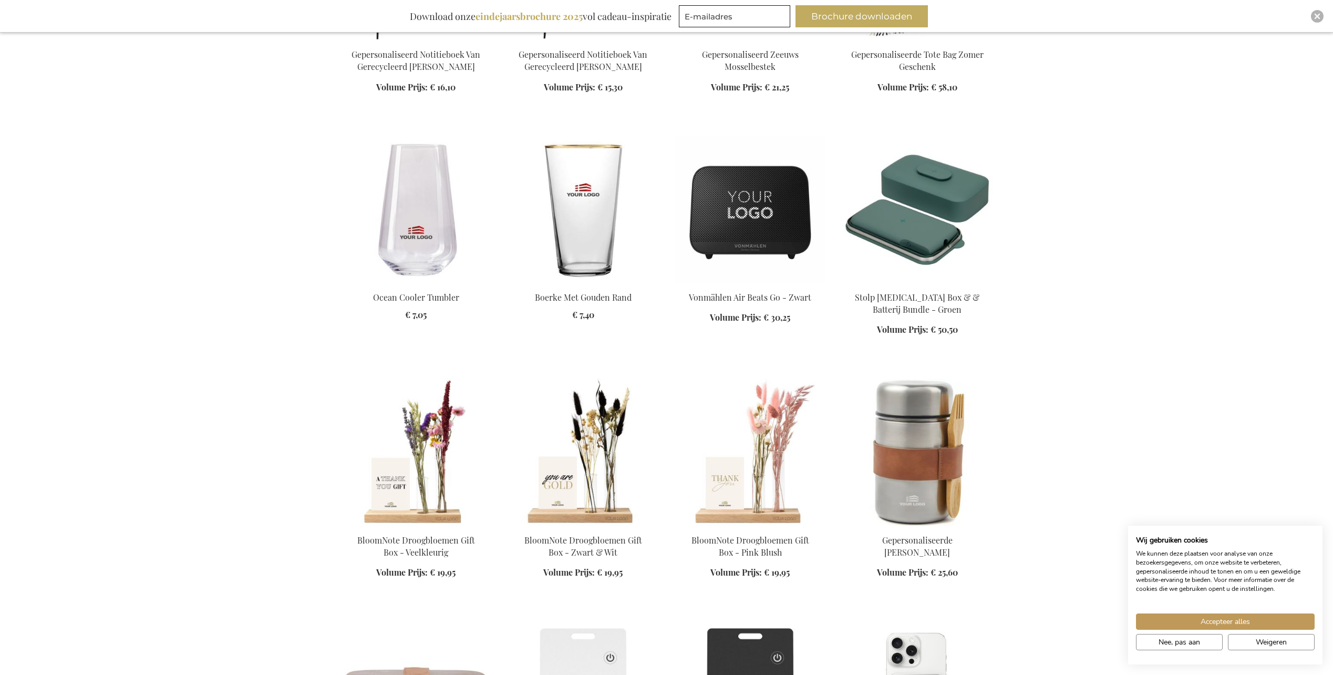
scroll to position [14589, 0]
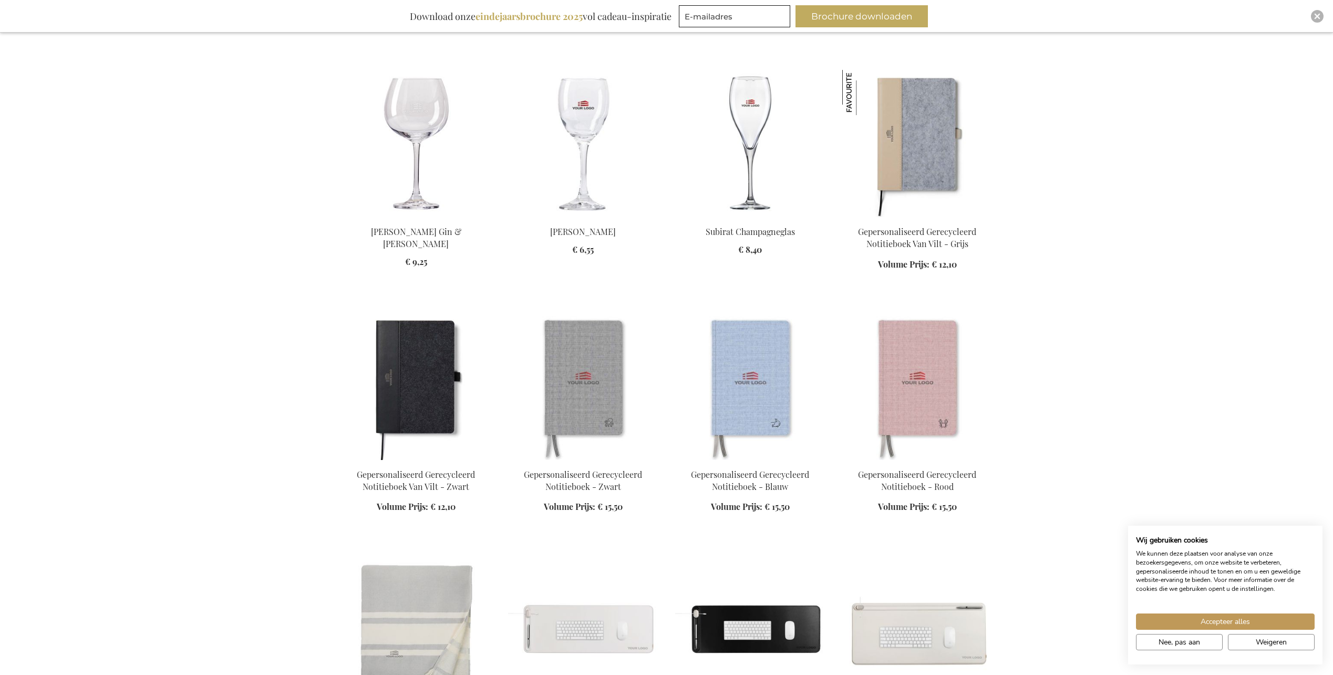
scroll to position [15955, 0]
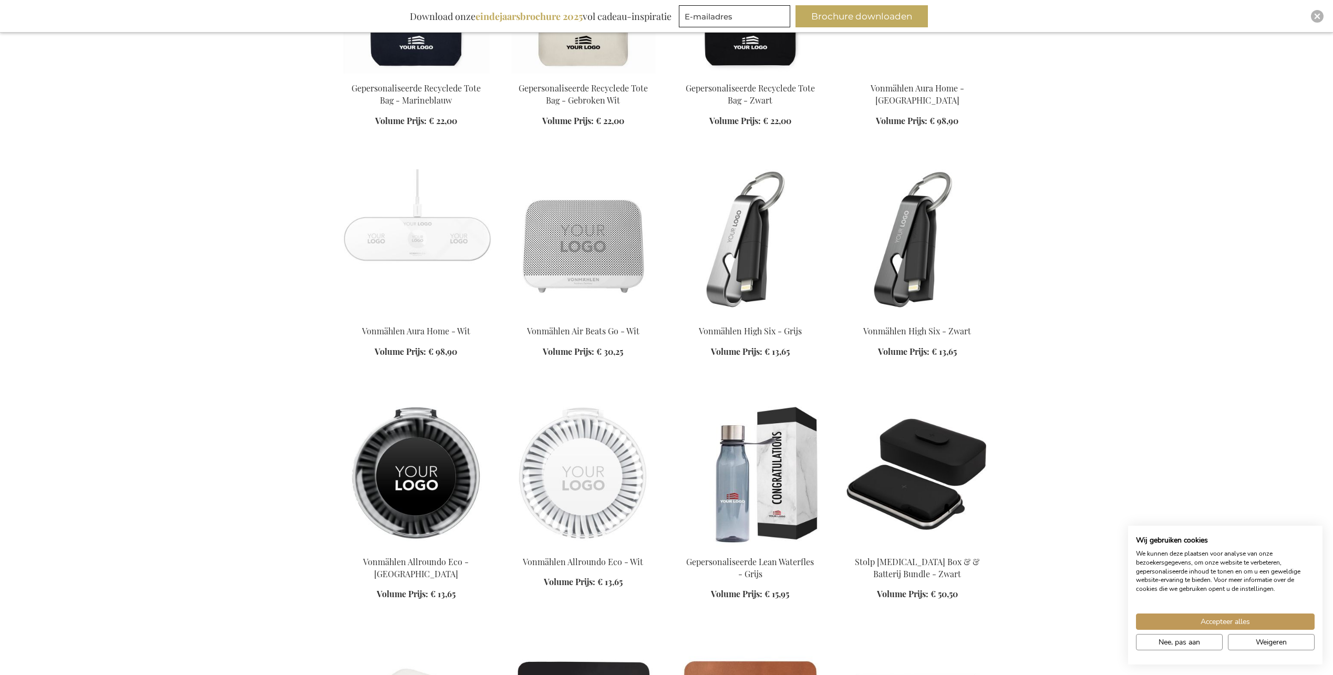
scroll to position [17269, 0]
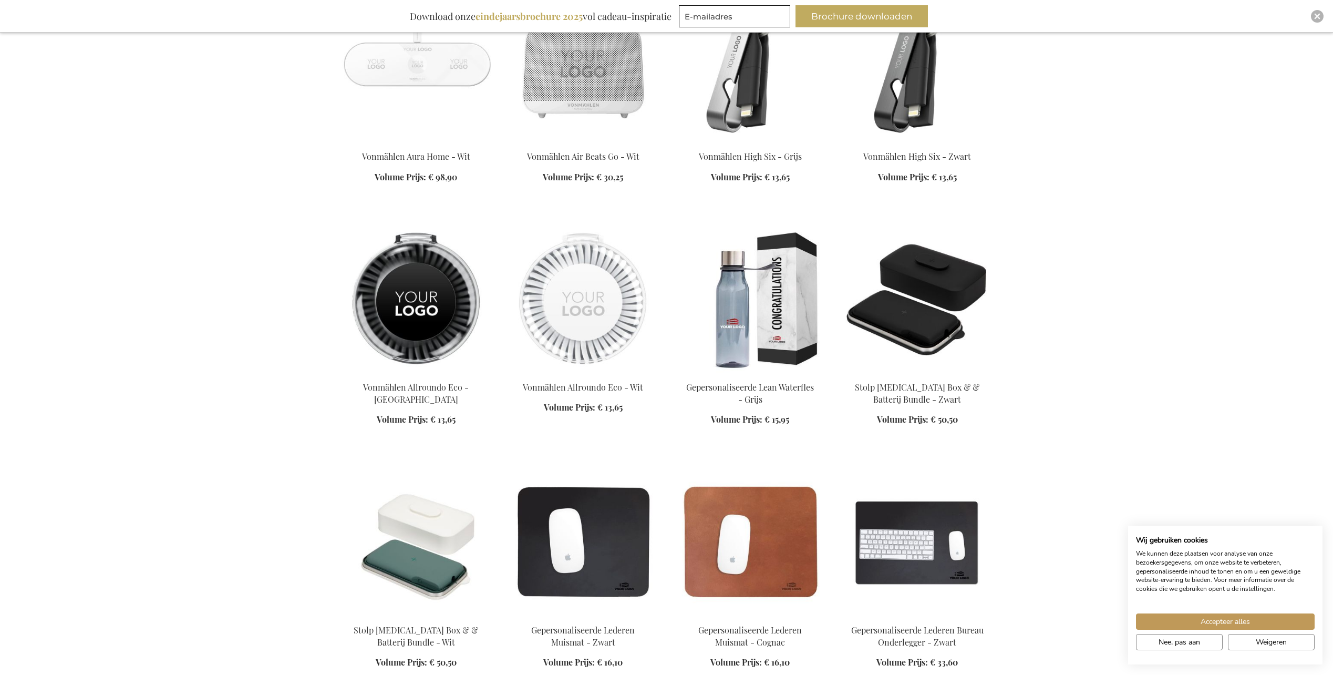
scroll to position [17479, 0]
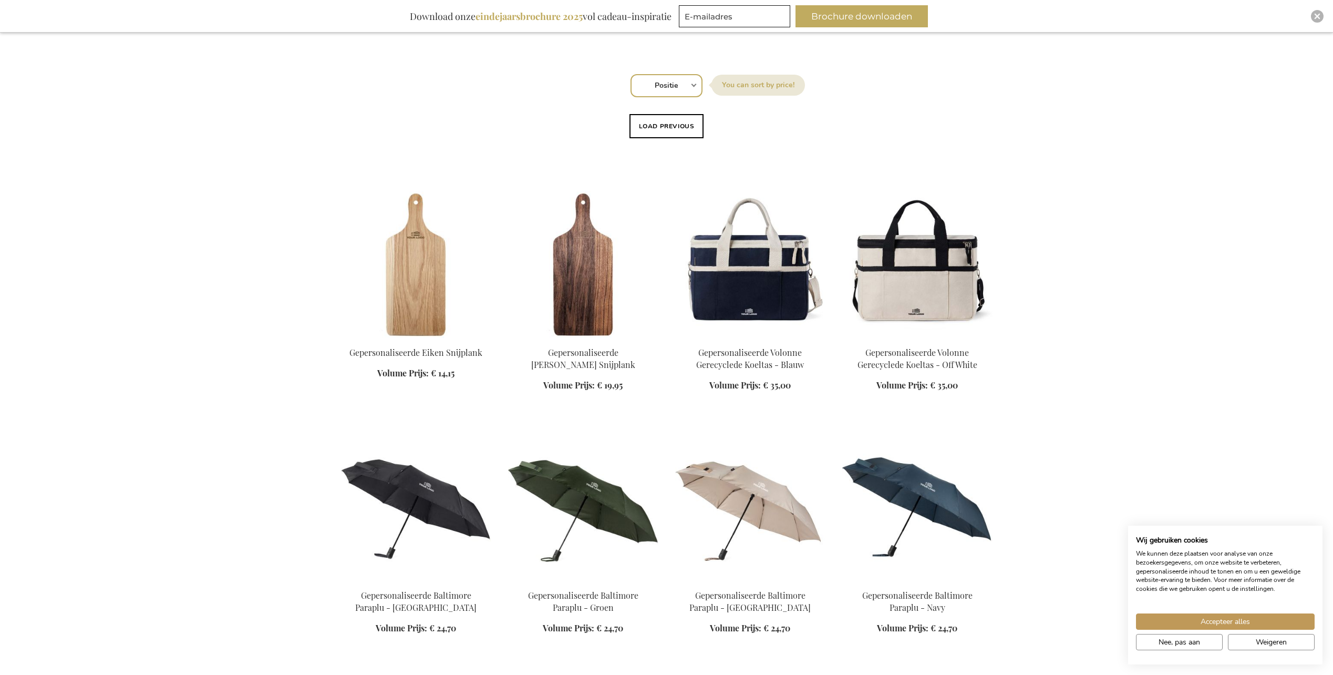
scroll to position [18, 0]
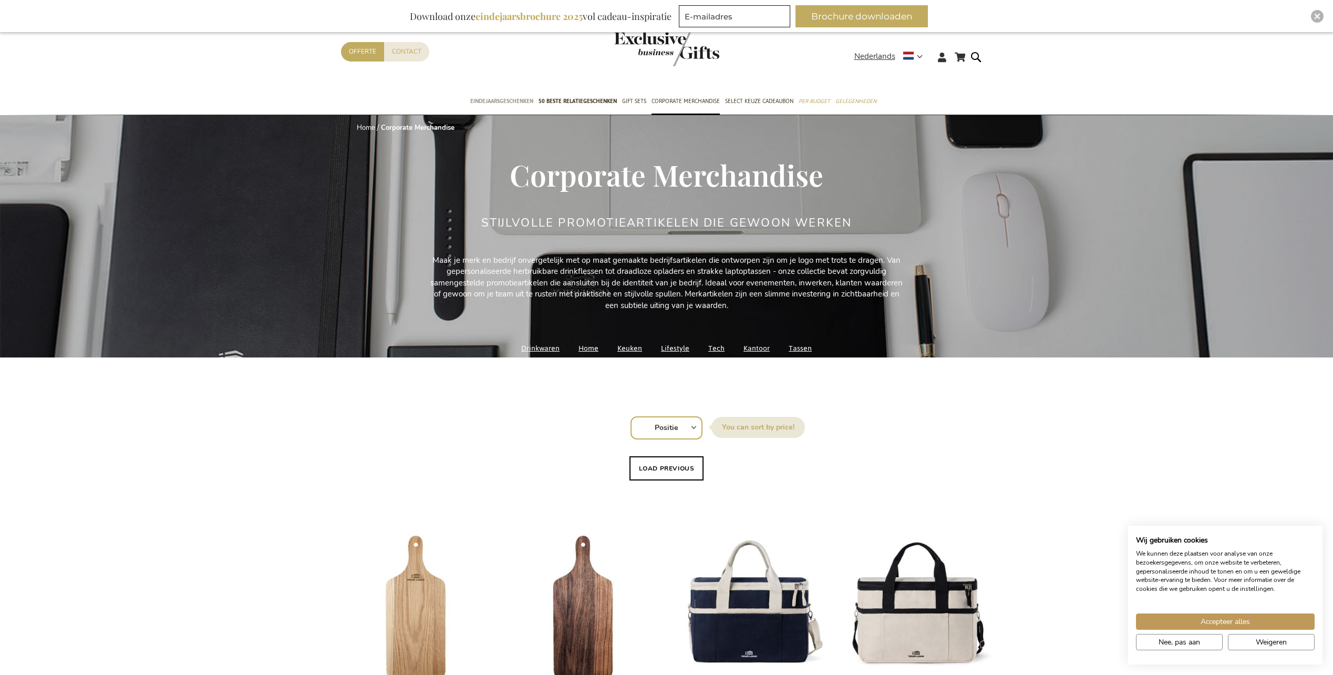
click at [493, 99] on span "Eindejaarsgeschenken" at bounding box center [501, 101] width 63 height 11
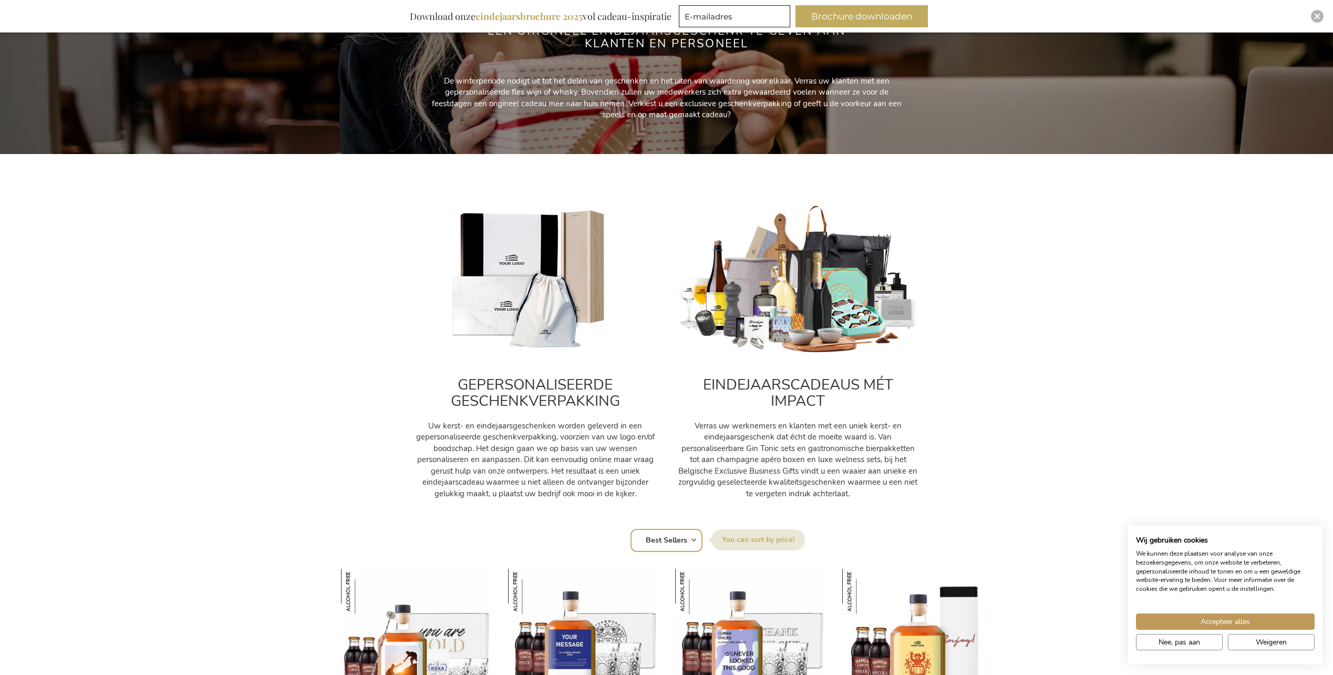
scroll to position [210, 0]
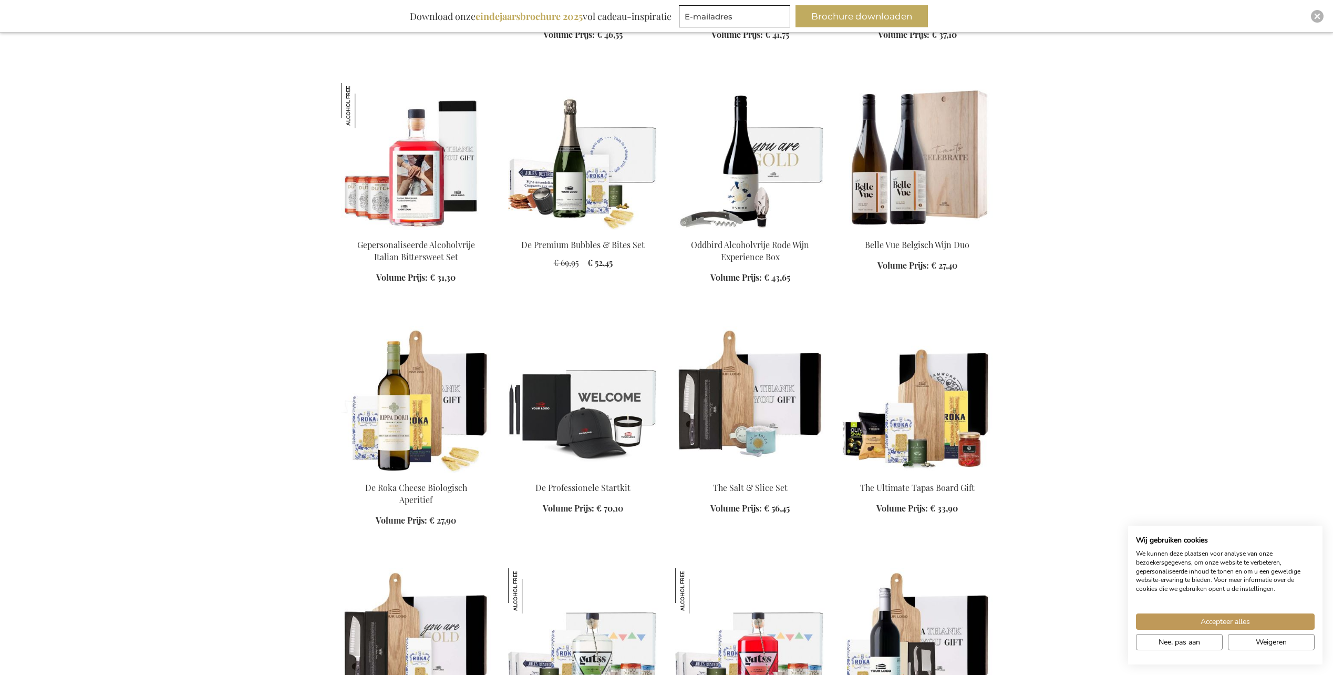
scroll to position [3712, 0]
